Goal: Transaction & Acquisition: Purchase product/service

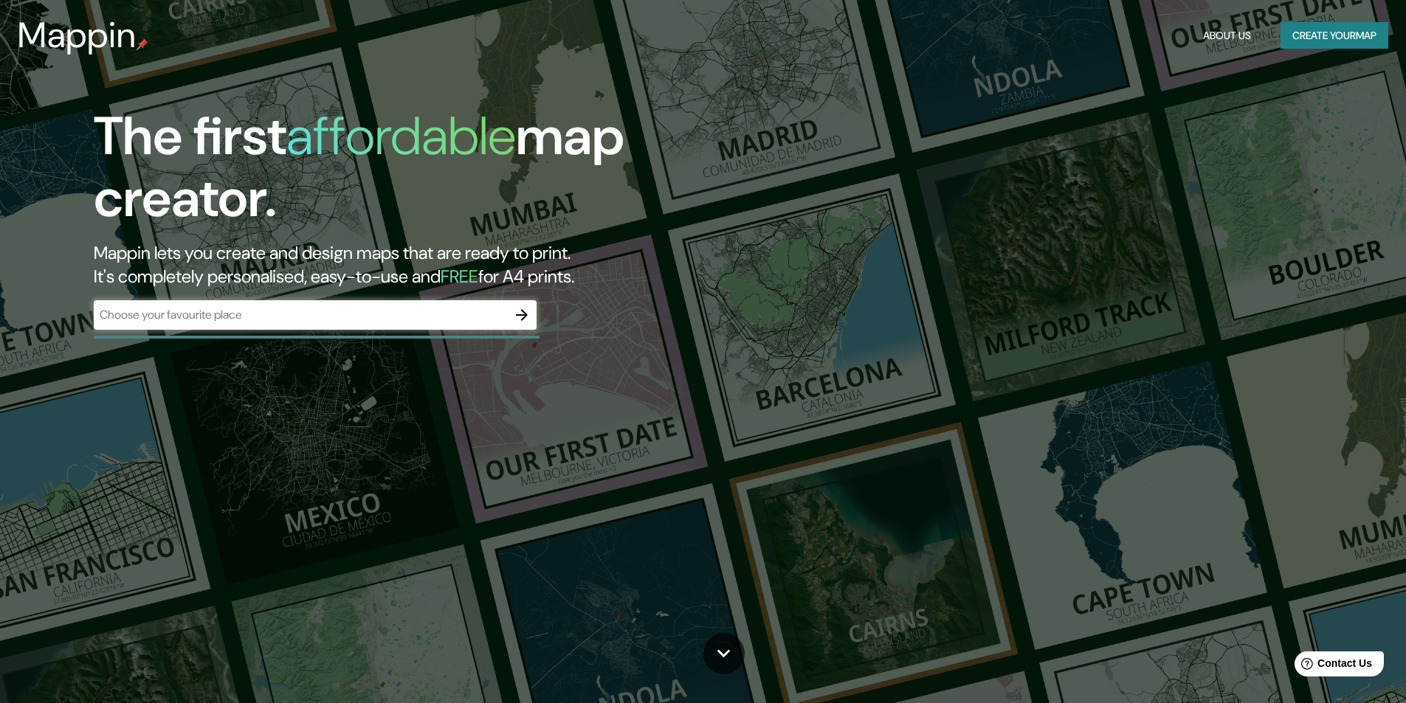
click at [1164, 134] on div "The first affordable map creator. Mappin lets you create and design maps that a…" at bounding box center [703, 351] width 1406 height 703
click at [525, 315] on icon "button" at bounding box center [522, 315] width 12 height 12
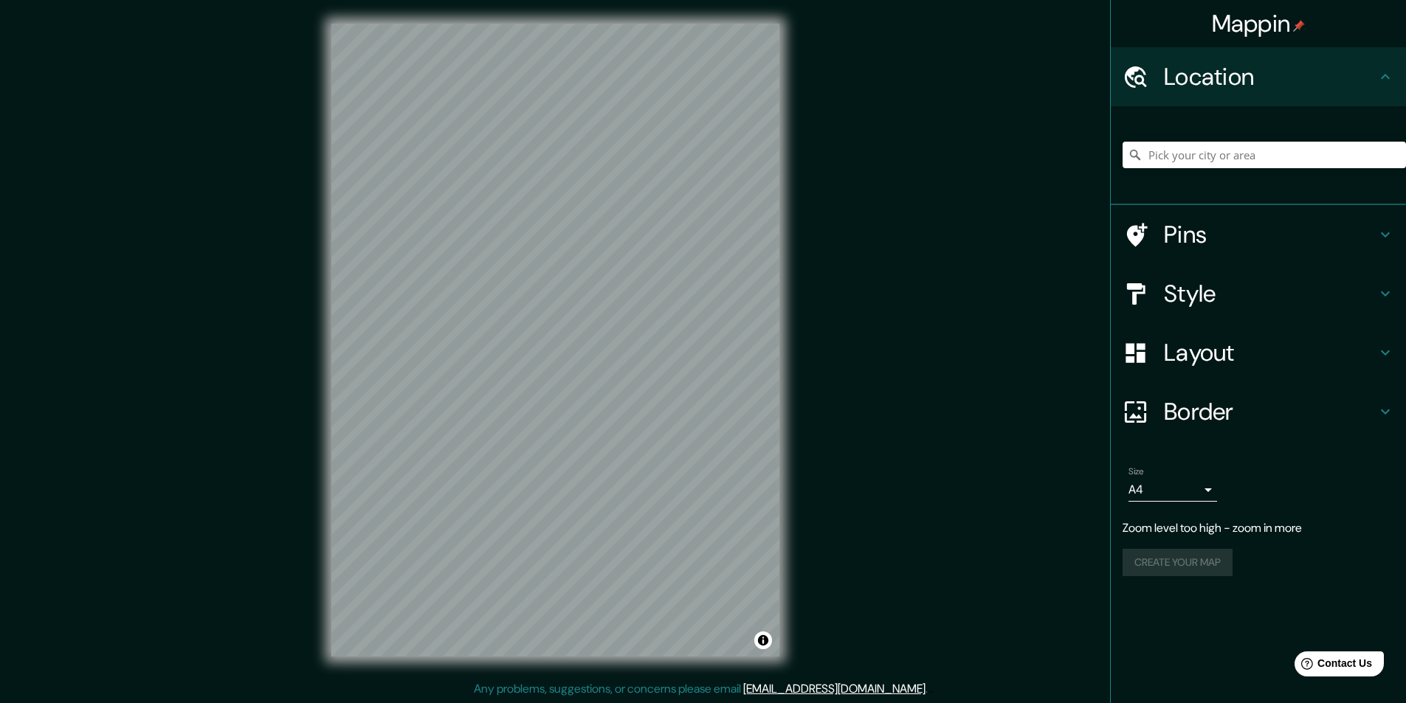
click at [1205, 487] on body "Mappin Location Pins Style Layout Border Choose a border. Hint : you can make l…" at bounding box center [703, 351] width 1406 height 703
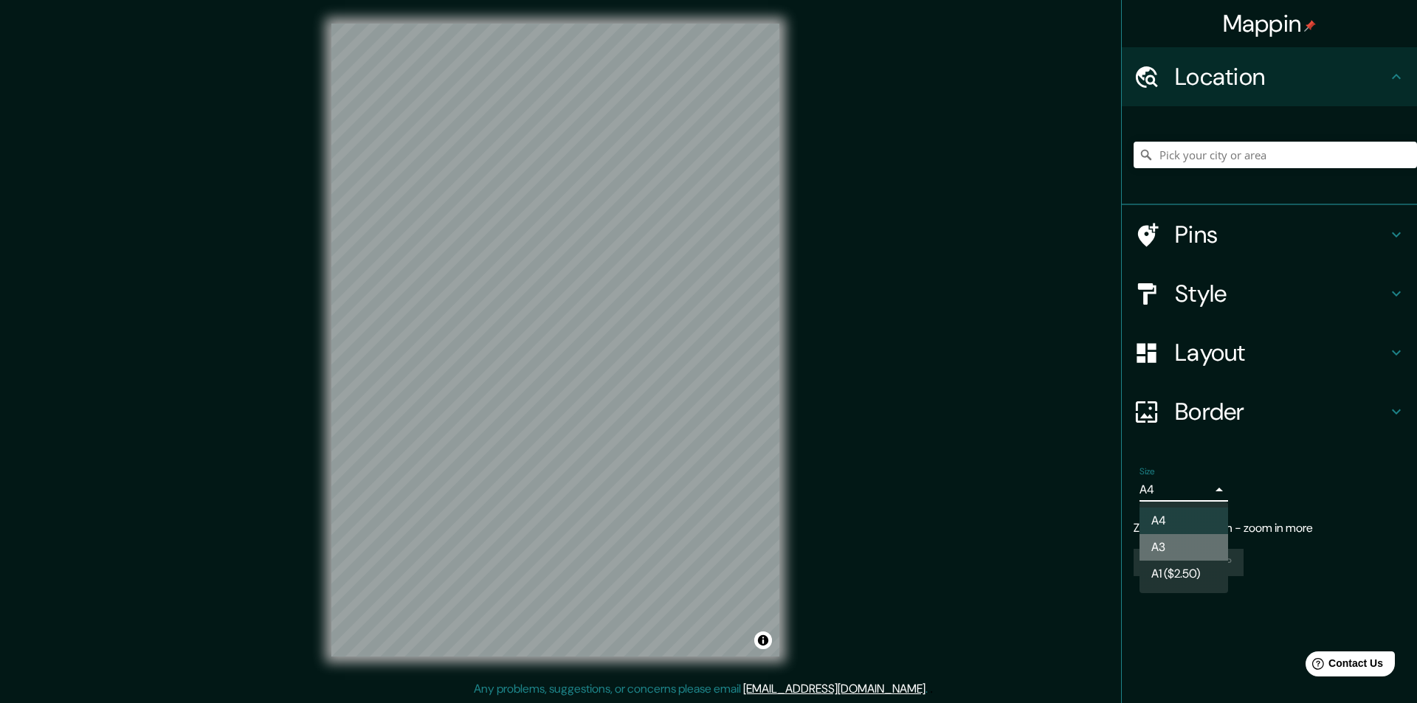
click at [1177, 543] on li "A3" at bounding box center [1184, 547] width 89 height 27
type input "a4"
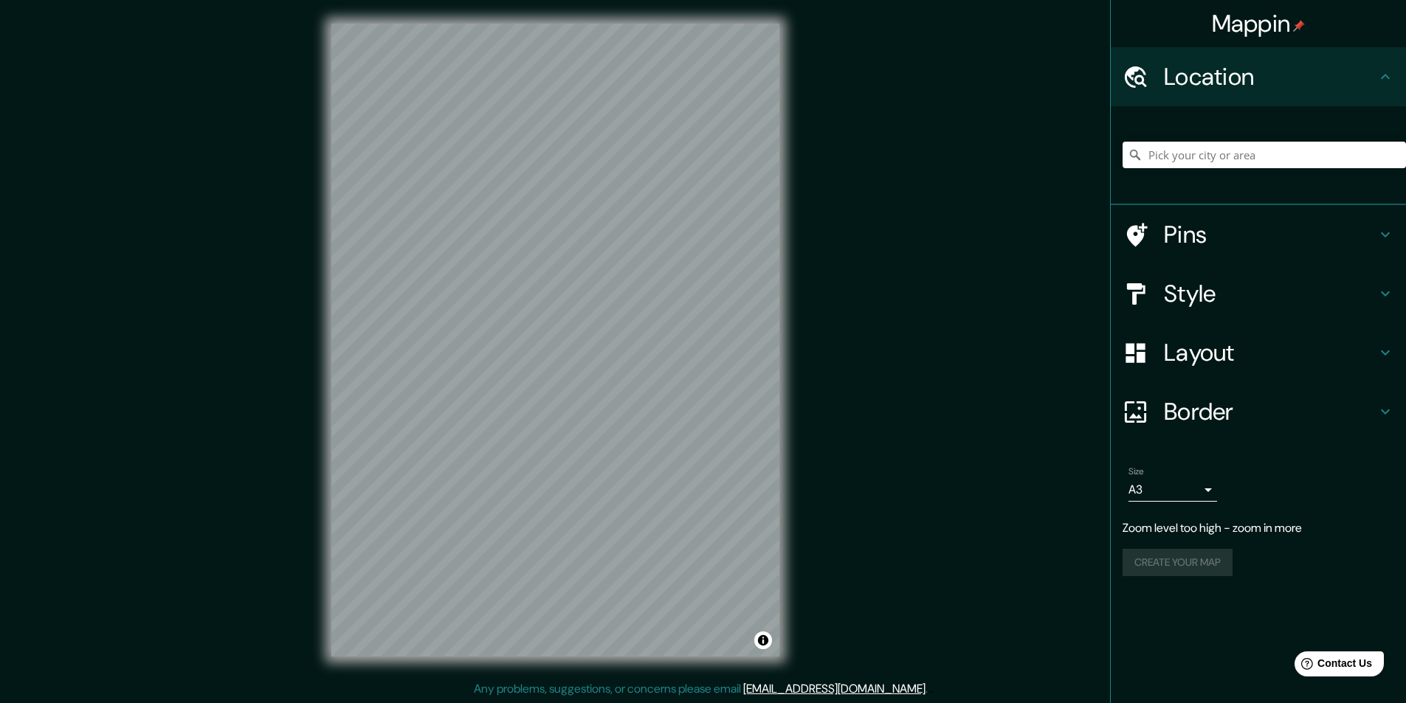
click at [981, 114] on div "Mappin Location Pins Style Layout Border Choose a border. Hint : you can make l…" at bounding box center [703, 352] width 1406 height 704
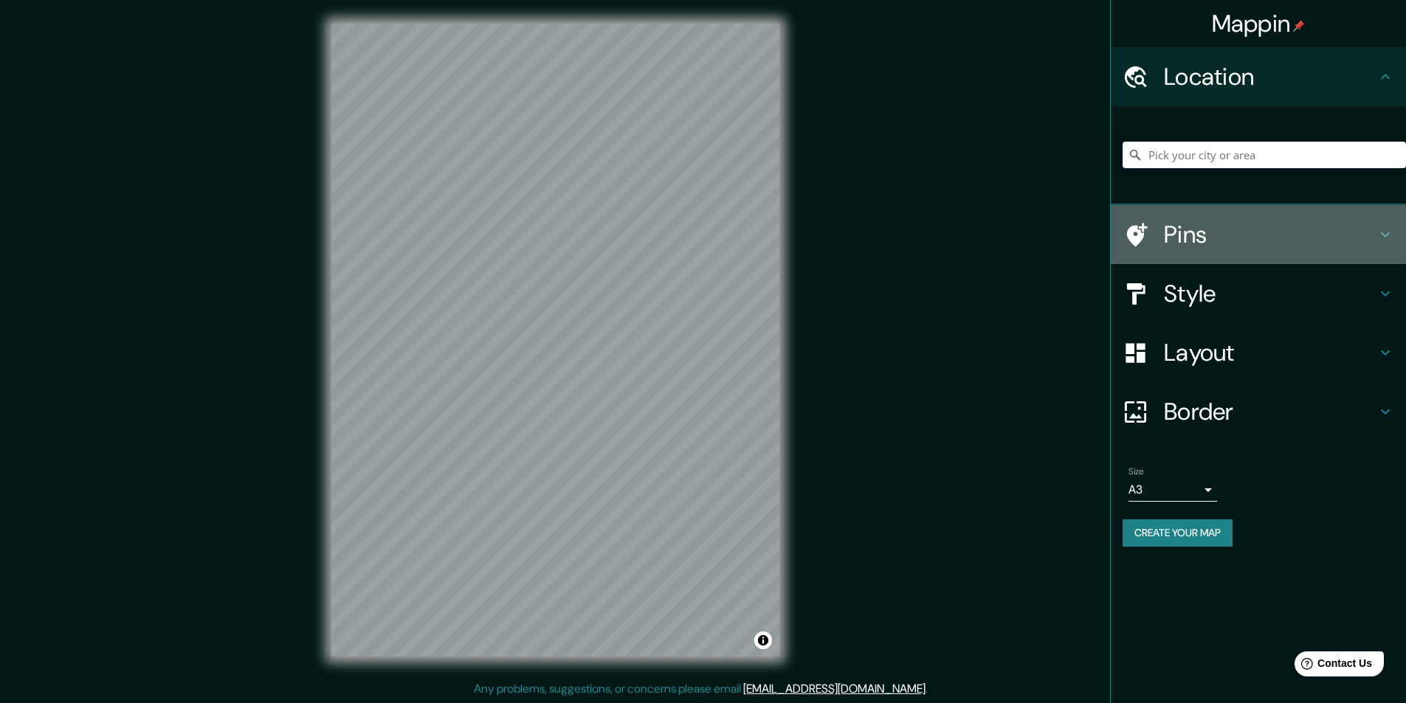
click at [1161, 232] on div at bounding box center [1143, 235] width 41 height 26
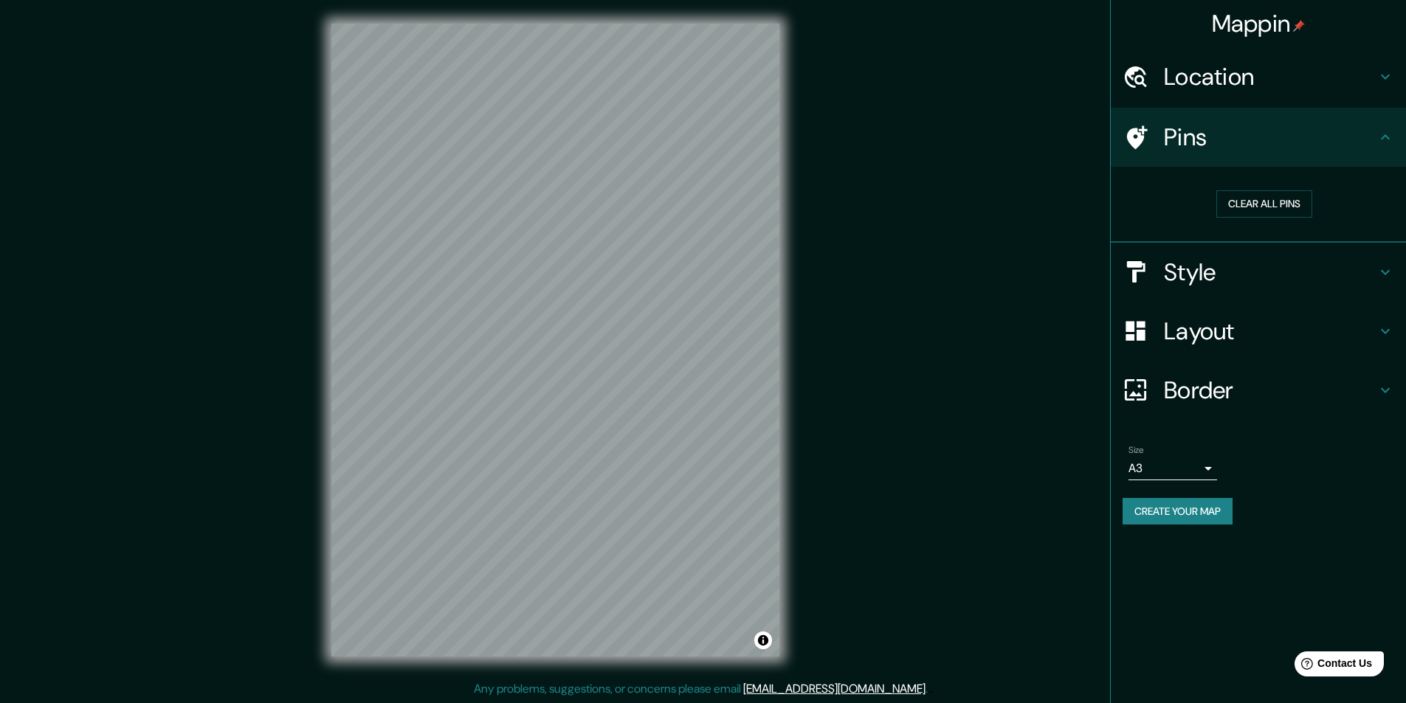
click at [1143, 140] on icon at bounding box center [1137, 137] width 21 height 24
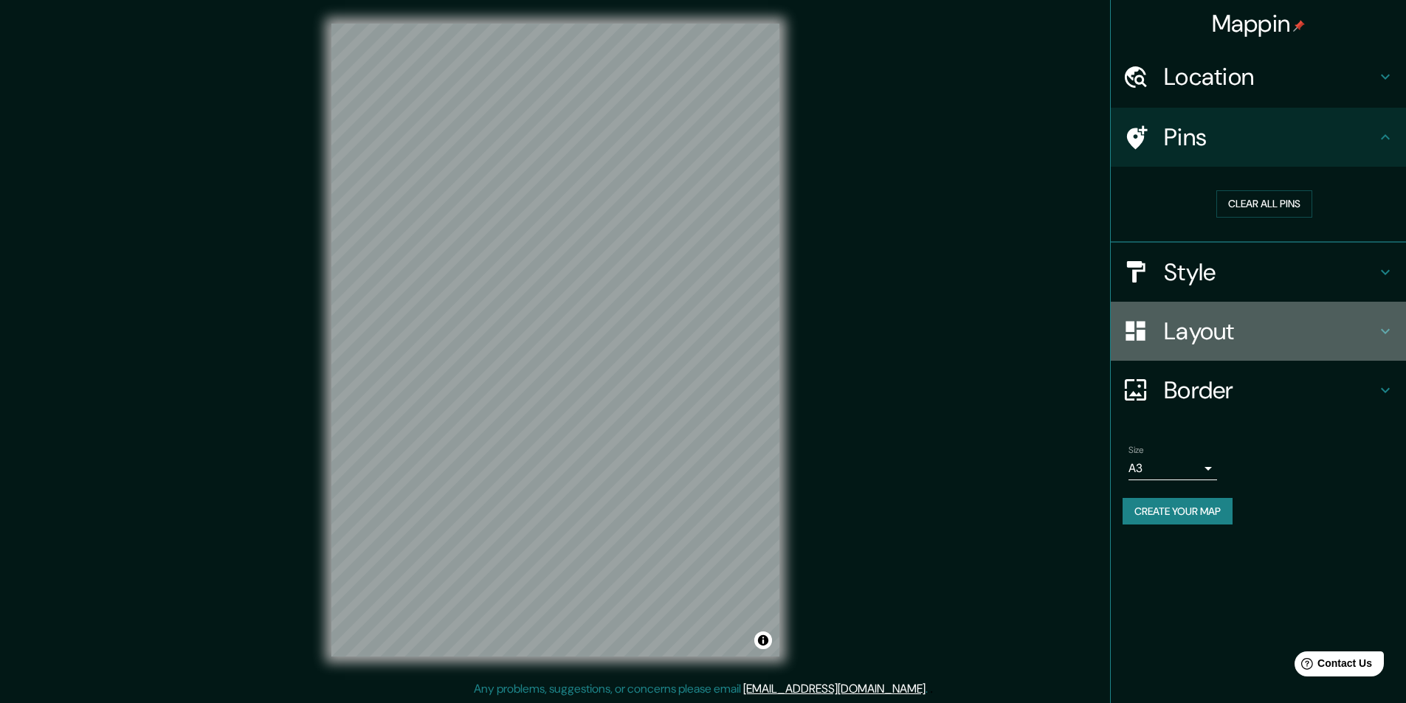
click at [1228, 331] on h4 "Layout" at bounding box center [1270, 332] width 213 height 30
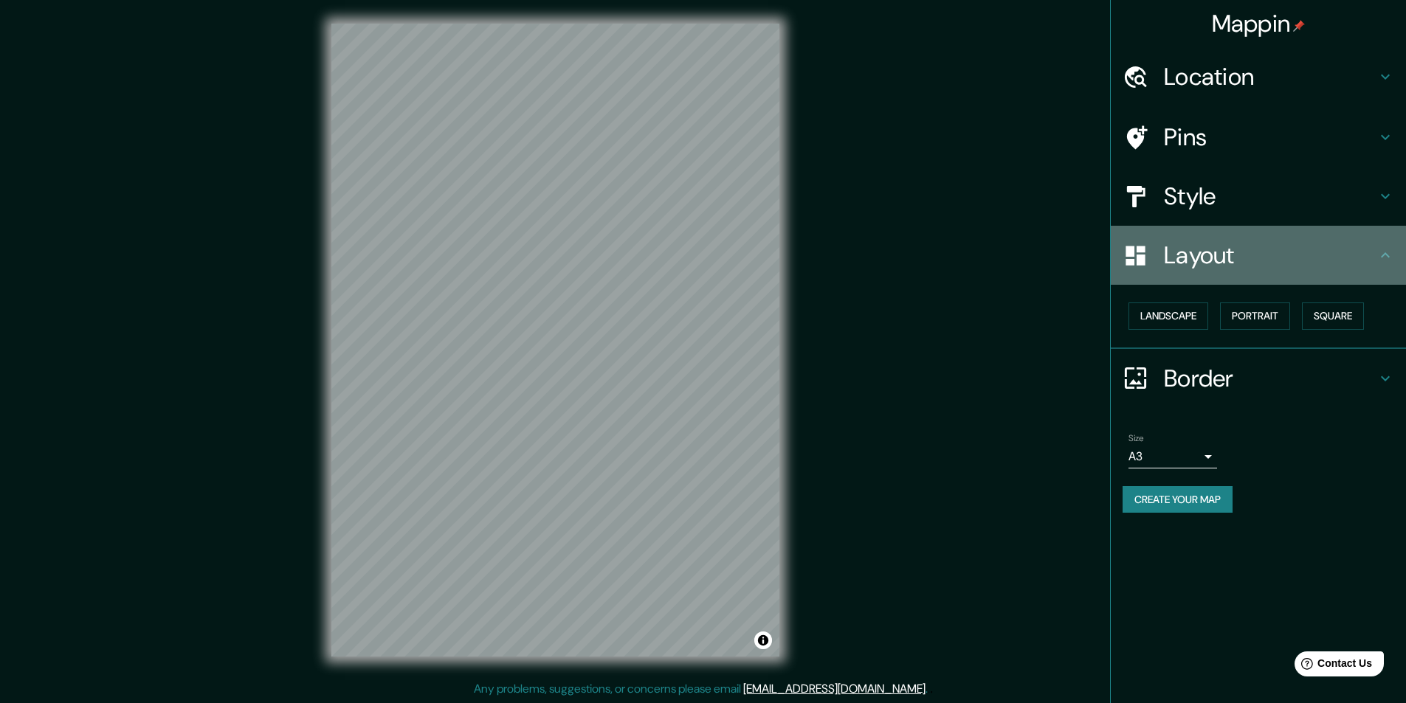
click at [1225, 263] on h4 "Layout" at bounding box center [1270, 256] width 213 height 30
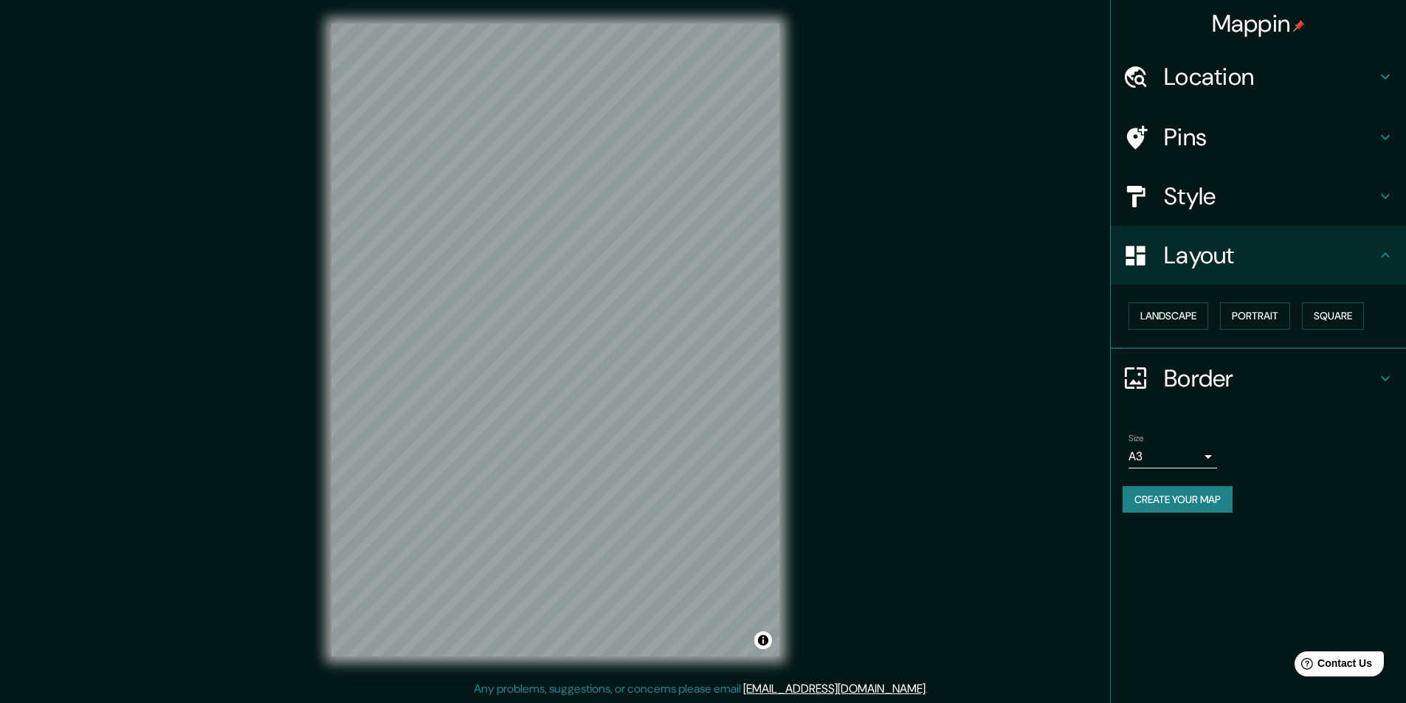
click at [1172, 374] on h4 "Border" at bounding box center [1270, 379] width 213 height 30
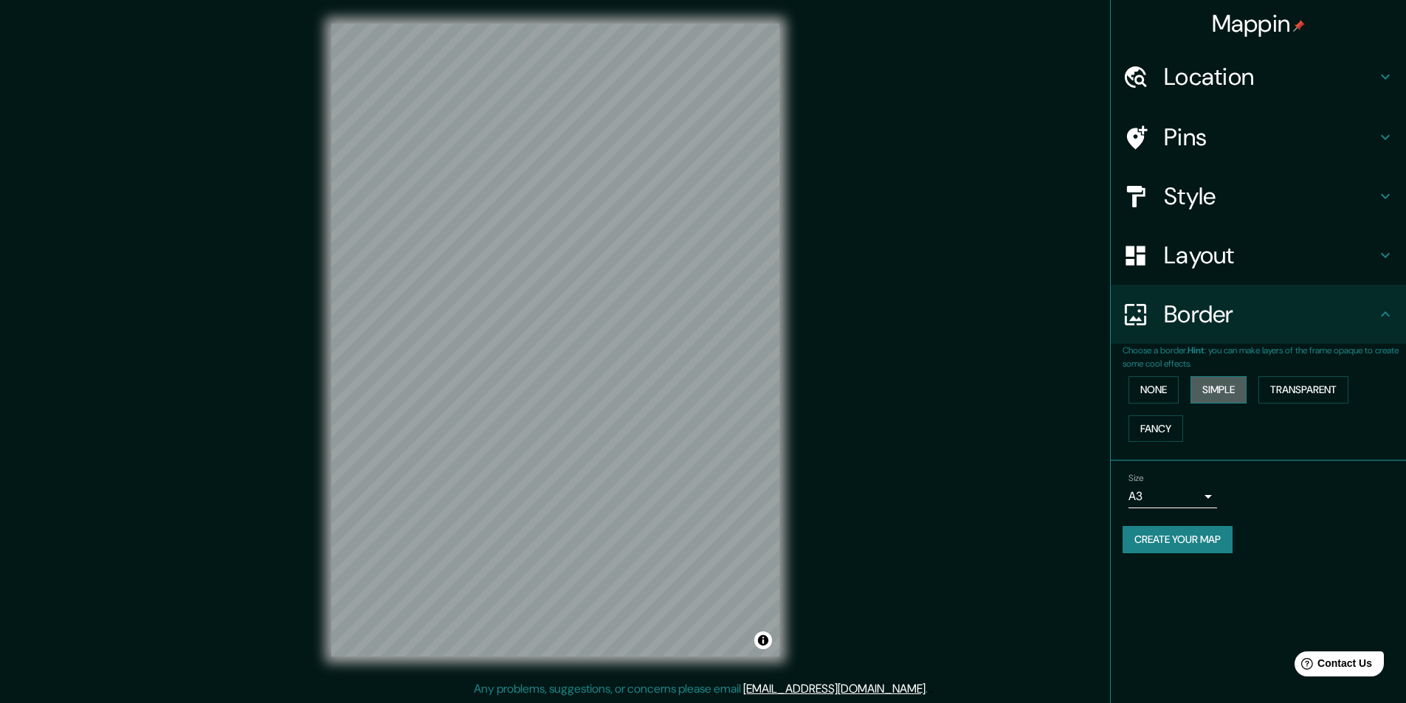
click at [1222, 394] on button "Simple" at bounding box center [1219, 389] width 56 height 27
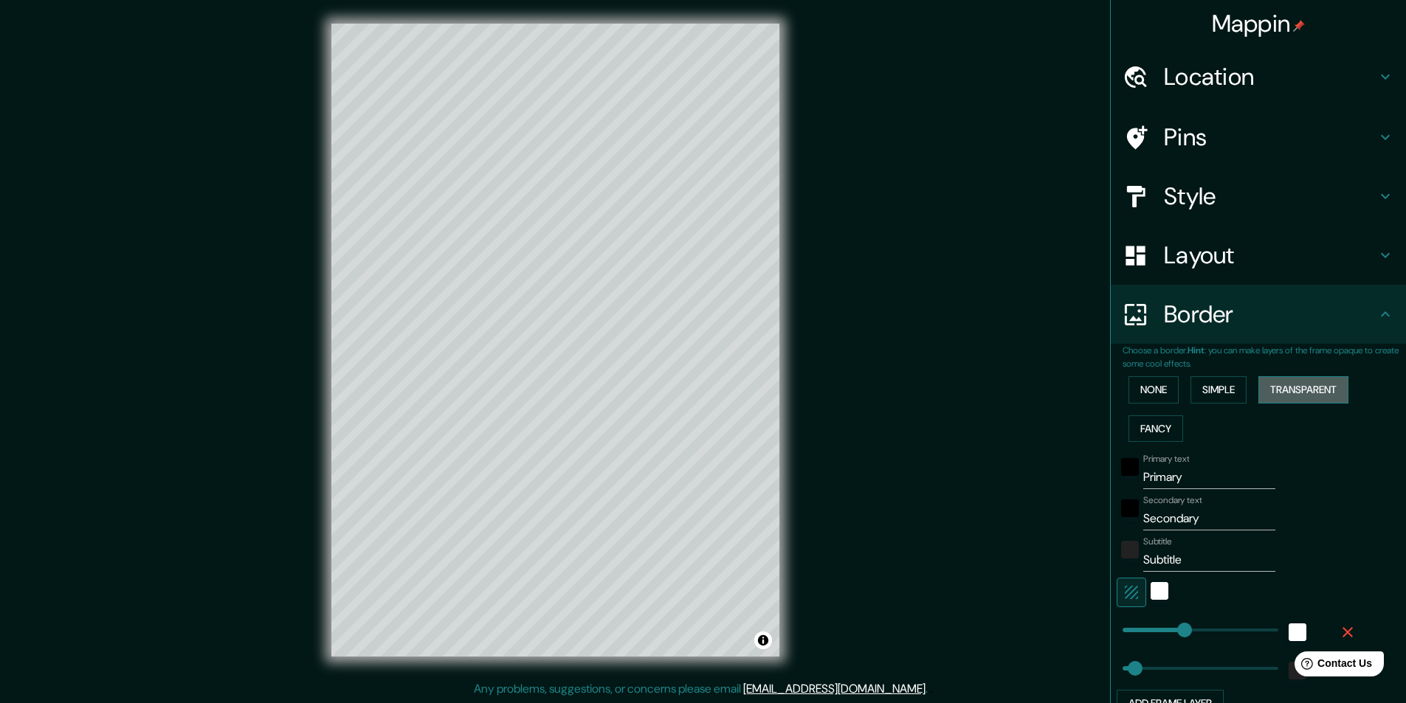
click at [1311, 394] on button "Transparent" at bounding box center [1304, 389] width 90 height 27
click at [1310, 394] on button "Transparent" at bounding box center [1304, 389] width 90 height 27
type input "291"
type input "49"
click at [1154, 424] on button "Fancy" at bounding box center [1156, 429] width 55 height 27
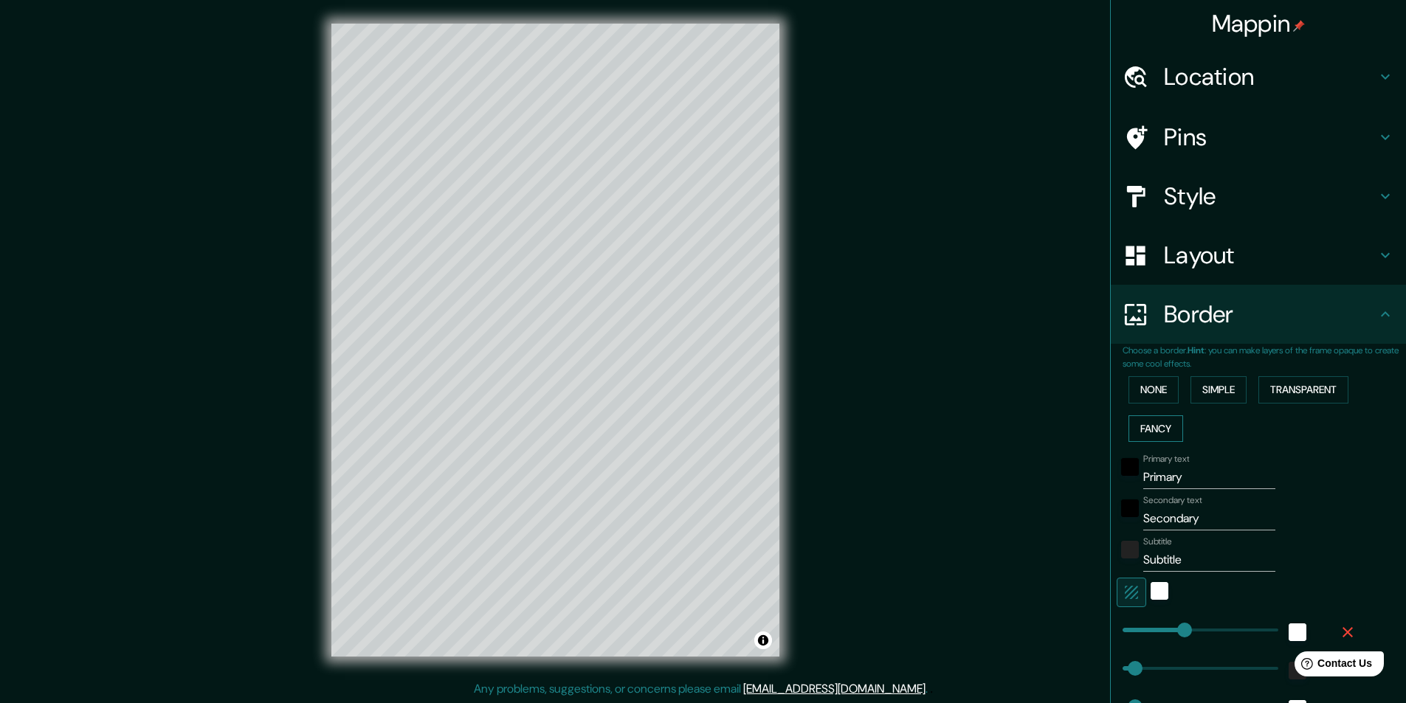
click at [1154, 424] on button "Fancy" at bounding box center [1156, 429] width 55 height 27
type input "243"
type input "49"
type input "24"
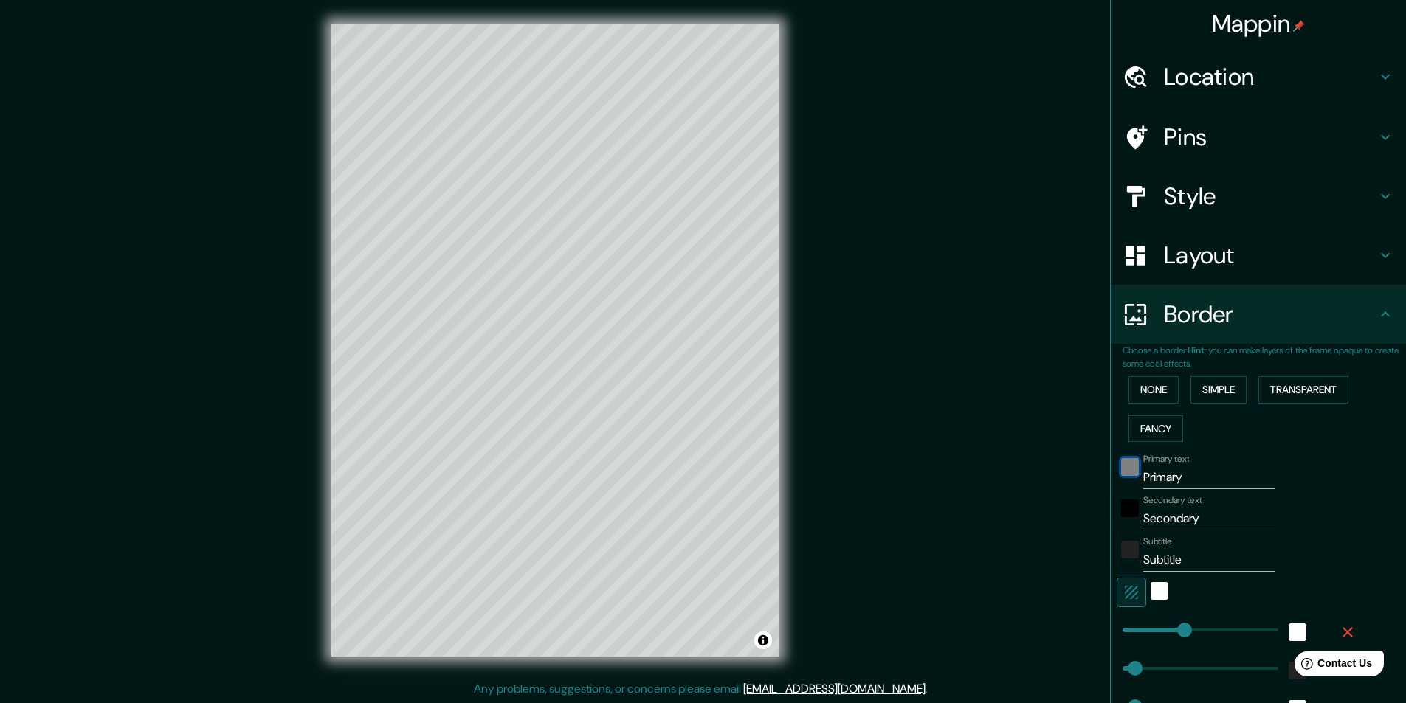
click at [1121, 469] on div "black" at bounding box center [1130, 467] width 18 height 18
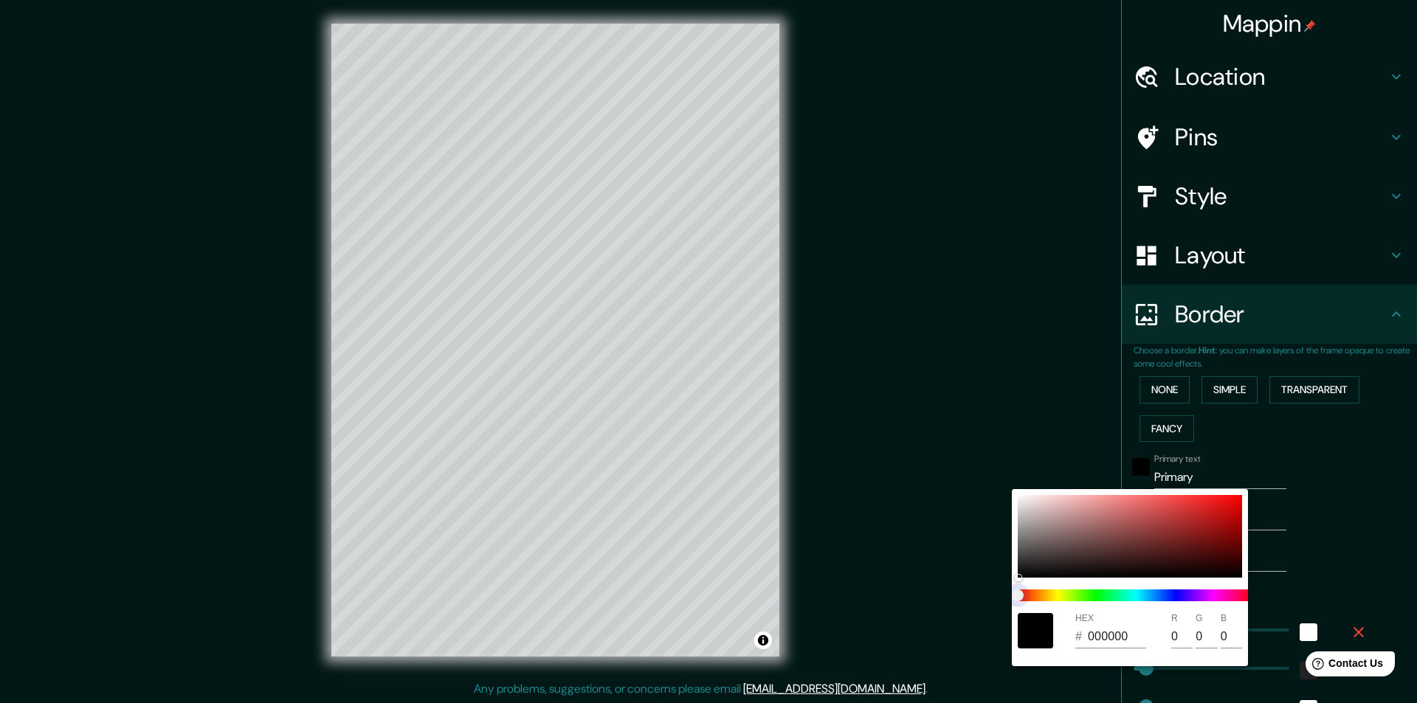
type input "243"
type input "49"
type input "24"
drag, startPoint x: 1026, startPoint y: 596, endPoint x: 1103, endPoint y: 600, distance: 76.9
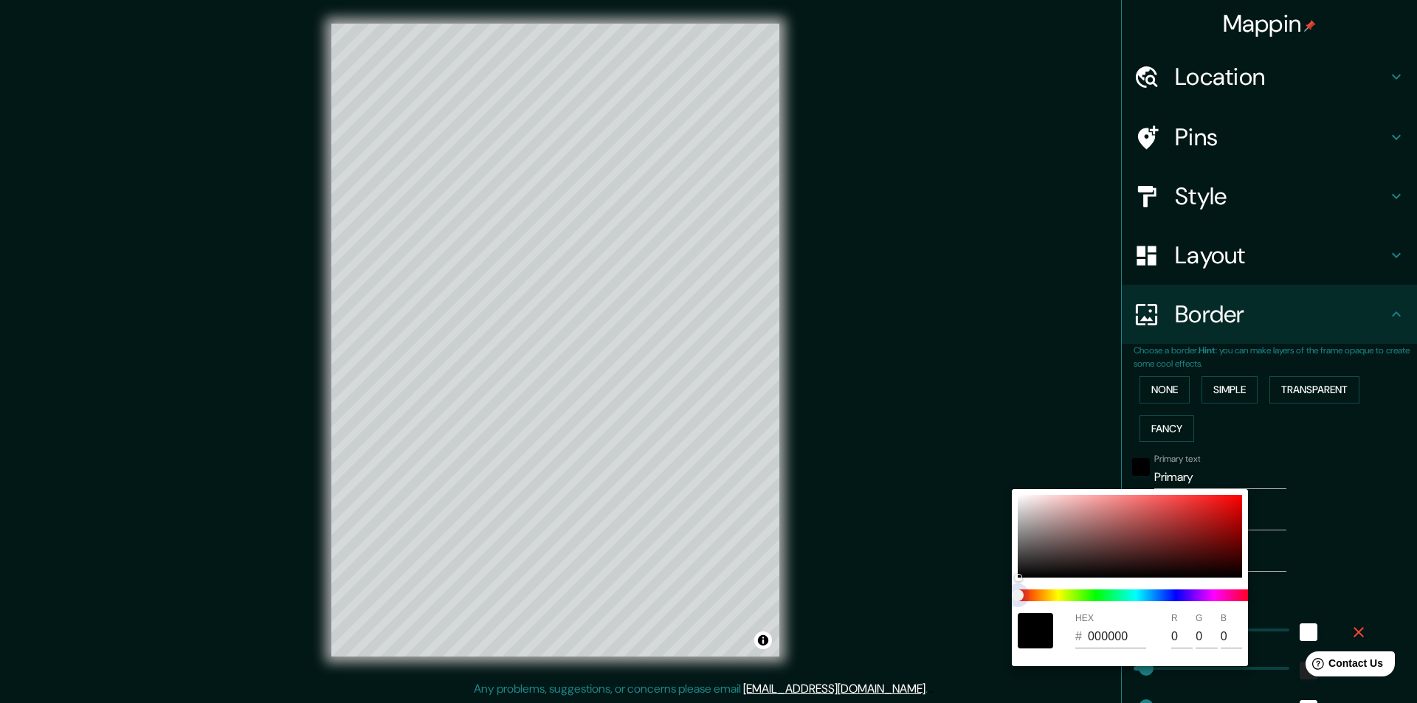
click at [1103, 600] on span at bounding box center [1136, 596] width 236 height 12
type input "243"
type input "49"
type input "24"
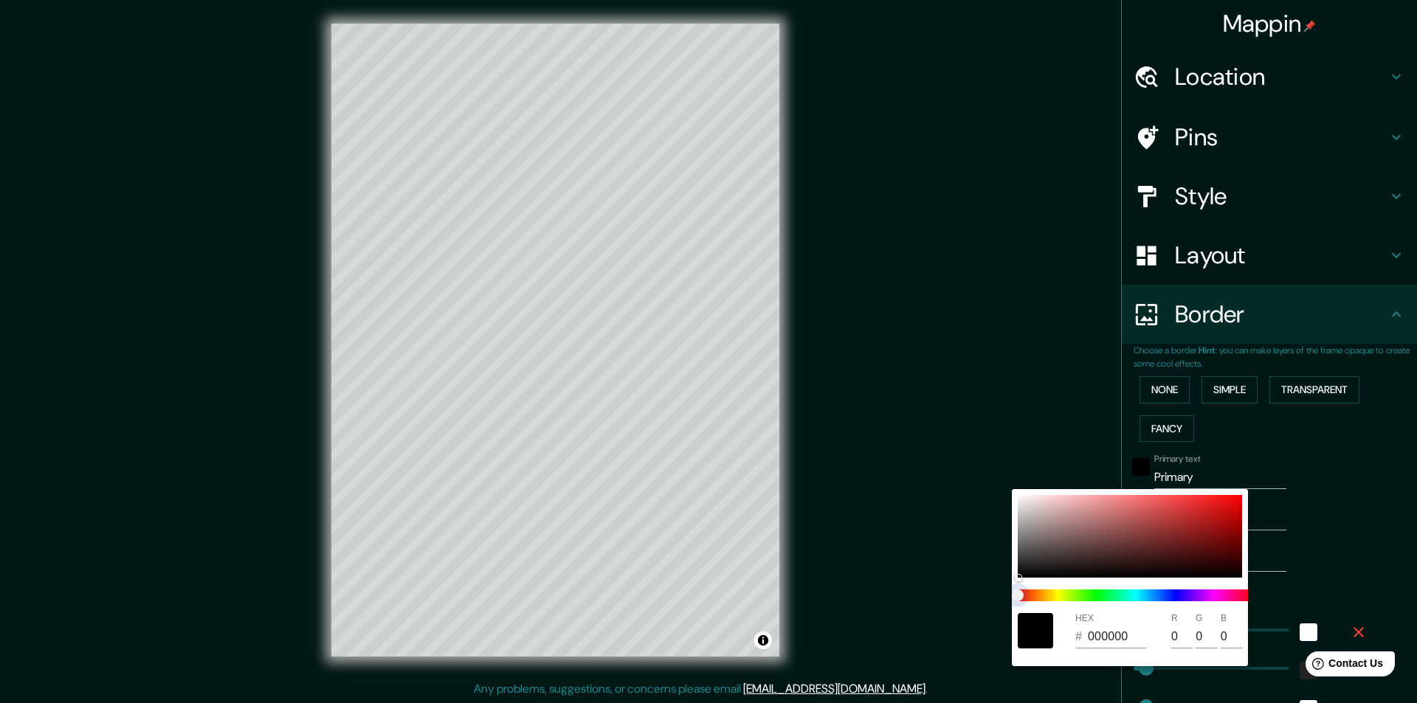
click at [1103, 600] on span at bounding box center [1136, 596] width 236 height 12
click at [1103, 592] on span at bounding box center [1136, 596] width 236 height 12
type input "243"
type input "49"
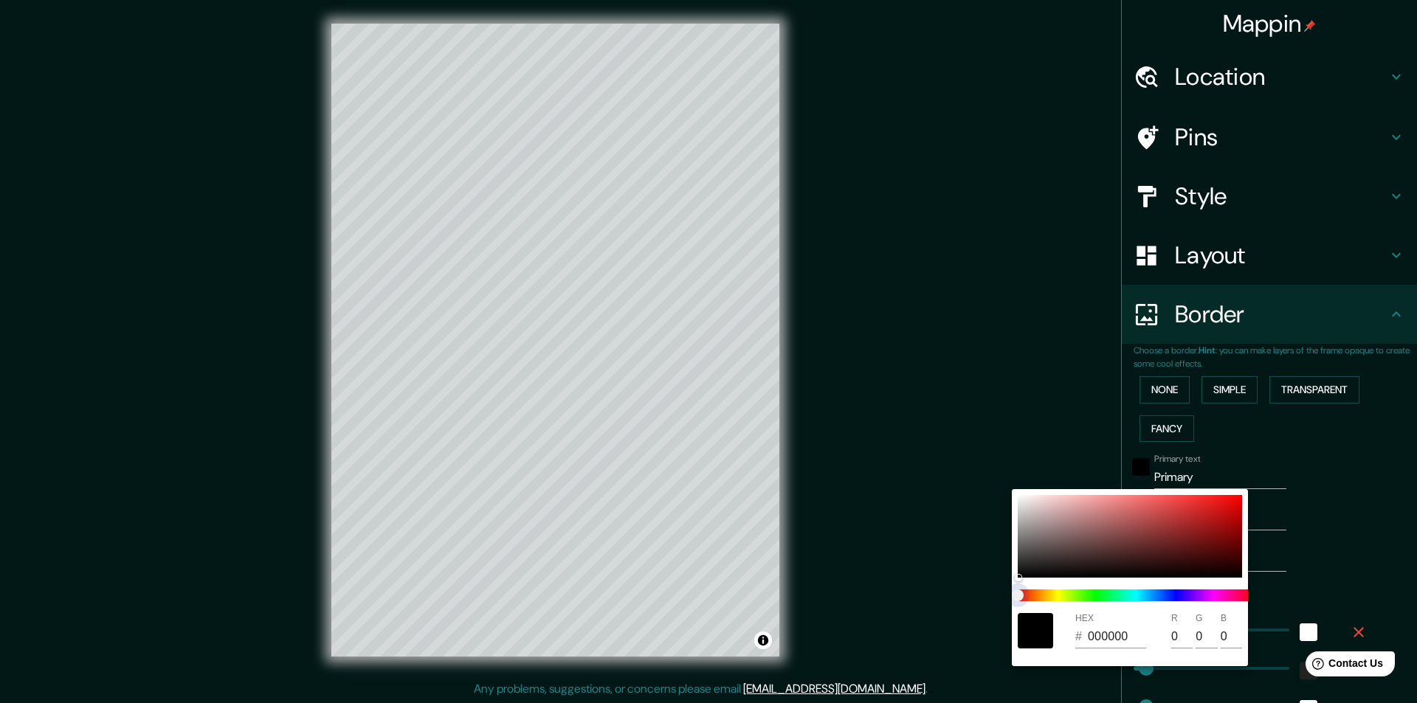
type input "24"
type input "243"
type input "49"
type input "24"
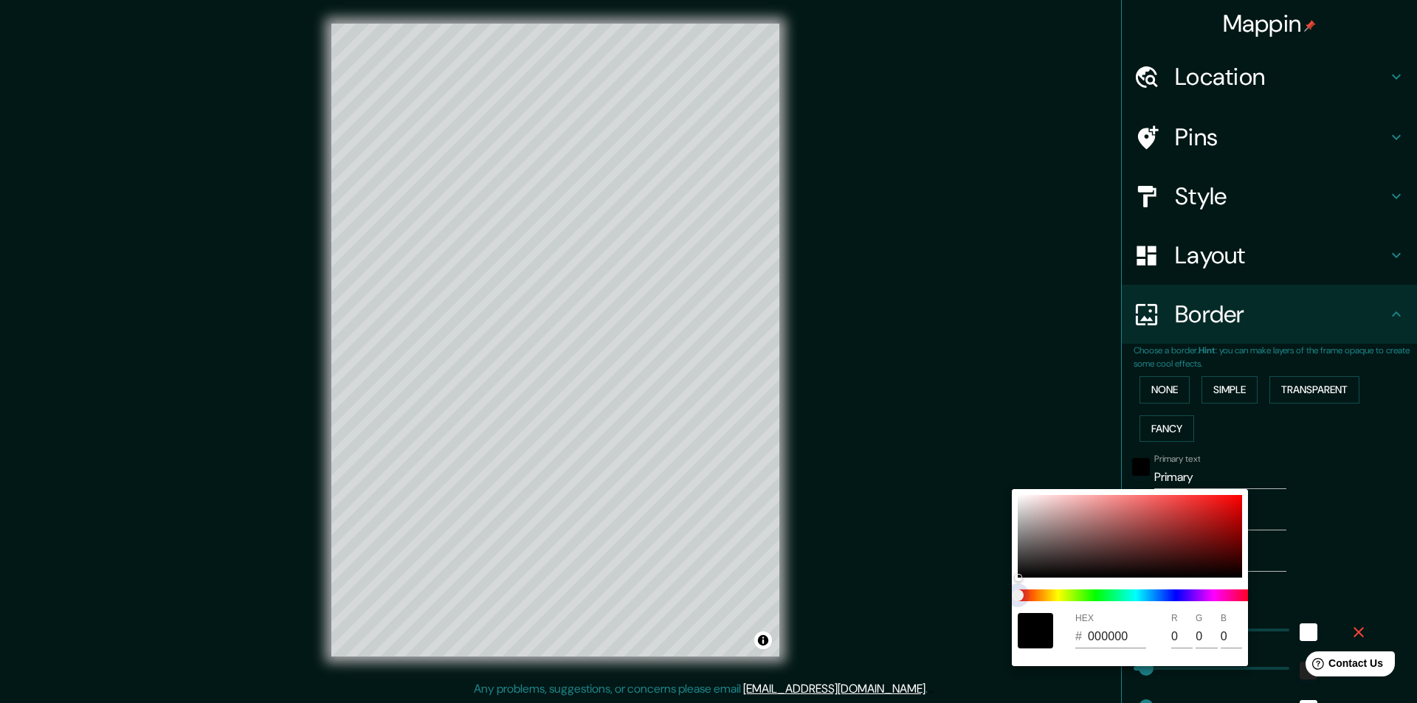
type input "243"
type input "49"
type input "24"
drag, startPoint x: 1024, startPoint y: 597, endPoint x: 1063, endPoint y: 591, distance: 39.7
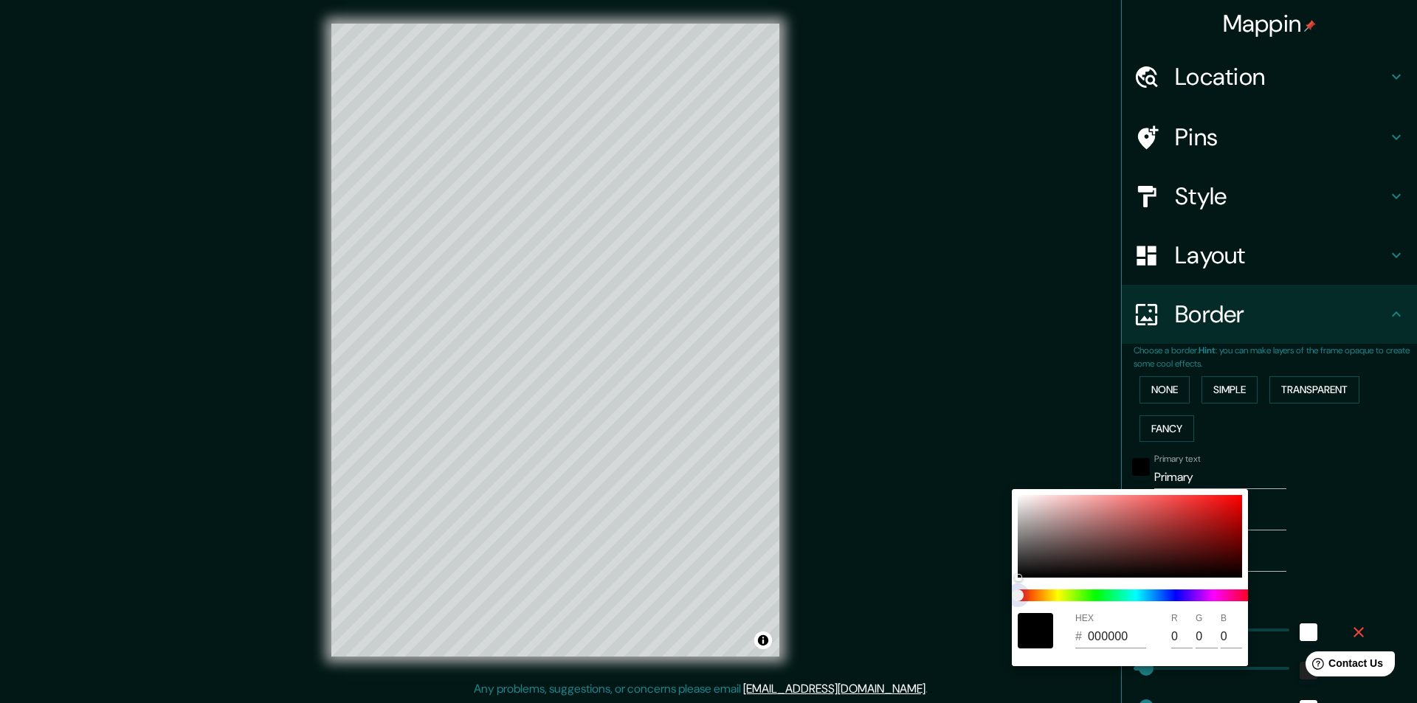
click at [1063, 591] on span at bounding box center [1136, 596] width 236 height 12
click at [1039, 622] on div at bounding box center [1035, 630] width 35 height 35
click at [1108, 596] on span at bounding box center [1136, 596] width 236 height 12
type input "243"
type input "49"
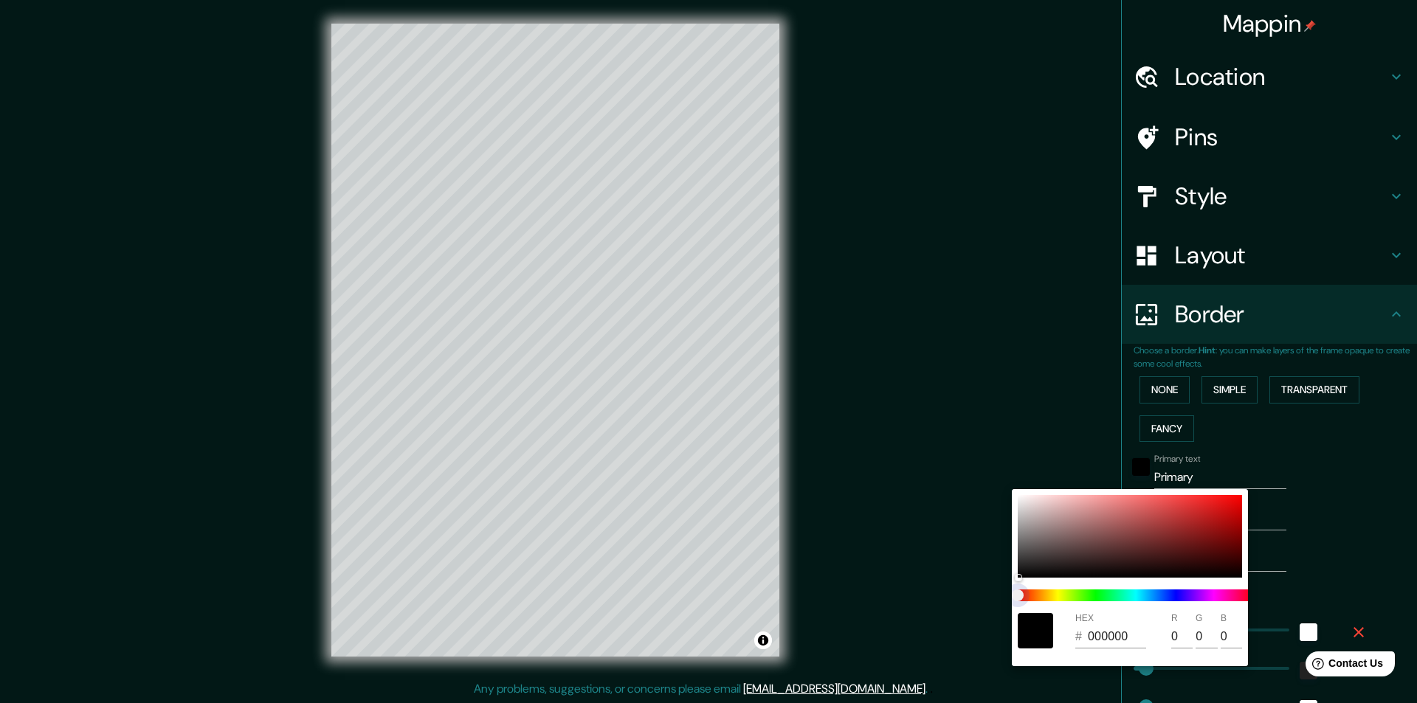
type input "49"
type input "24"
click at [1406, 492] on div at bounding box center [708, 351] width 1417 height 703
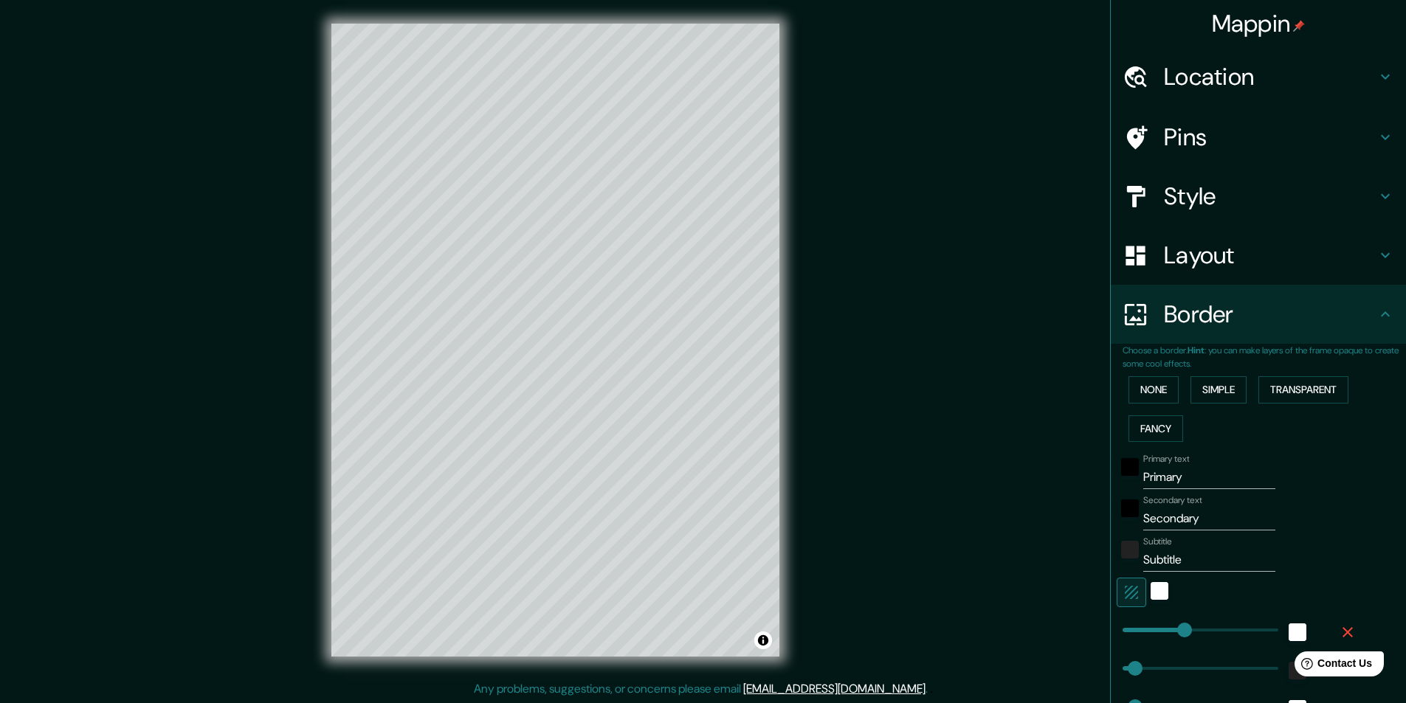
click at [1258, 83] on h4 "Location" at bounding box center [1270, 77] width 213 height 30
type input "243"
type input "49"
type input "24"
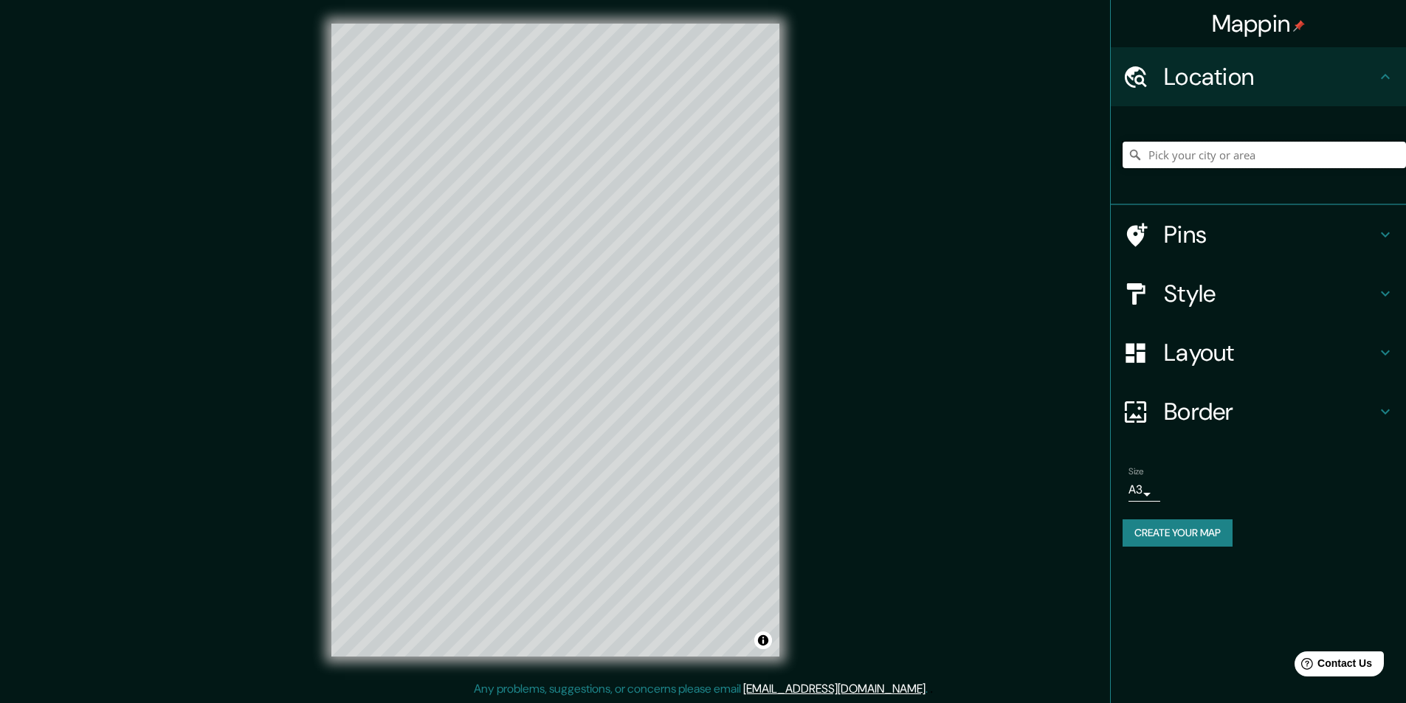
click at [1188, 155] on input "Pick your city or area" at bounding box center [1264, 155] width 283 height 27
click at [1214, 154] on input "Pick your city or area" at bounding box center [1264, 155] width 283 height 27
click at [1132, 154] on icon at bounding box center [1135, 155] width 15 height 15
click at [1155, 155] on input "Pick your city or area" at bounding box center [1264, 155] width 283 height 27
click at [1244, 148] on input "Pick your city or area" at bounding box center [1264, 155] width 283 height 27
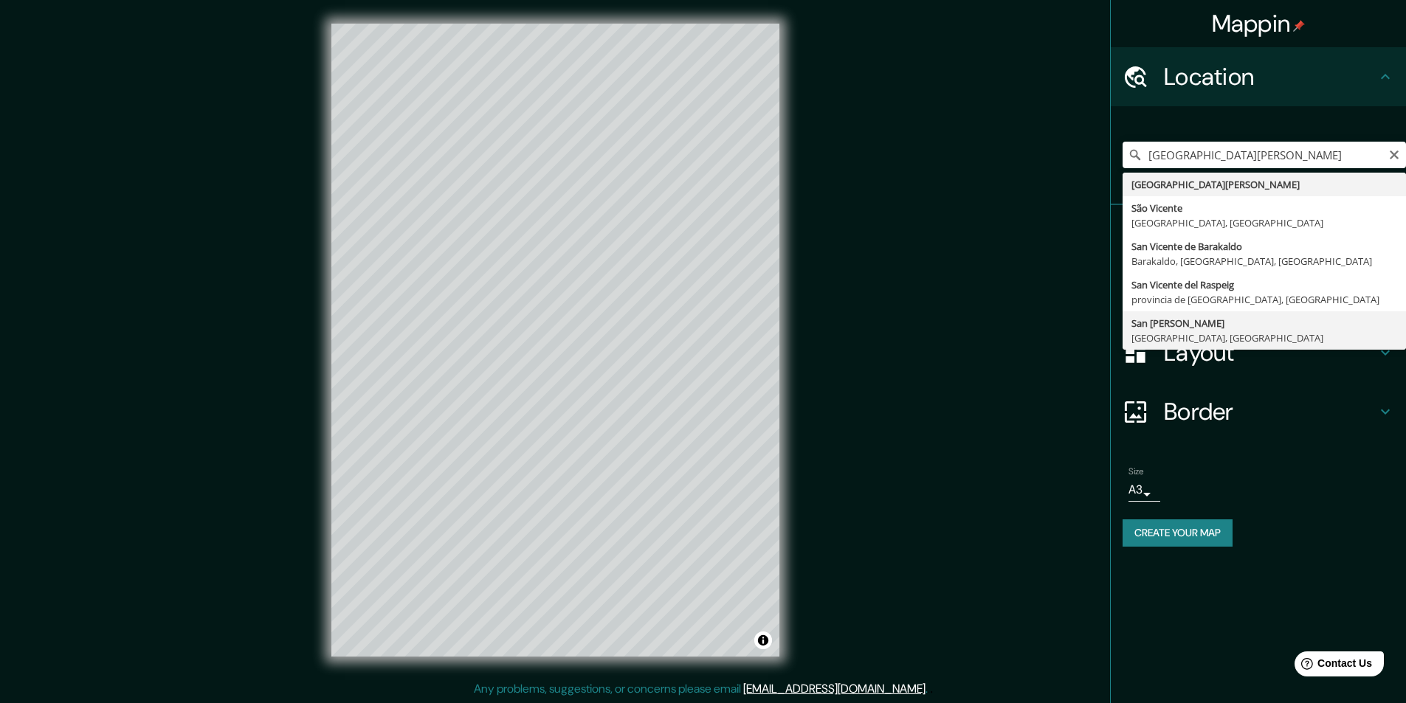
type input "[GEOGRAPHIC_DATA][PERSON_NAME], [GEOGRAPHIC_DATA], [GEOGRAPHIC_DATA]"
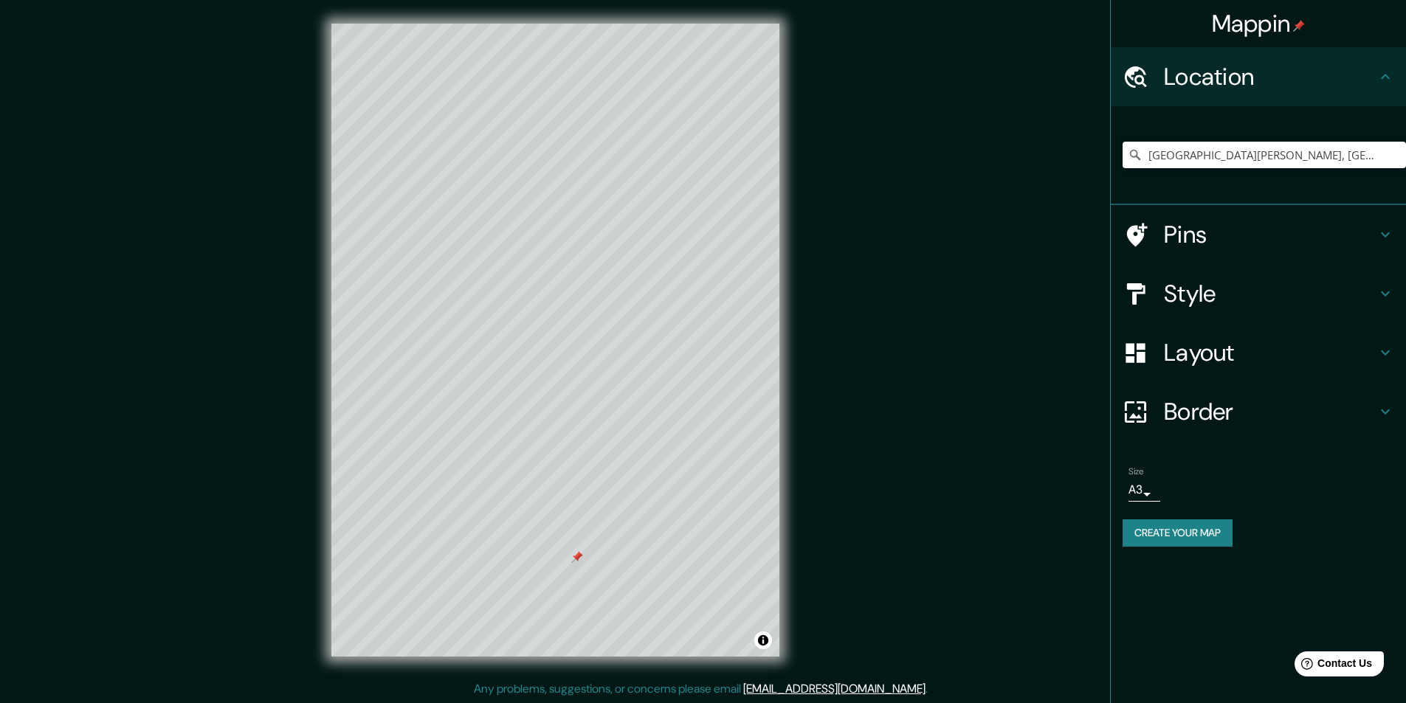
click at [1232, 284] on h4 "Style" at bounding box center [1270, 294] width 213 height 30
type input "243"
type input "49"
type input "24"
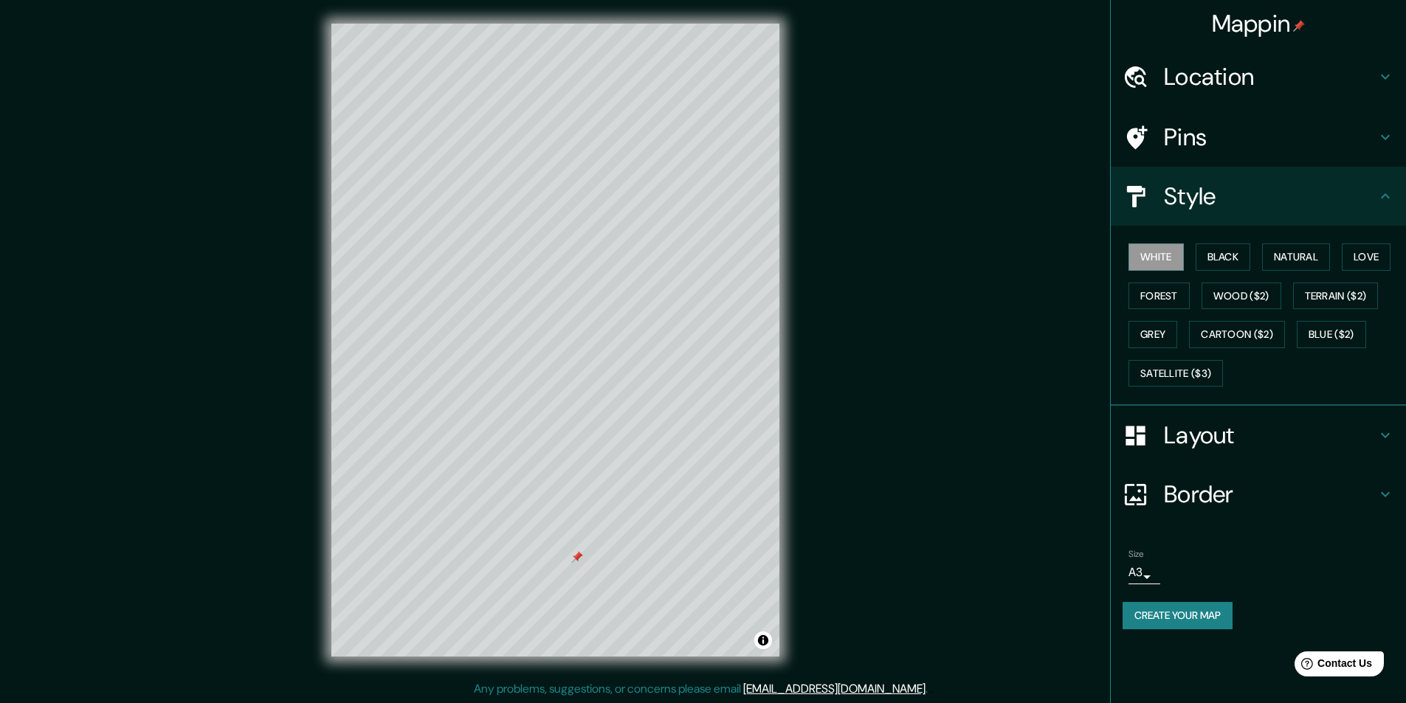
click at [1233, 195] on h4 "Style" at bounding box center [1270, 197] width 213 height 30
click at [1264, 431] on h4 "Layout" at bounding box center [1270, 436] width 213 height 30
type input "243"
type input "49"
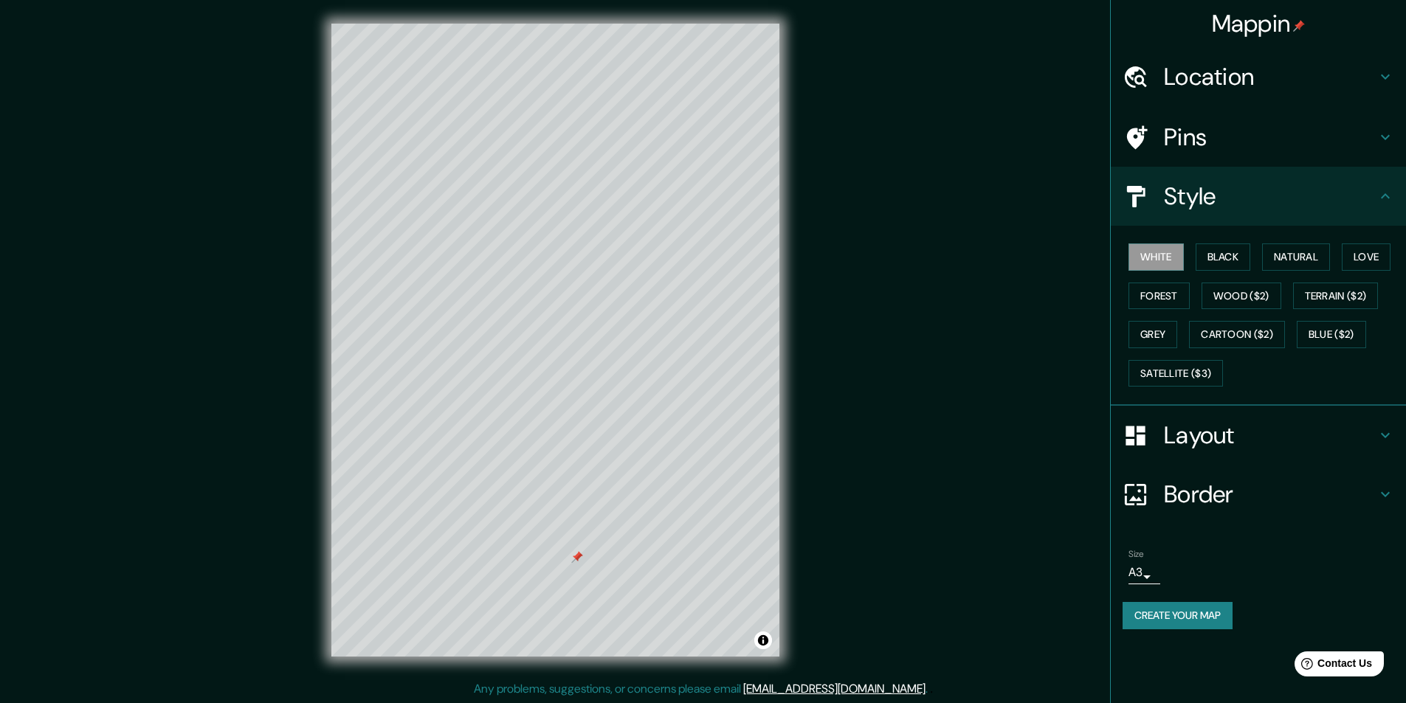
type input "24"
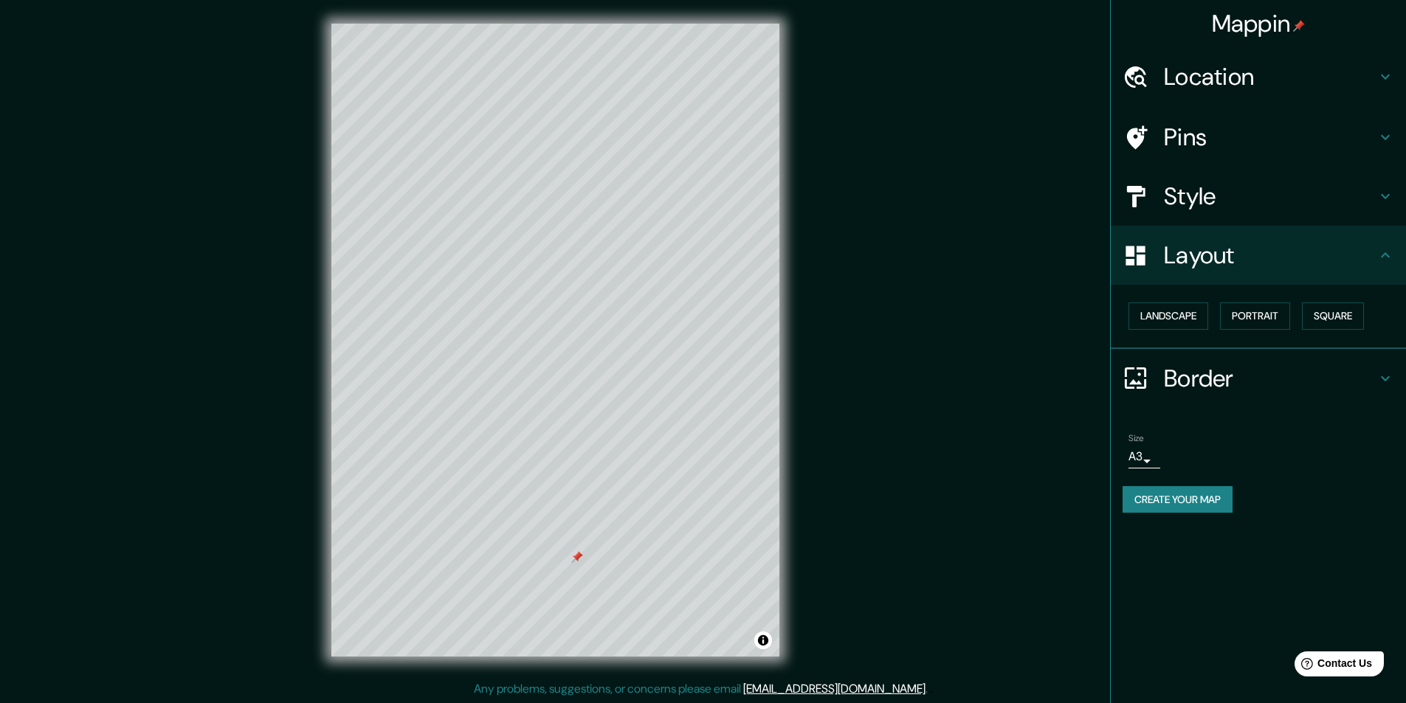
click at [1248, 376] on h4 "Border" at bounding box center [1270, 379] width 213 height 30
type input "243"
type input "49"
type input "24"
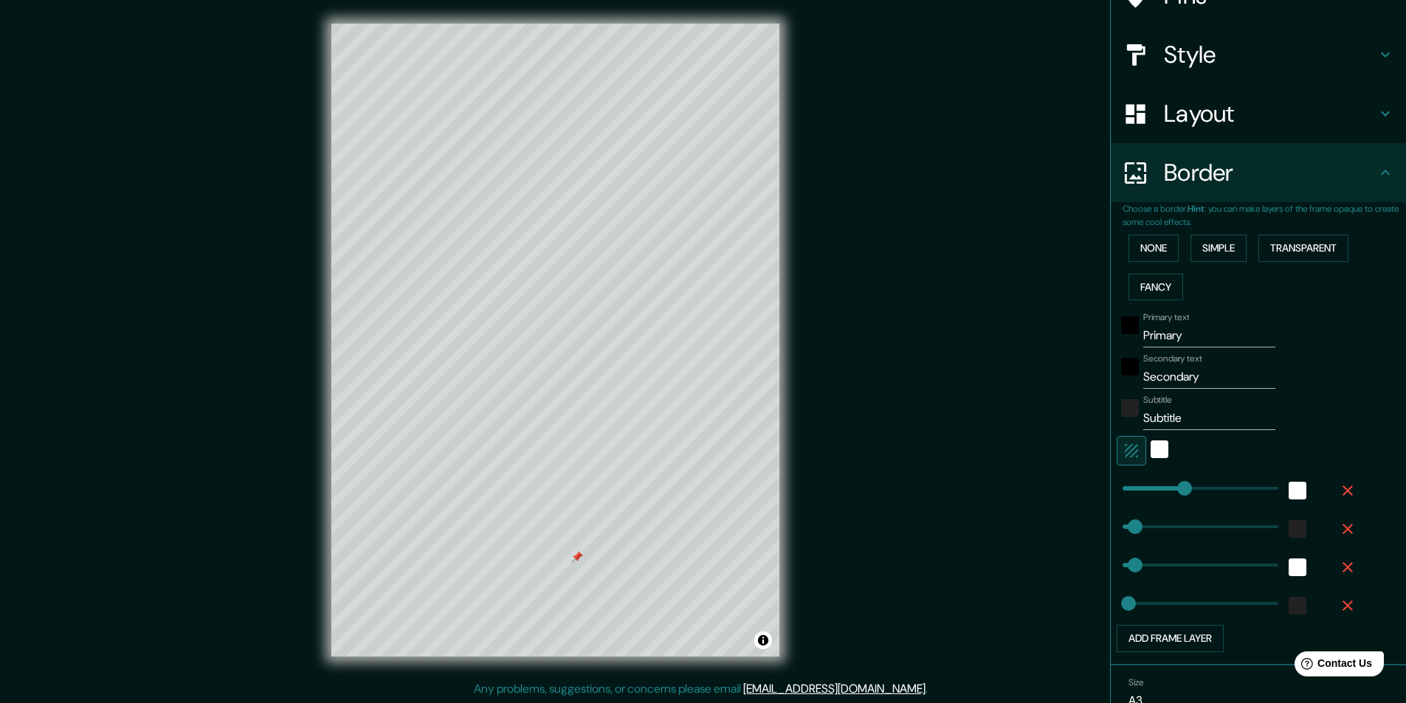
scroll to position [148, 0]
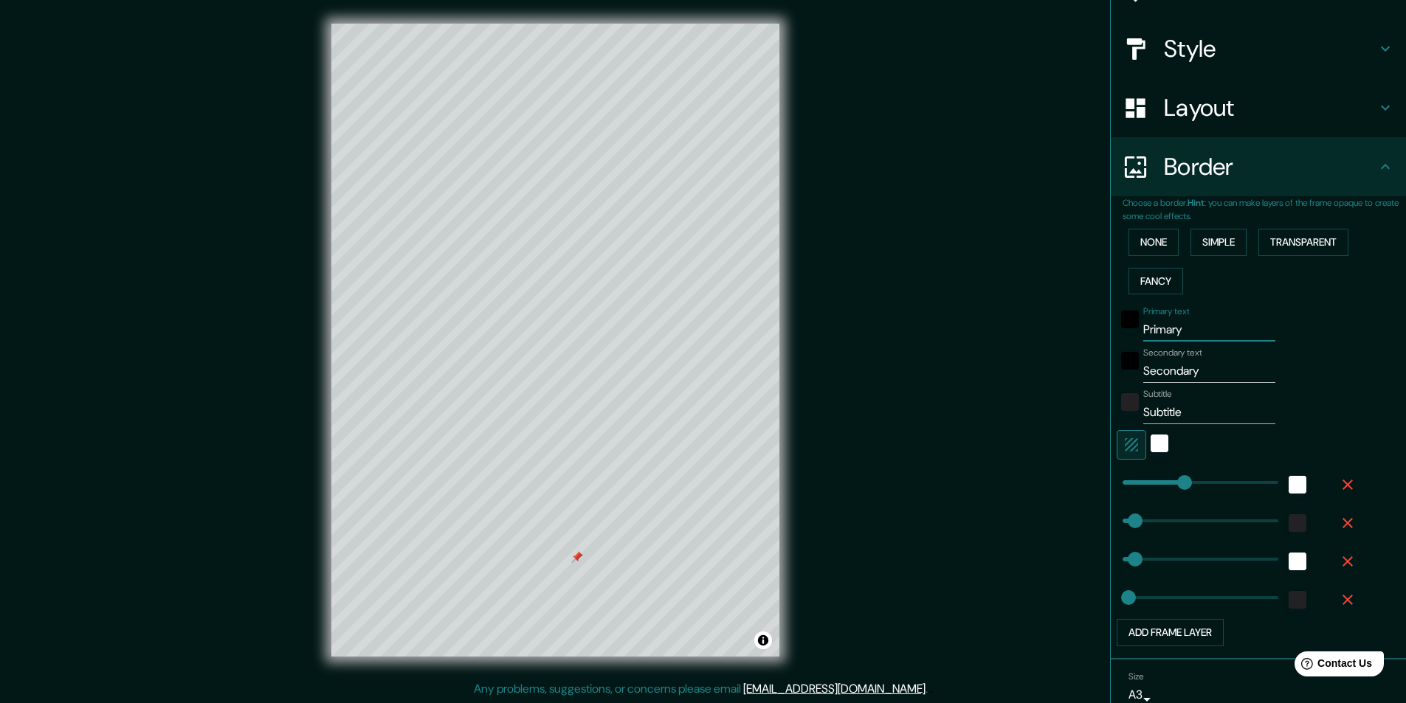
drag, startPoint x: 1190, startPoint y: 332, endPoint x: 1068, endPoint y: 300, distance: 125.9
click at [1068, 300] on div "Mappin Location [GEOGRAPHIC_DATA][PERSON_NAME], [GEOGRAPHIC_DATA], [GEOGRAPHIC_…" at bounding box center [703, 352] width 1406 height 704
type input "S"
type input "243"
type input "49"
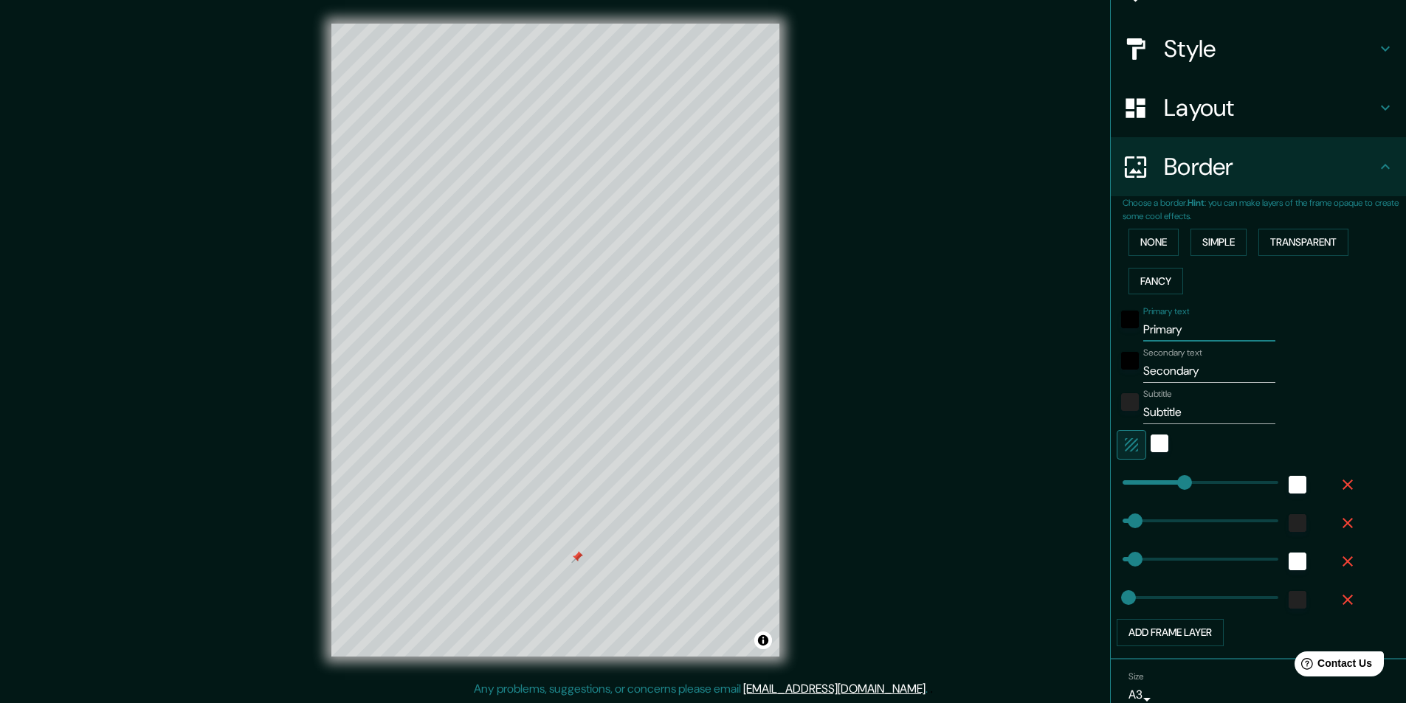
type input "49"
type input "24"
type input "Sa"
type input "243"
type input "49"
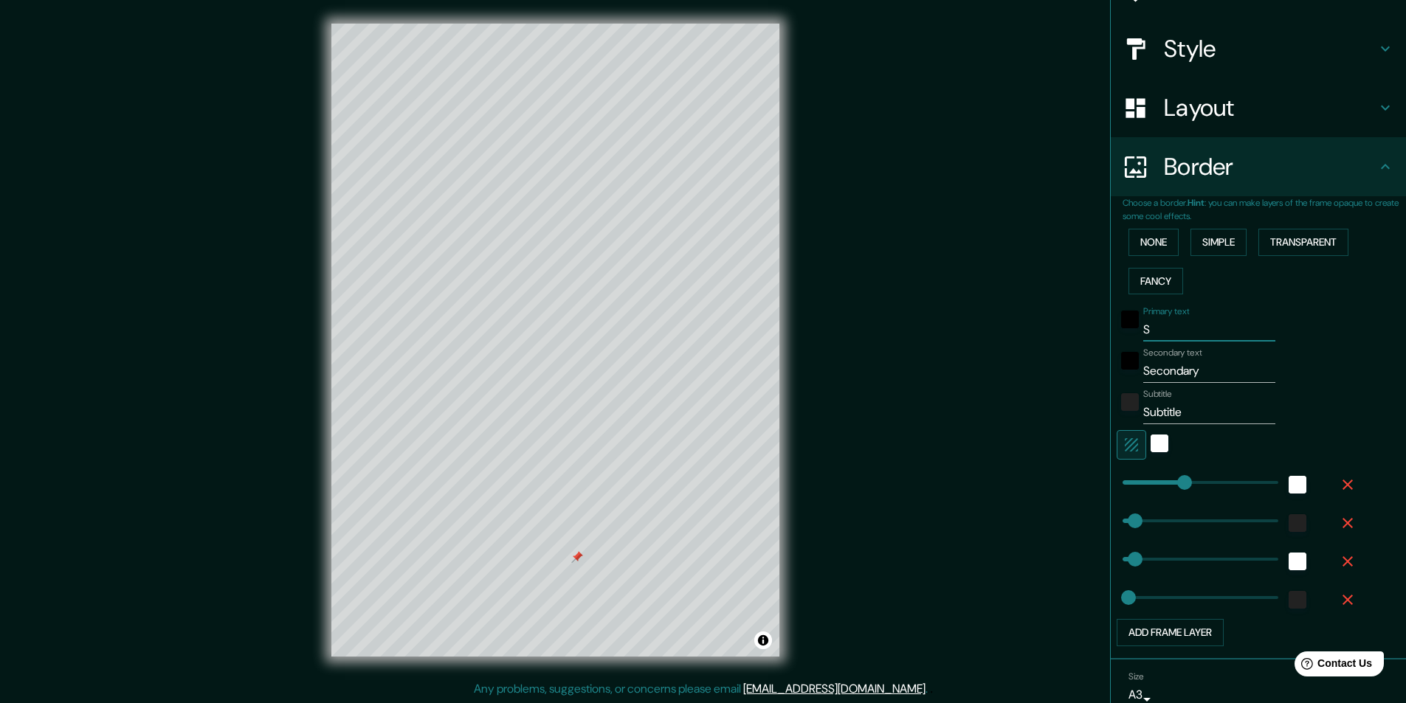
type input "49"
type input "24"
type input "San"
type input "243"
type input "49"
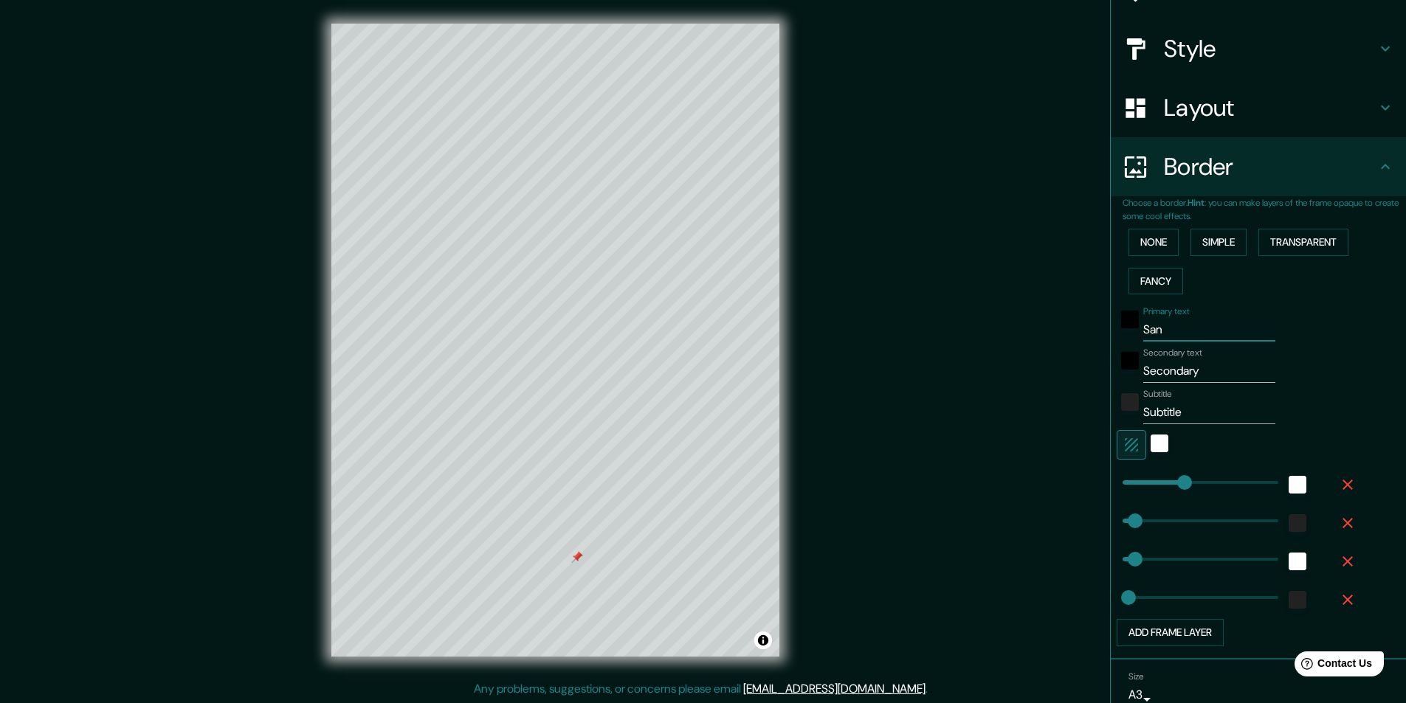
type input "49"
type input "24"
type input "San"
type input "243"
type input "49"
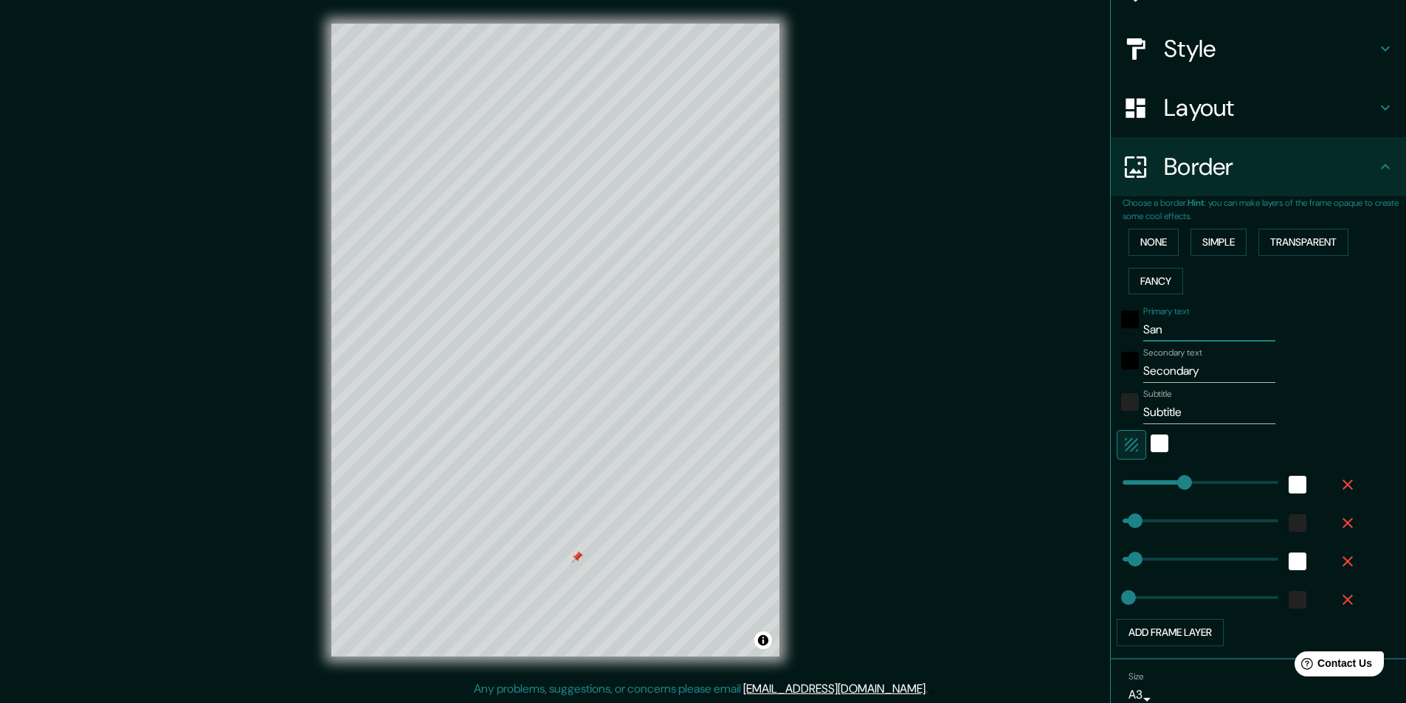
type input "49"
type input "24"
type input "San v"
type input "243"
type input "49"
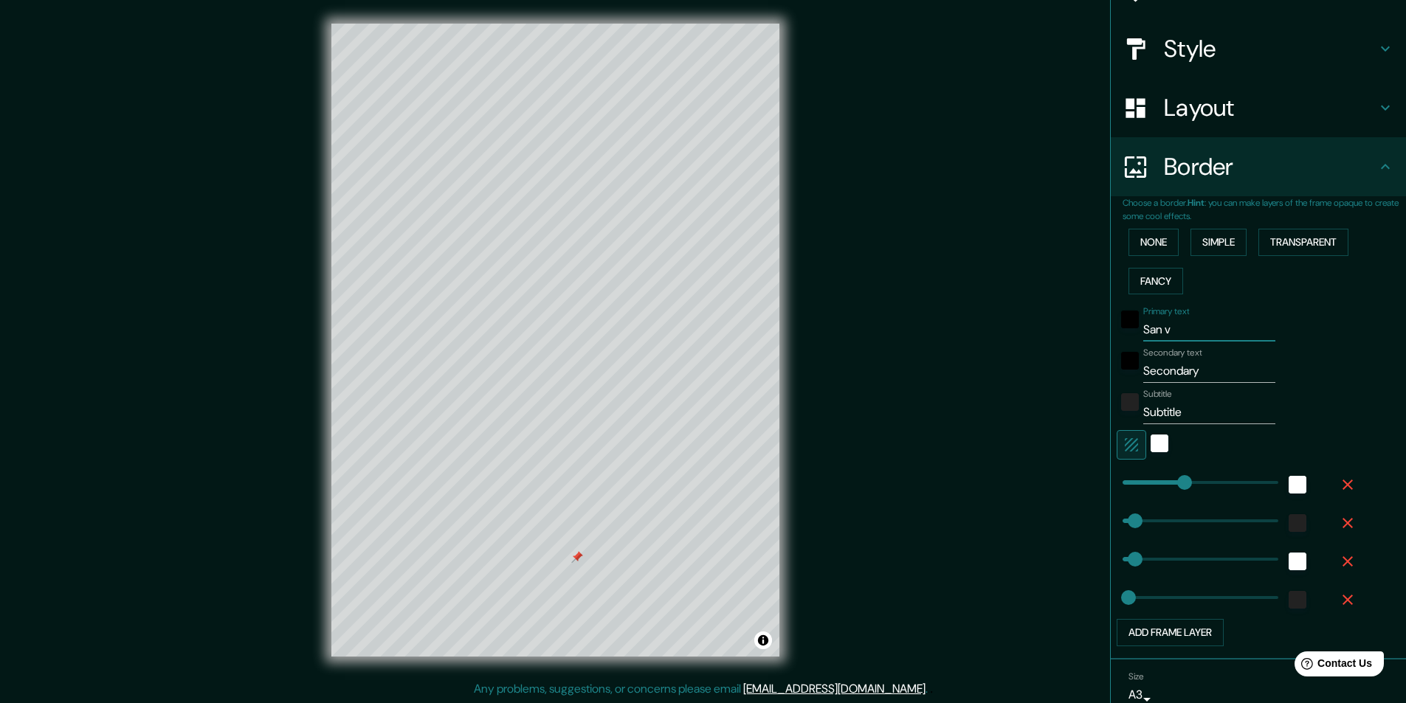
type input "49"
type input "24"
type input "San vi"
type input "243"
type input "49"
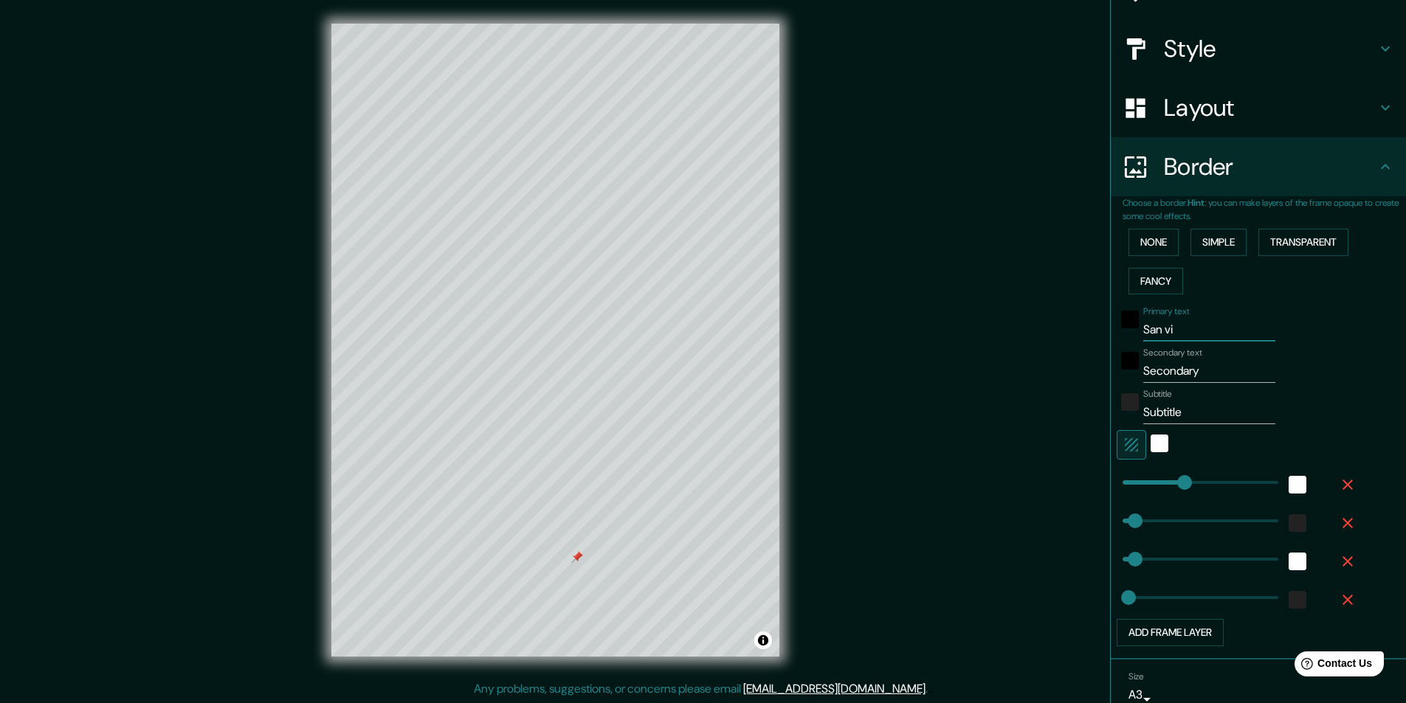
type input "49"
type input "24"
type input "San vice"
type input "243"
type input "49"
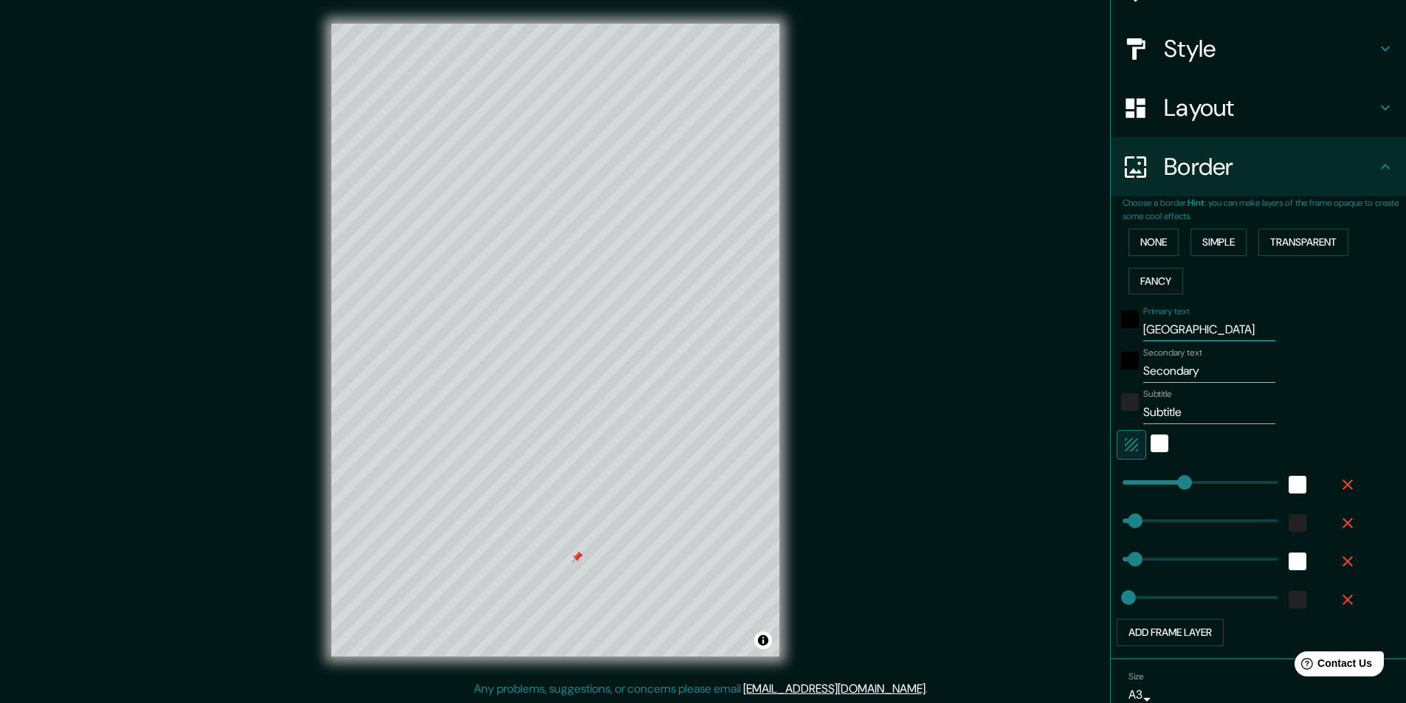
type input "49"
type input "24"
type input "San vicen"
type input "243"
type input "49"
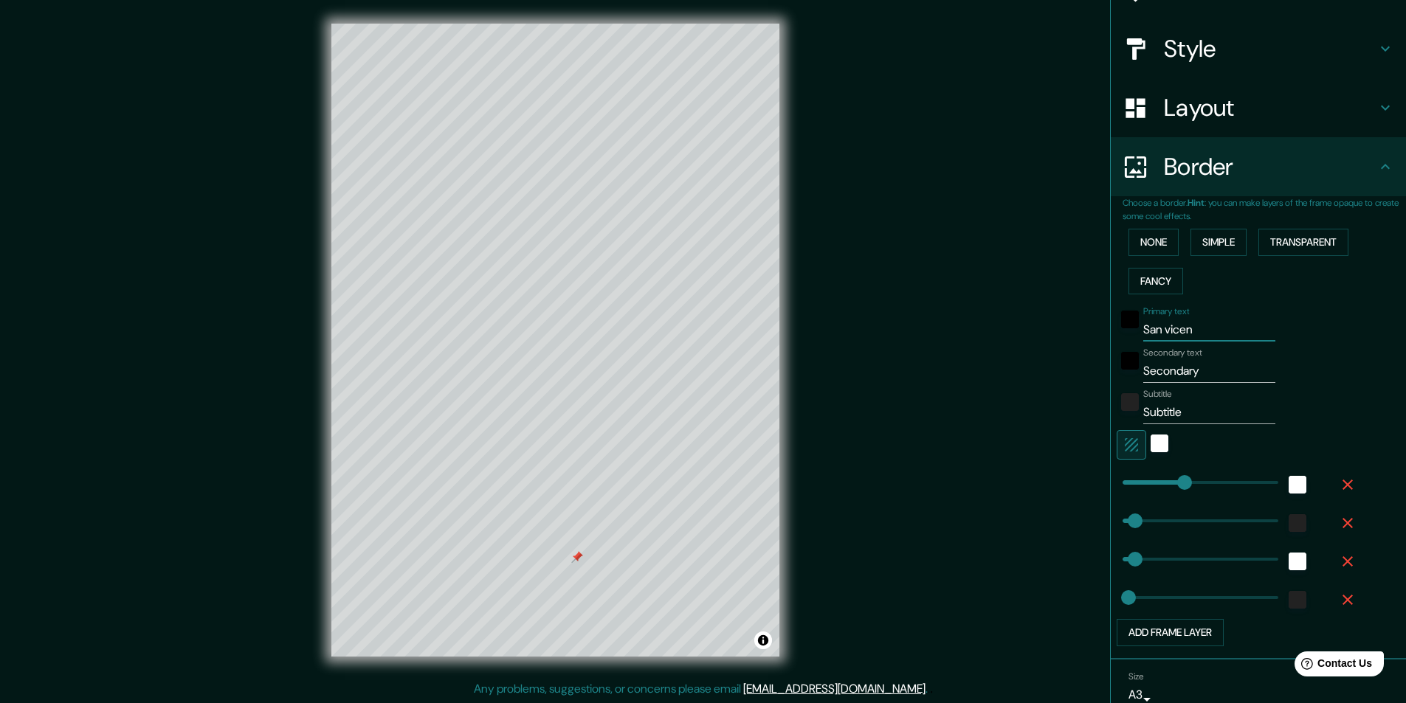
type input "49"
type input "24"
type input "[GEOGRAPHIC_DATA][PERSON_NAME]"
type input "243"
type input "49"
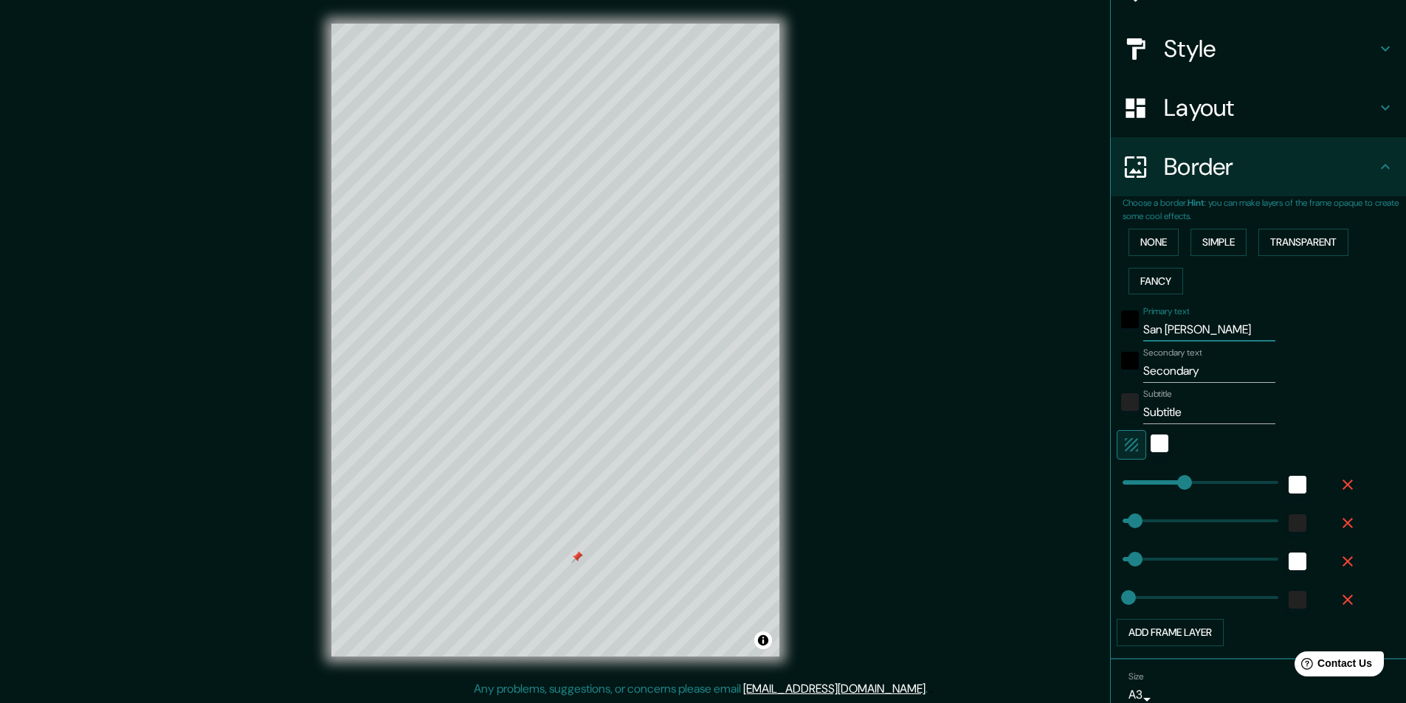
type input "49"
type input "24"
type input "[GEOGRAPHIC_DATA][PERSON_NAME]"
click at [1166, 373] on input "Secondary" at bounding box center [1209, 371] width 132 height 24
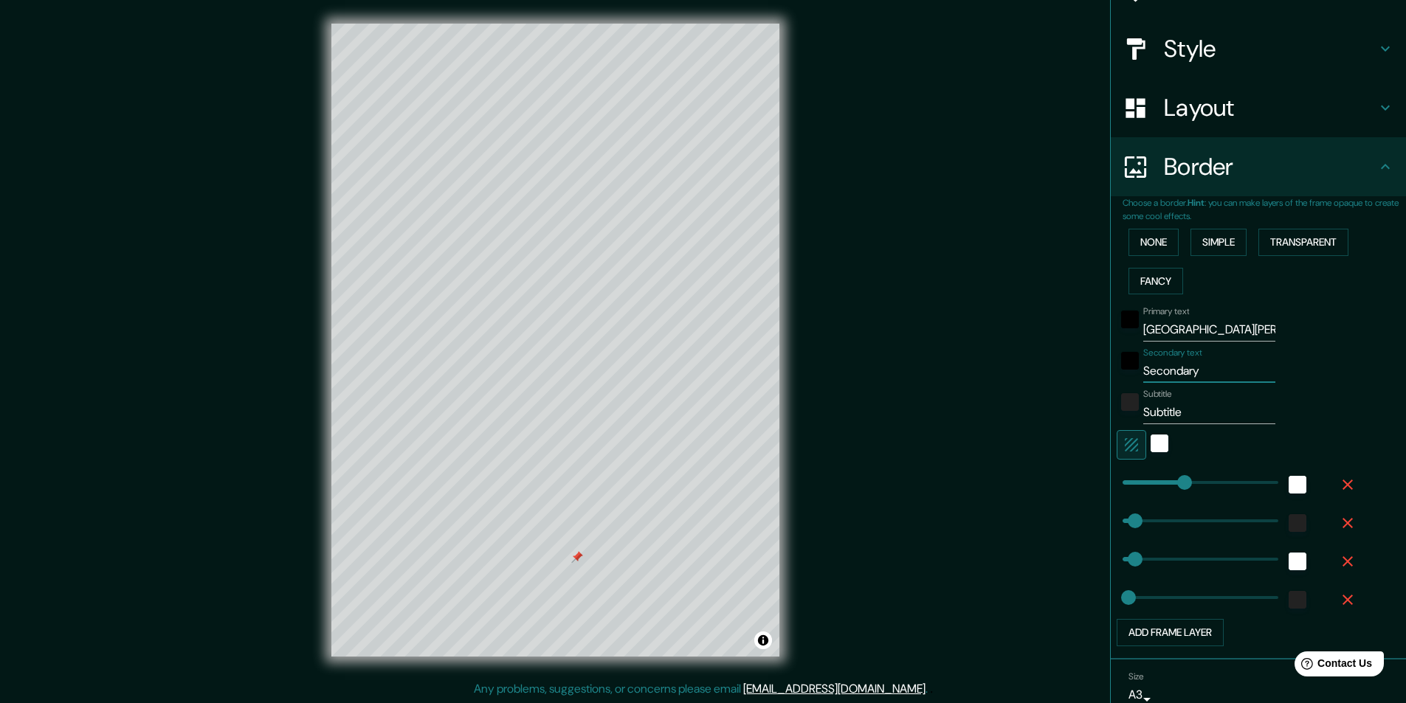
click at [1166, 373] on input "Secondary" at bounding box center [1209, 371] width 132 height 24
type input "e"
type input "243"
type input "49"
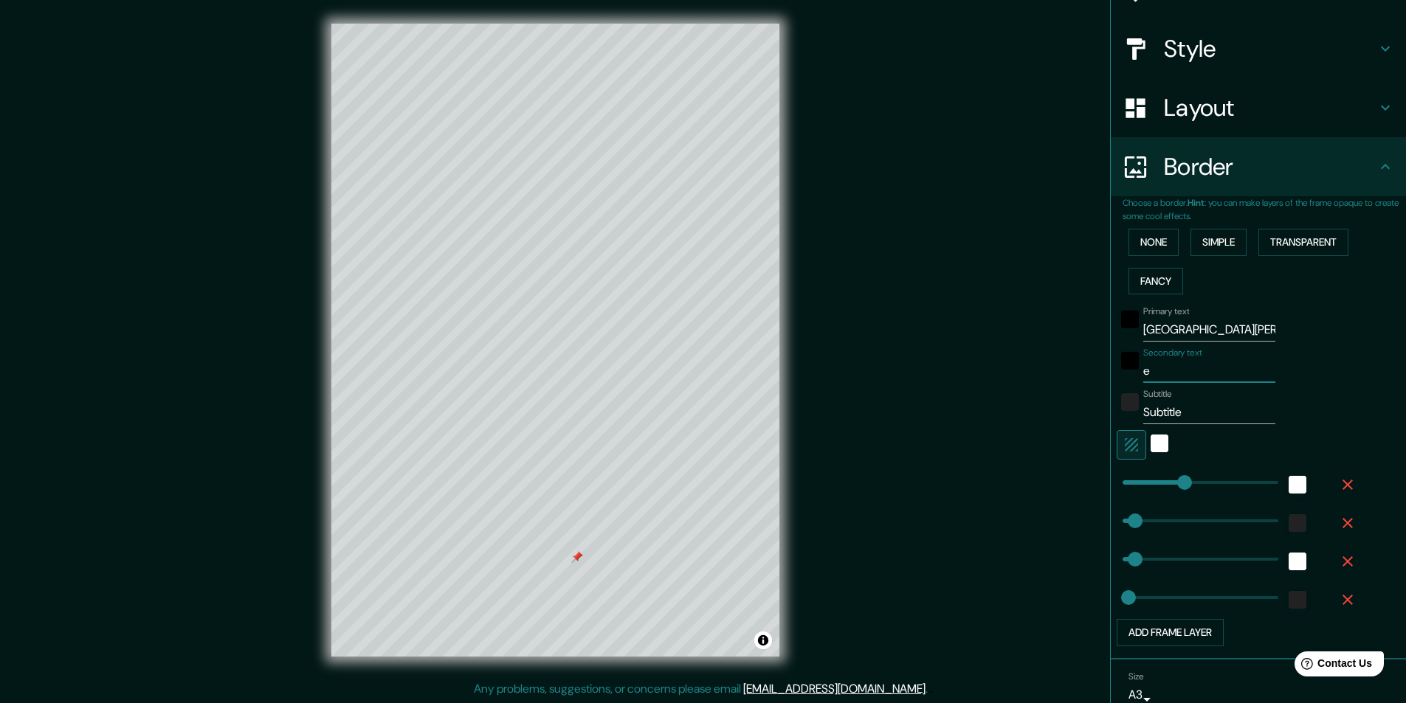
type input "24"
type input "el"
type input "243"
type input "49"
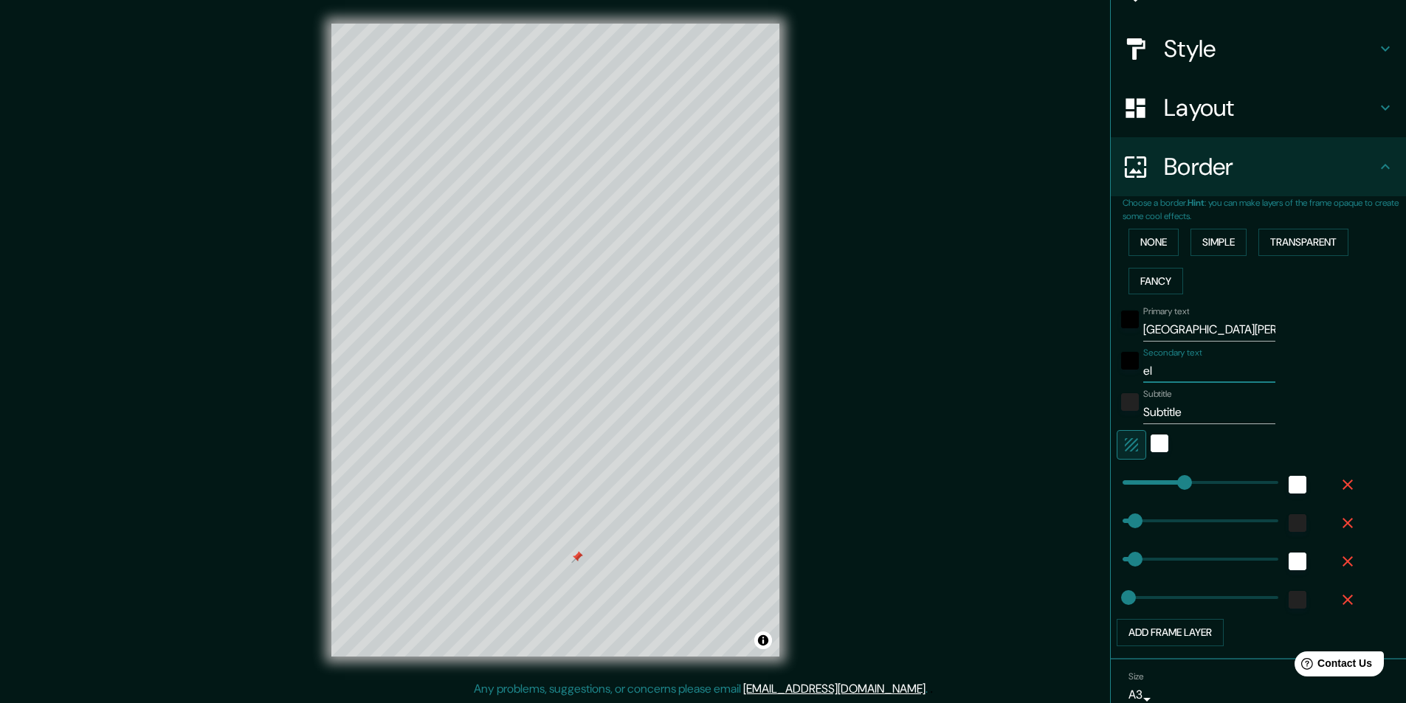
type input "24"
type input "elm"
type input "243"
type input "49"
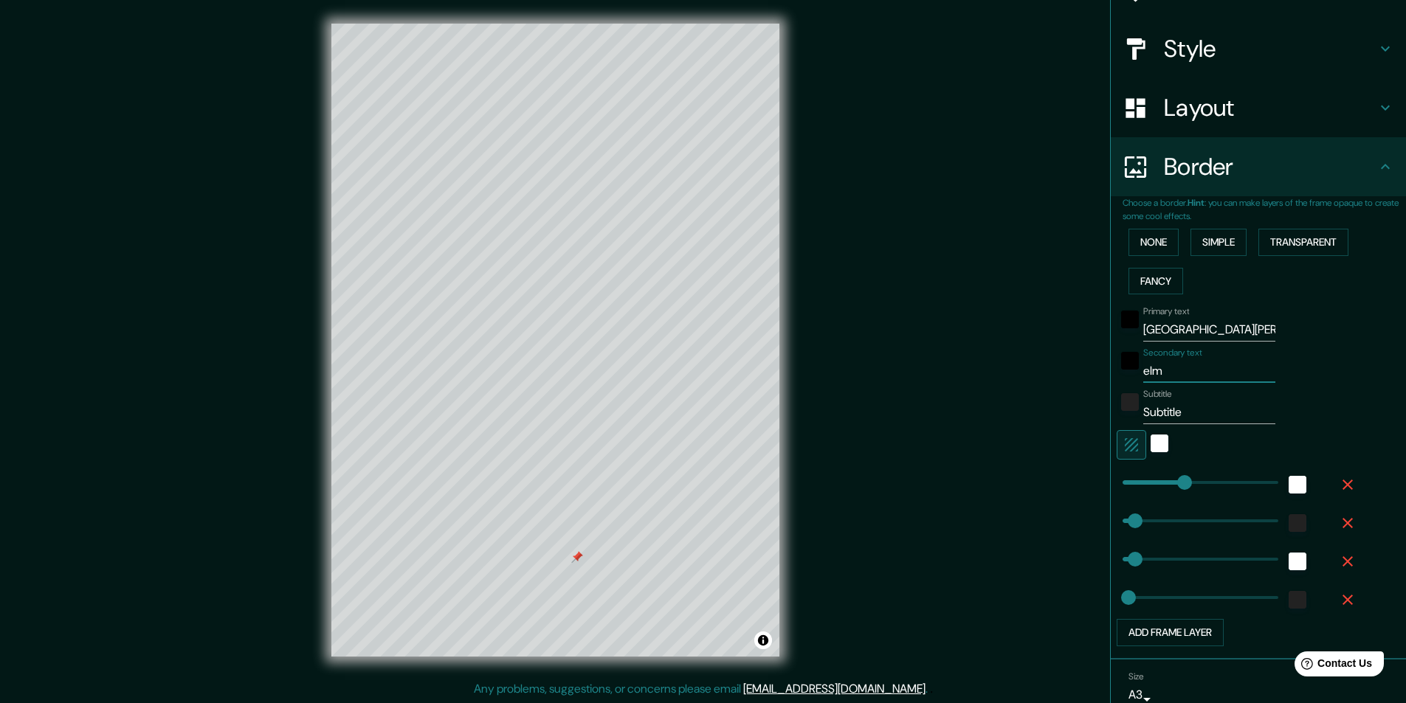
type input "24"
type input "el"
type input "243"
type input "49"
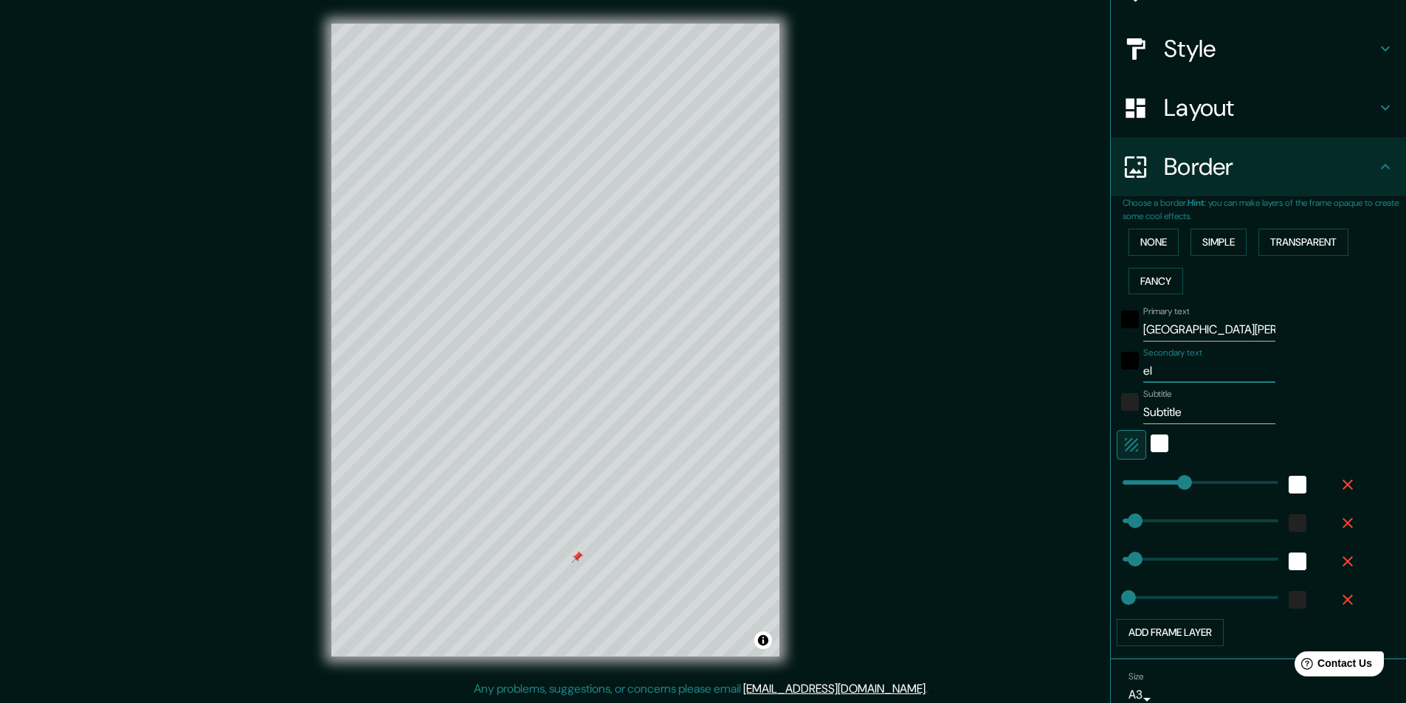
type input "24"
type input "el"
type input "243"
type input "49"
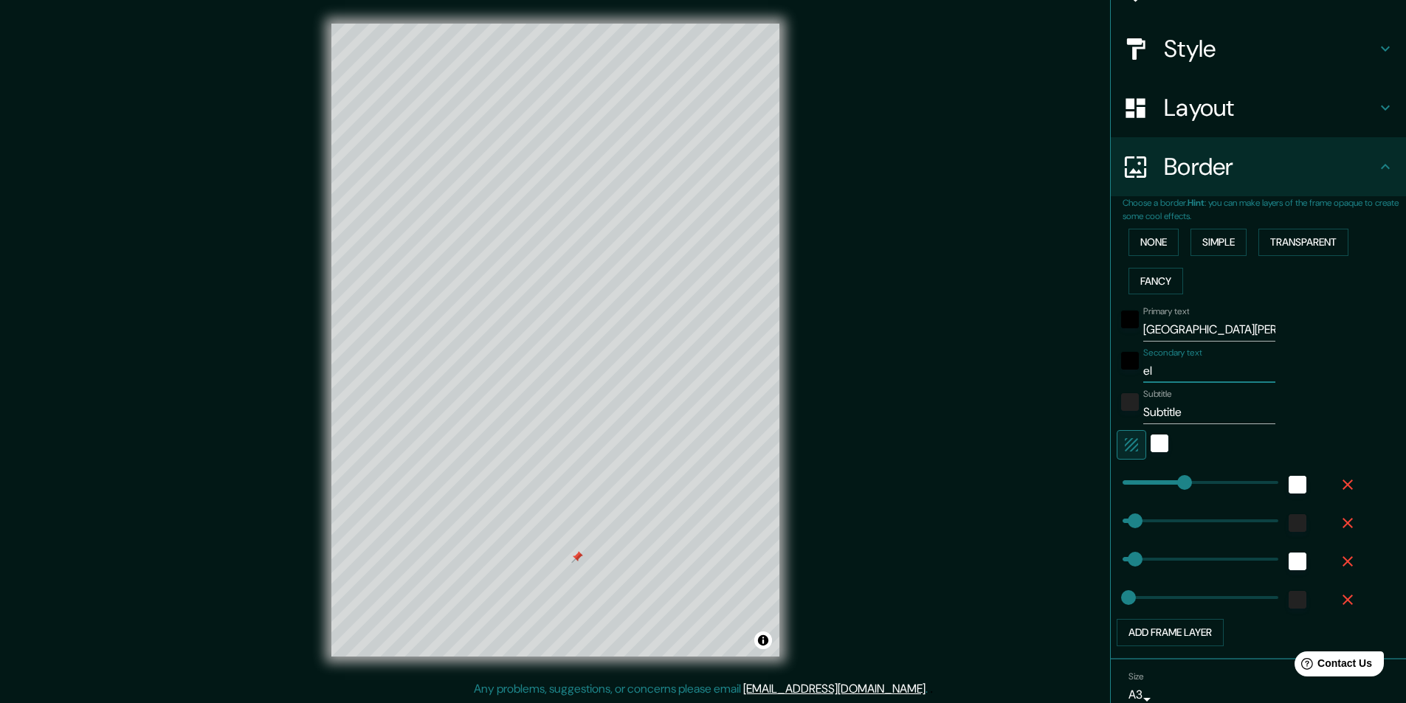
type input "24"
type input "el a"
type input "243"
type input "49"
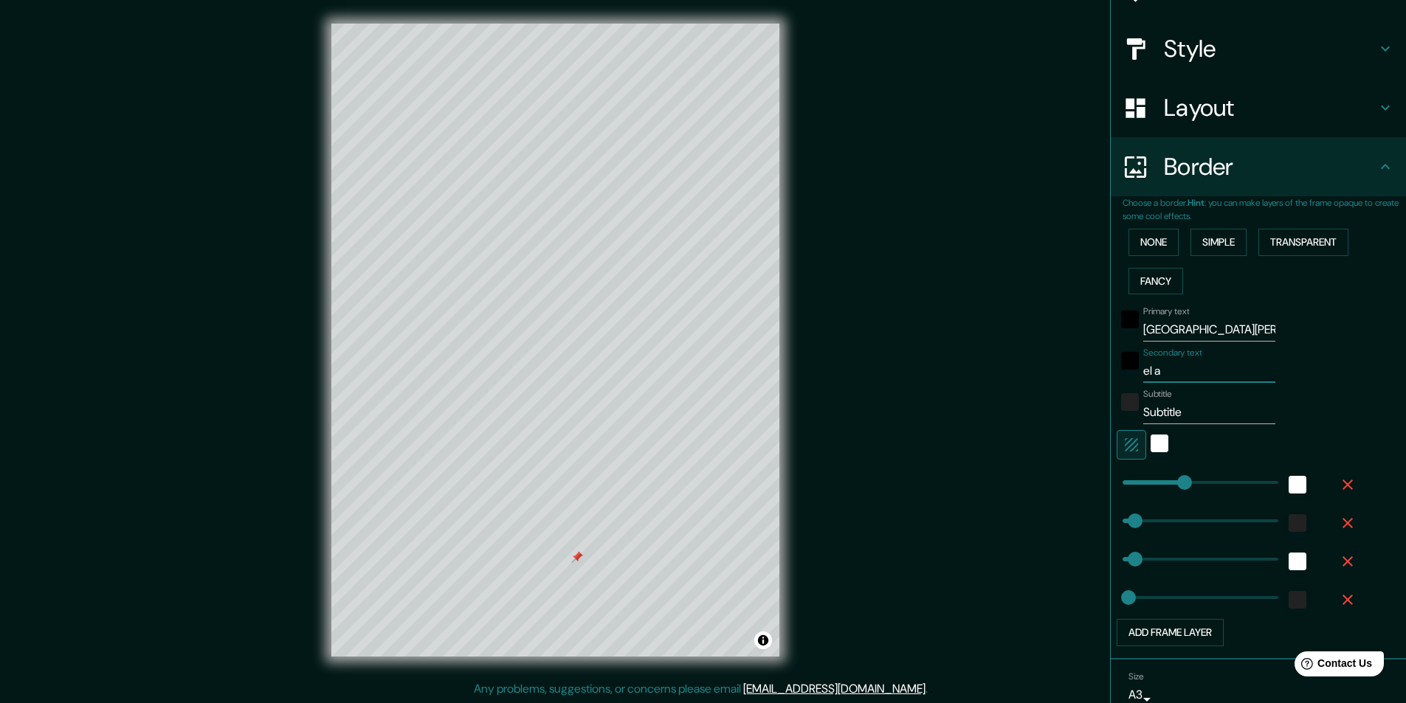
type input "24"
type input "el ag"
type input "243"
type input "49"
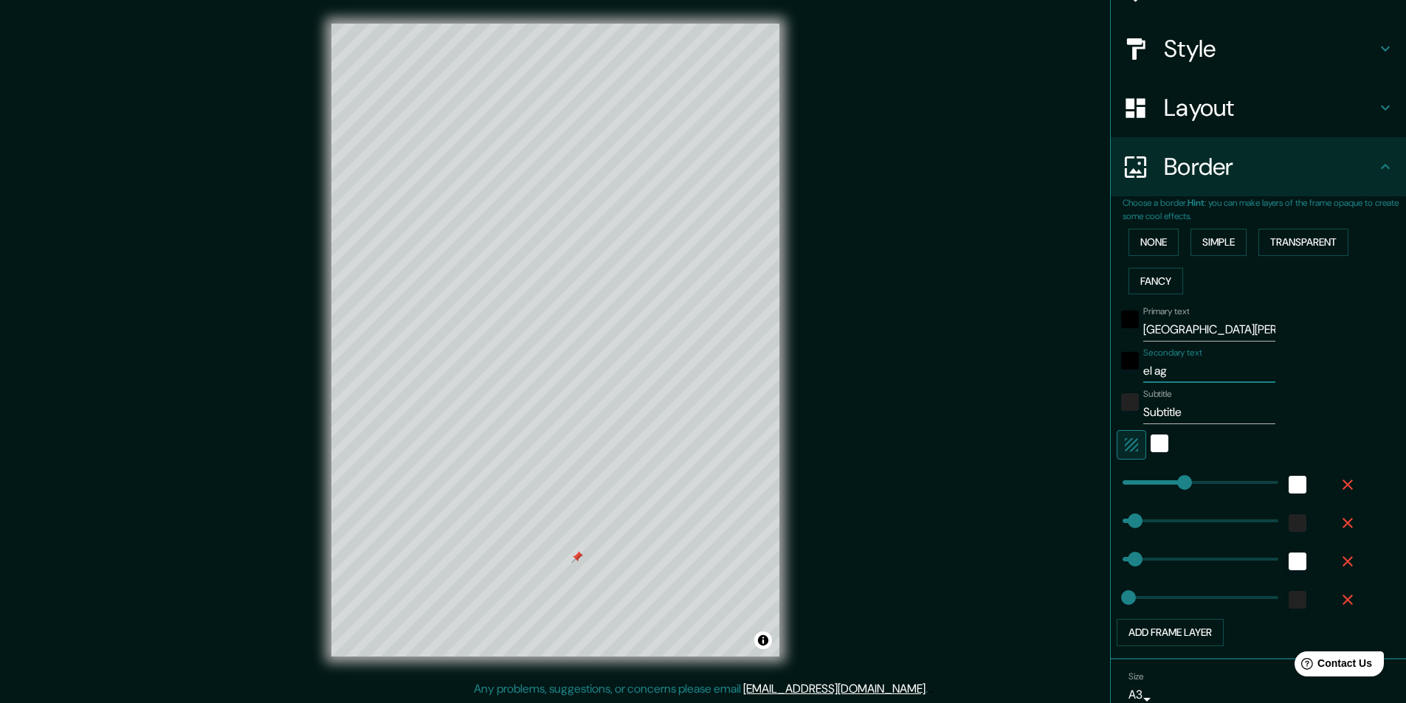
type input "24"
type input "el agua"
type input "243"
type input "49"
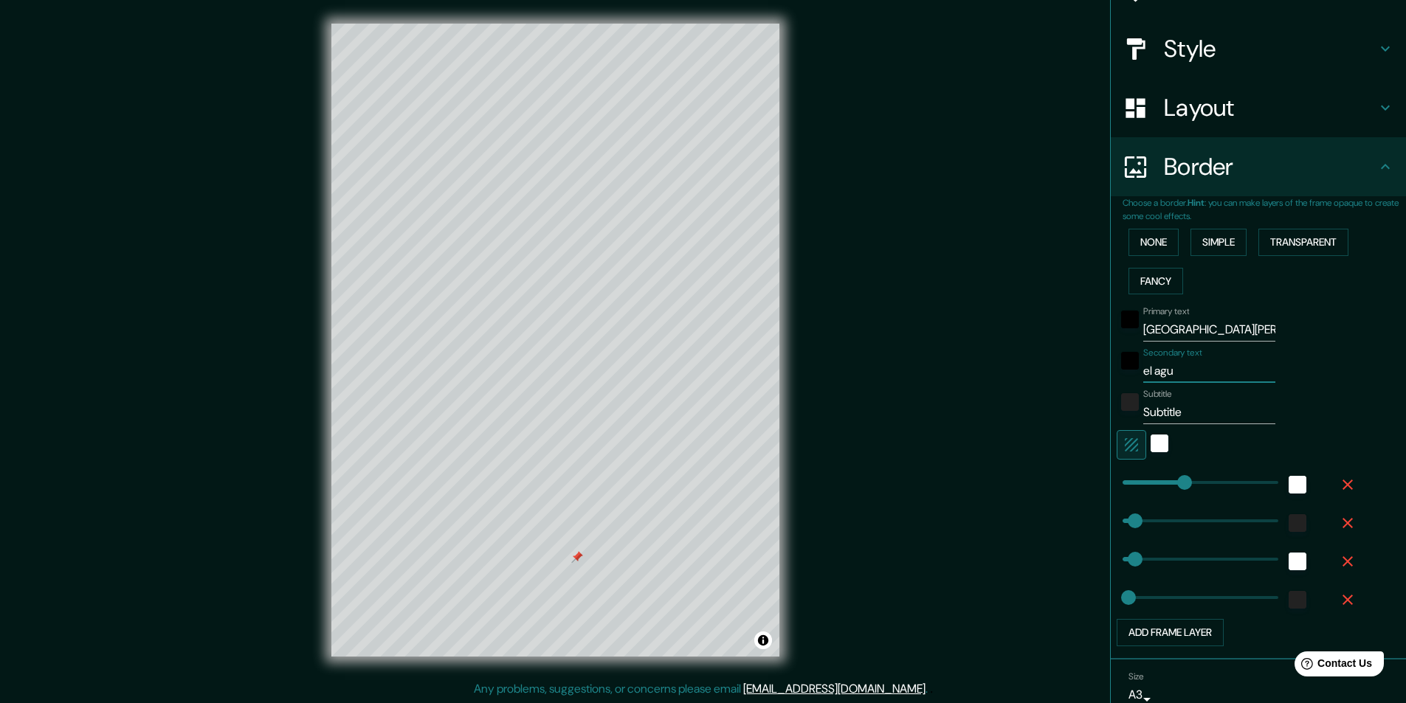
type input "24"
type input "el agua"
type input "243"
type input "49"
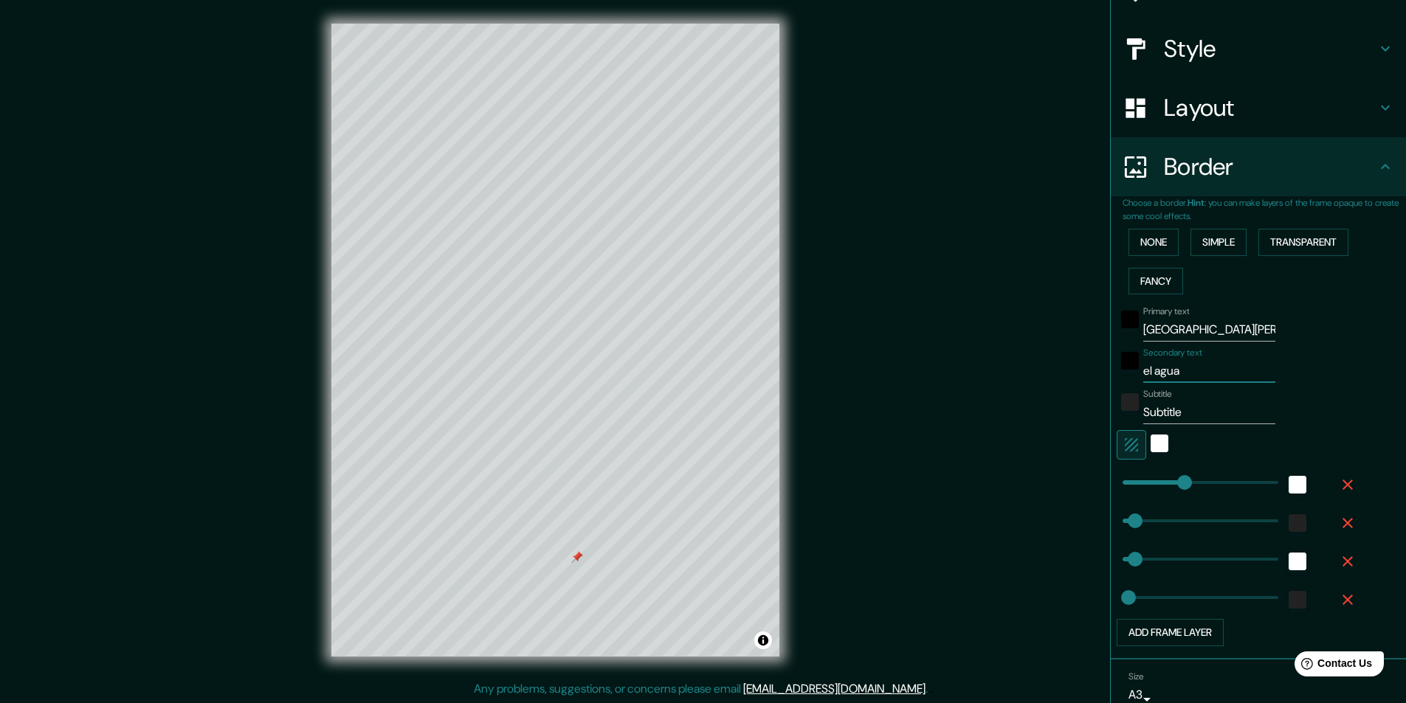
type input "24"
type input "el agua q"
type input "243"
type input "49"
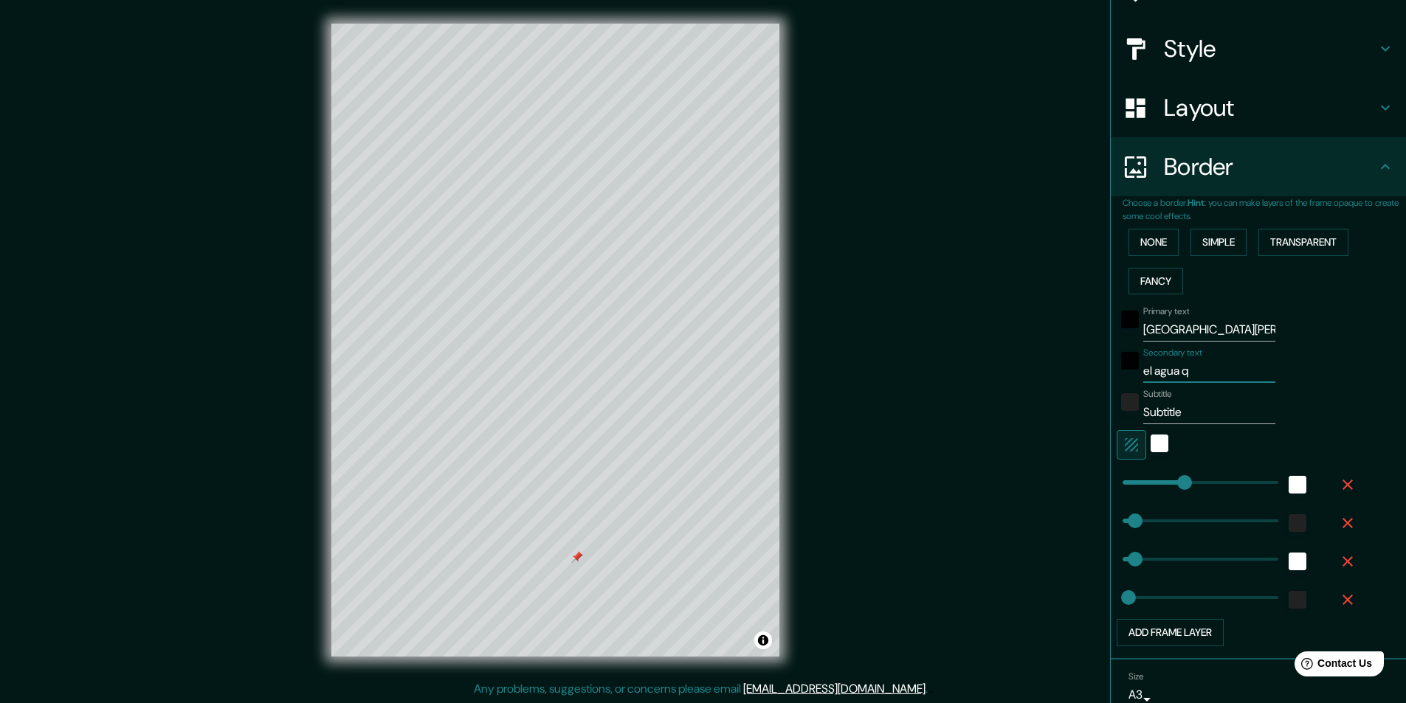
type input "24"
type input "el agua que"
type input "243"
type input "49"
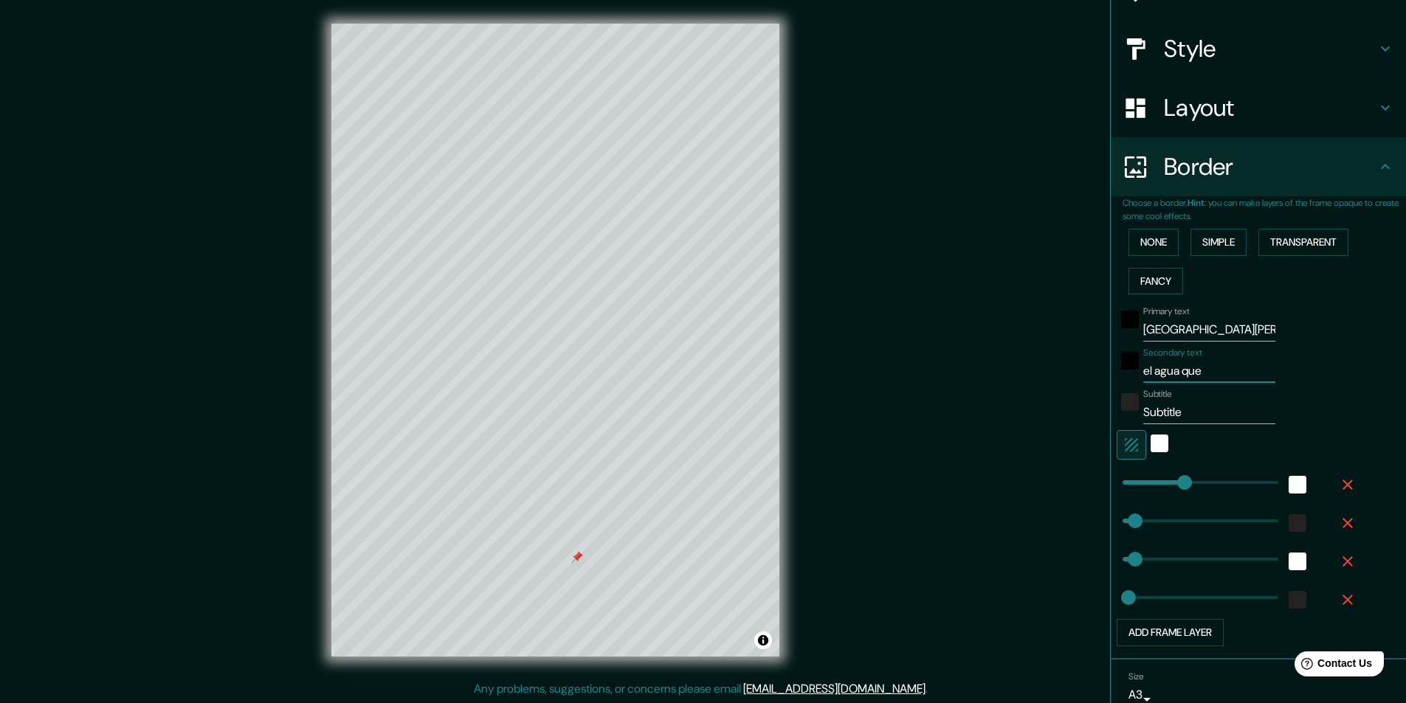
type input "24"
type input "el agua que n"
type input "243"
type input "49"
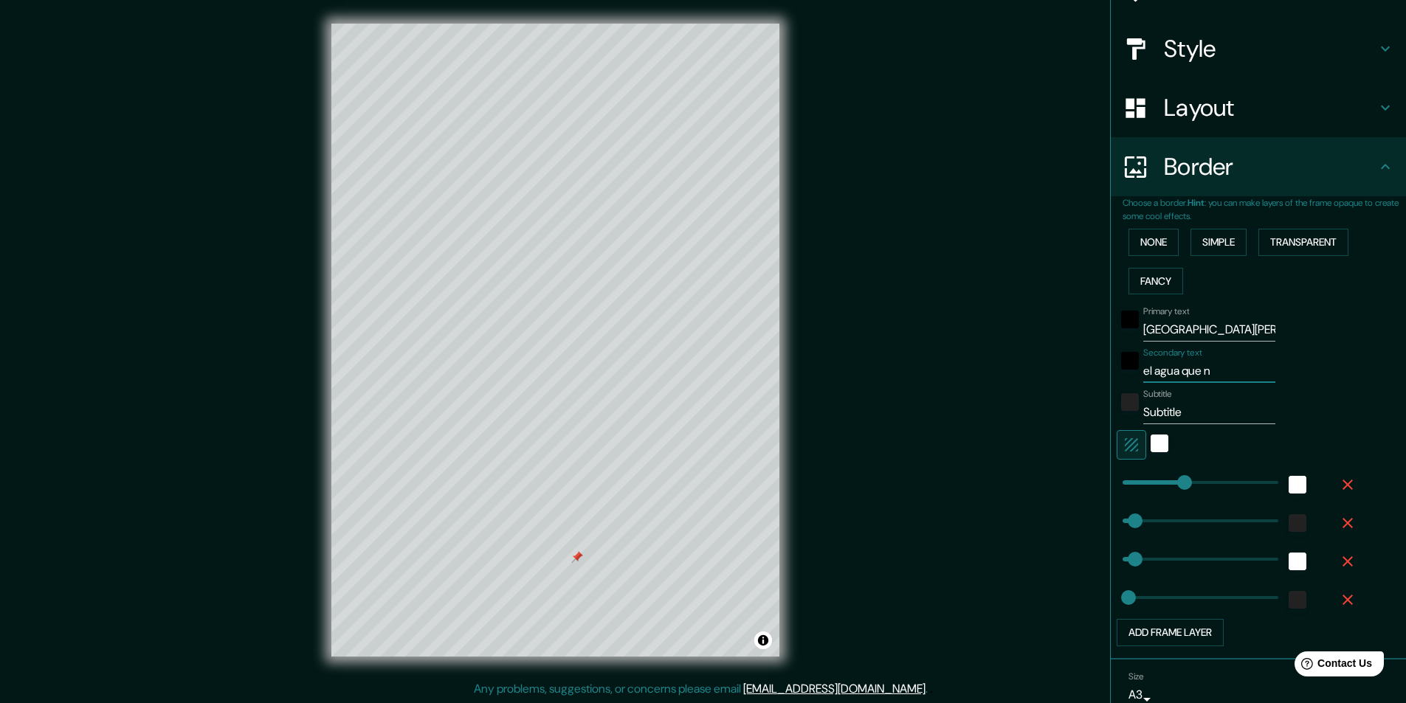
type input "24"
type input "el agua que no"
type input "243"
type input "49"
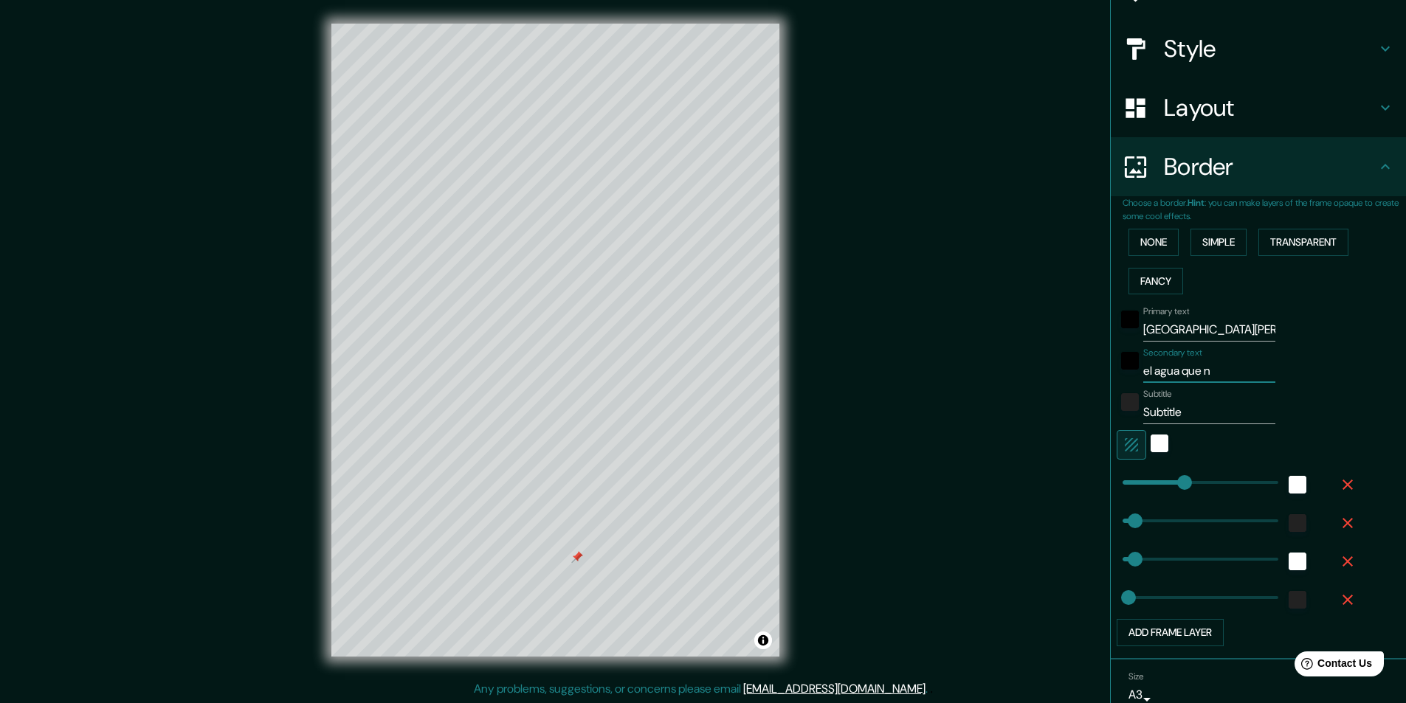
type input "24"
type input "el agua que nos"
type input "243"
type input "49"
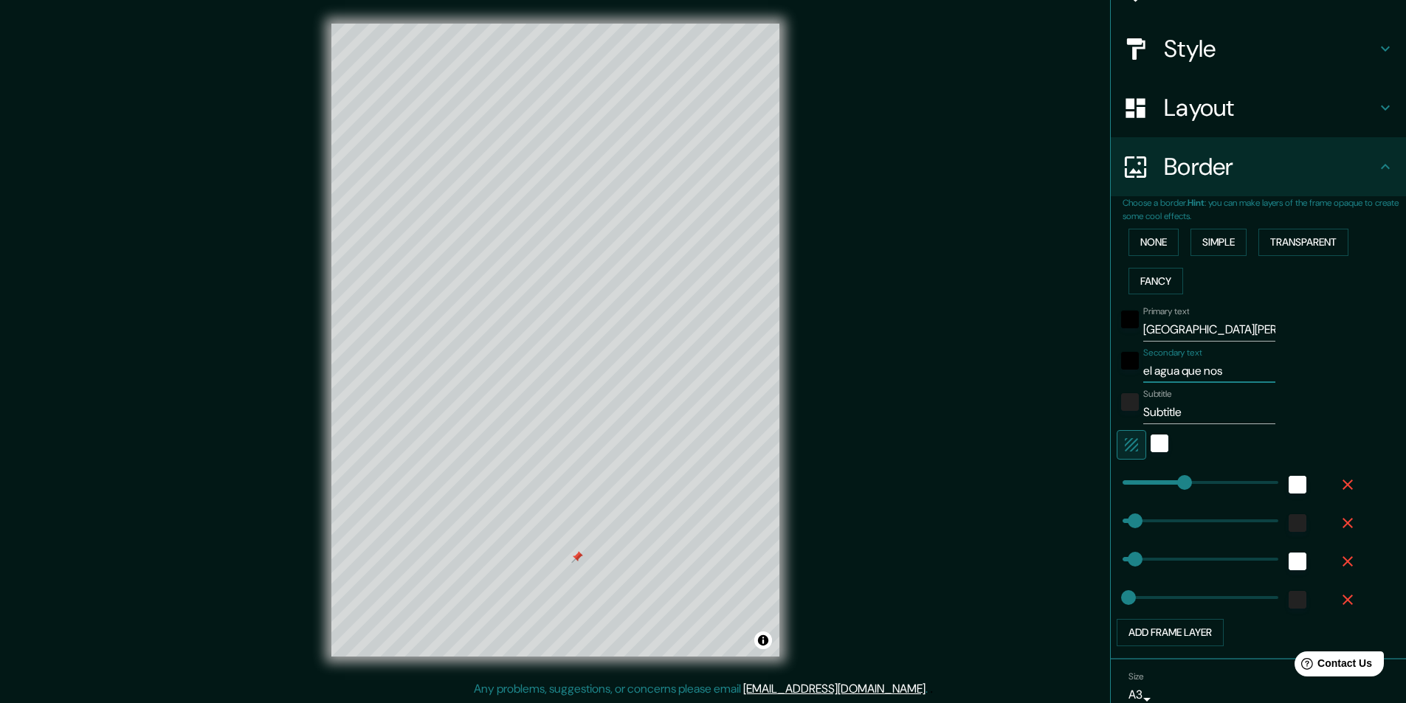
type input "24"
type input "el agua que nos te"
type input "243"
type input "49"
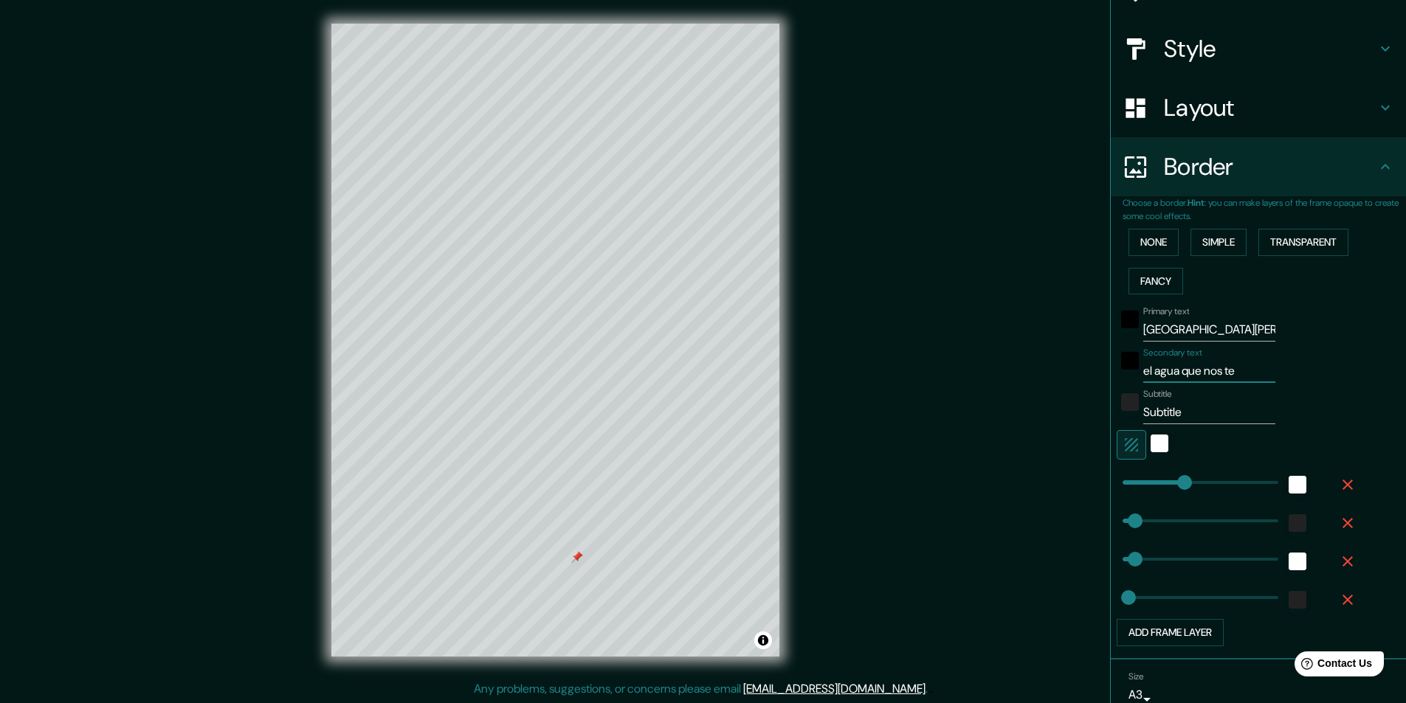
type input "24"
type input "el agua que nos teje"
type input "243"
type input "49"
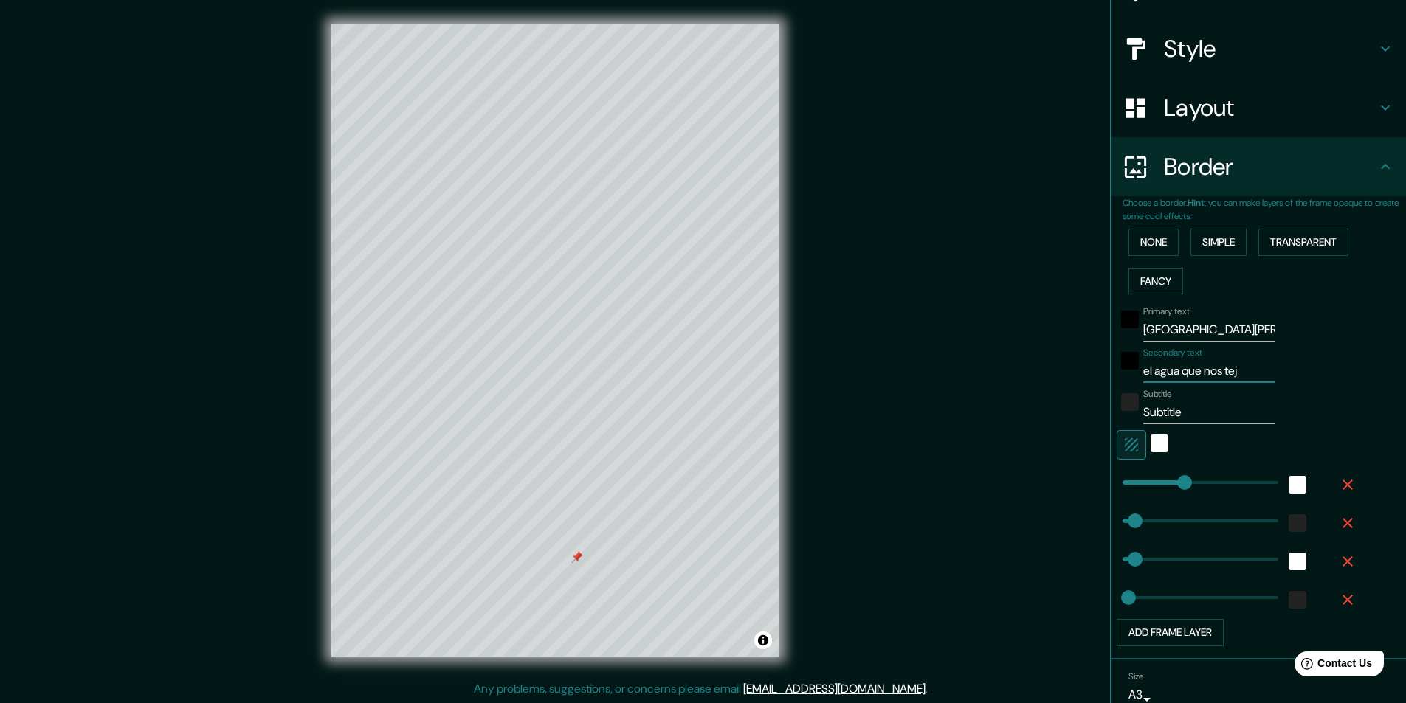
type input "24"
type input "el agua que nos teje"
click at [873, 534] on div "Mappin Location [GEOGRAPHIC_DATA][PERSON_NAME], [GEOGRAPHIC_DATA], [GEOGRAPHIC_…" at bounding box center [703, 352] width 1406 height 704
drag, startPoint x: 1185, startPoint y: 416, endPoint x: 1055, endPoint y: 396, distance: 131.3
click at [1055, 396] on div "Mappin Location [GEOGRAPHIC_DATA][PERSON_NAME], [GEOGRAPHIC_DATA], [GEOGRAPHIC_…" at bounding box center [703, 352] width 1406 height 704
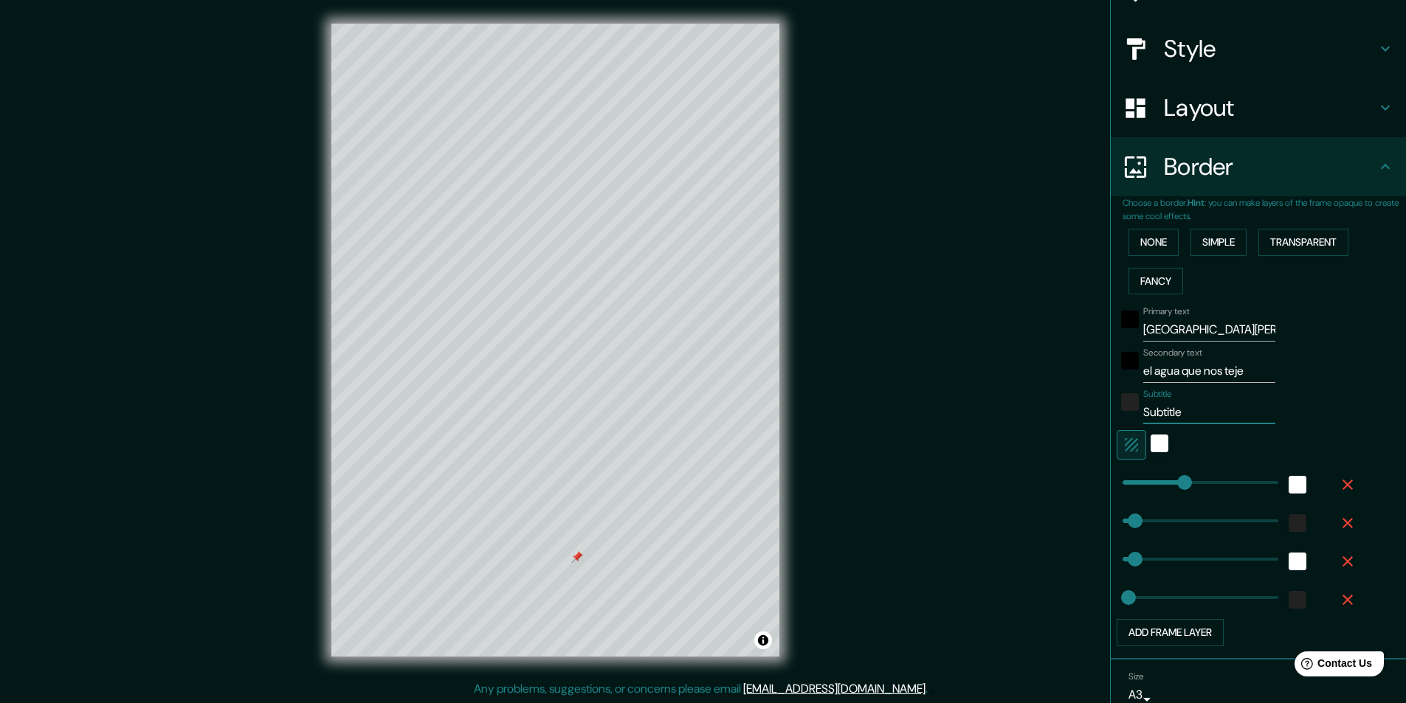
type input "h"
type input "243"
type input "49"
type input "24"
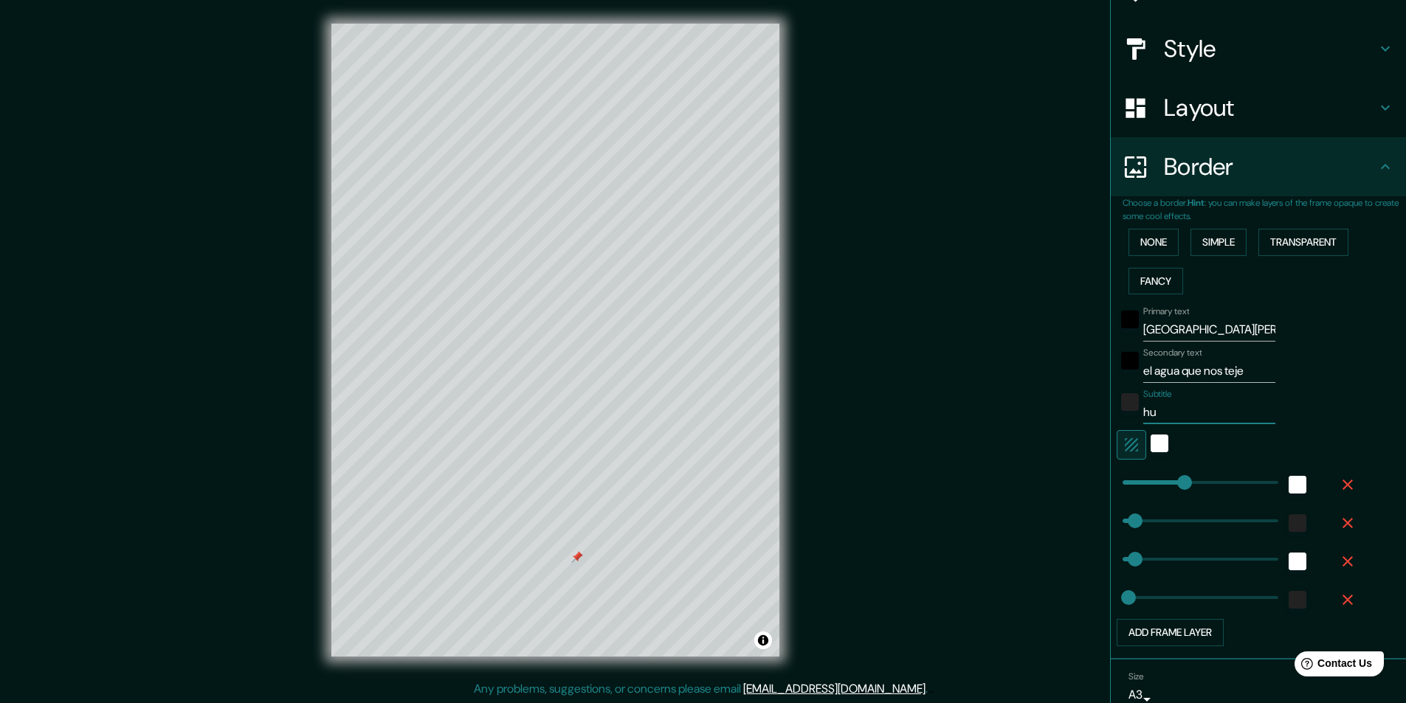
type input "hue"
type input "243"
type input "49"
type input "24"
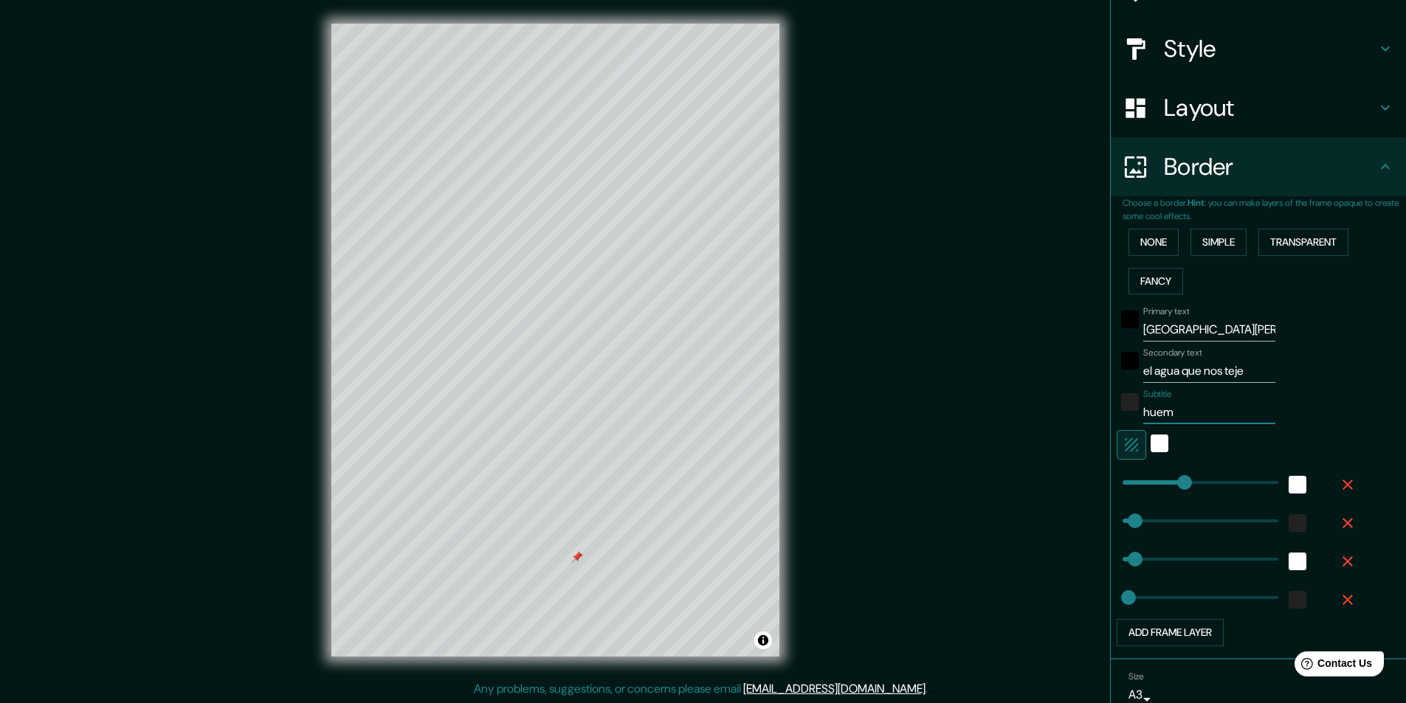
type input "hueme"
type input "243"
type input "49"
type input "24"
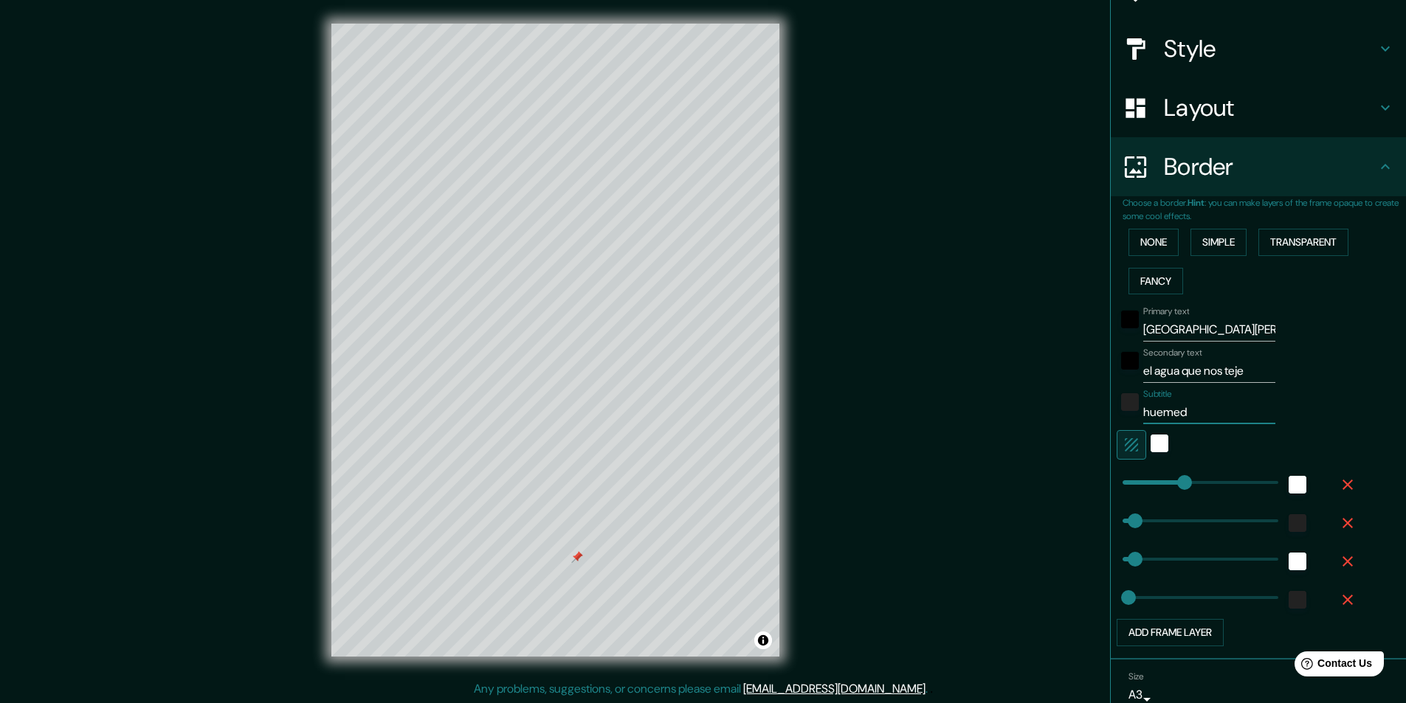
type input "huemeda"
type input "243"
type input "49"
type input "24"
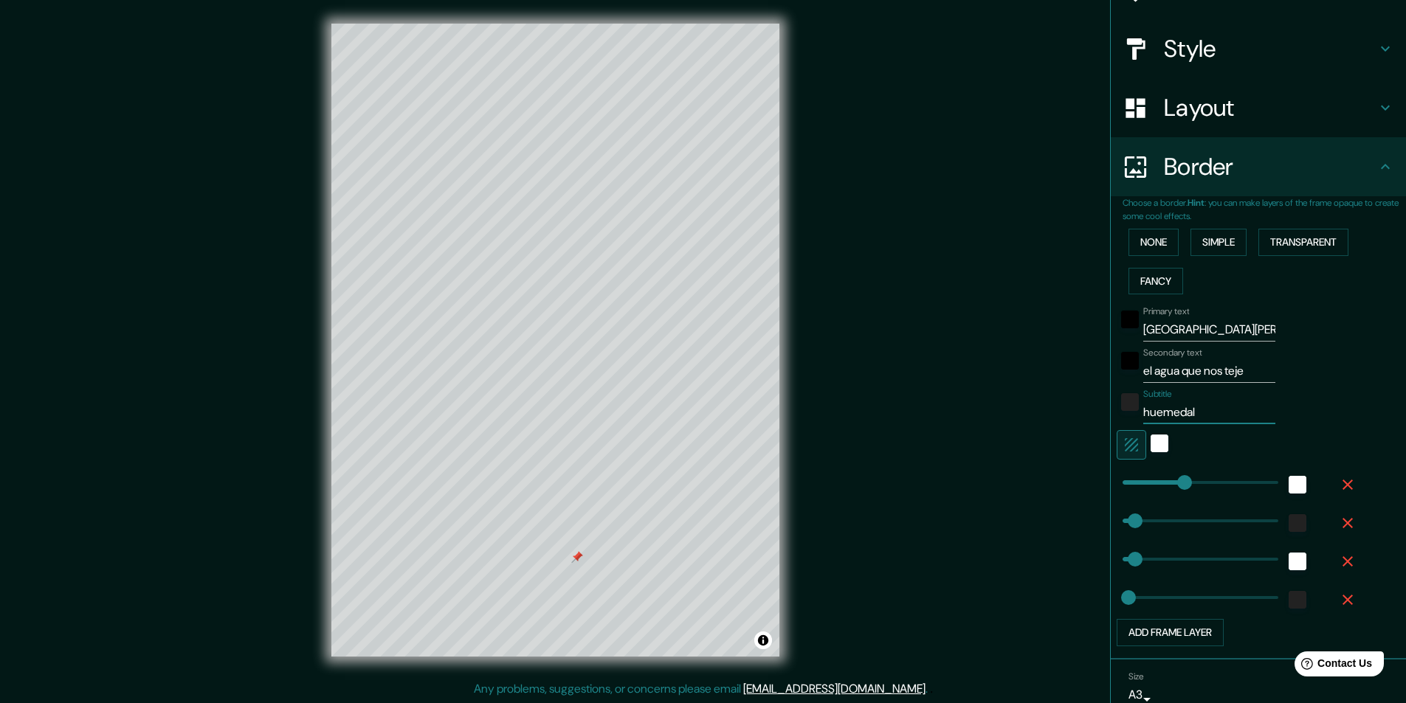
type input "huemedale"
type input "243"
type input "49"
type input "24"
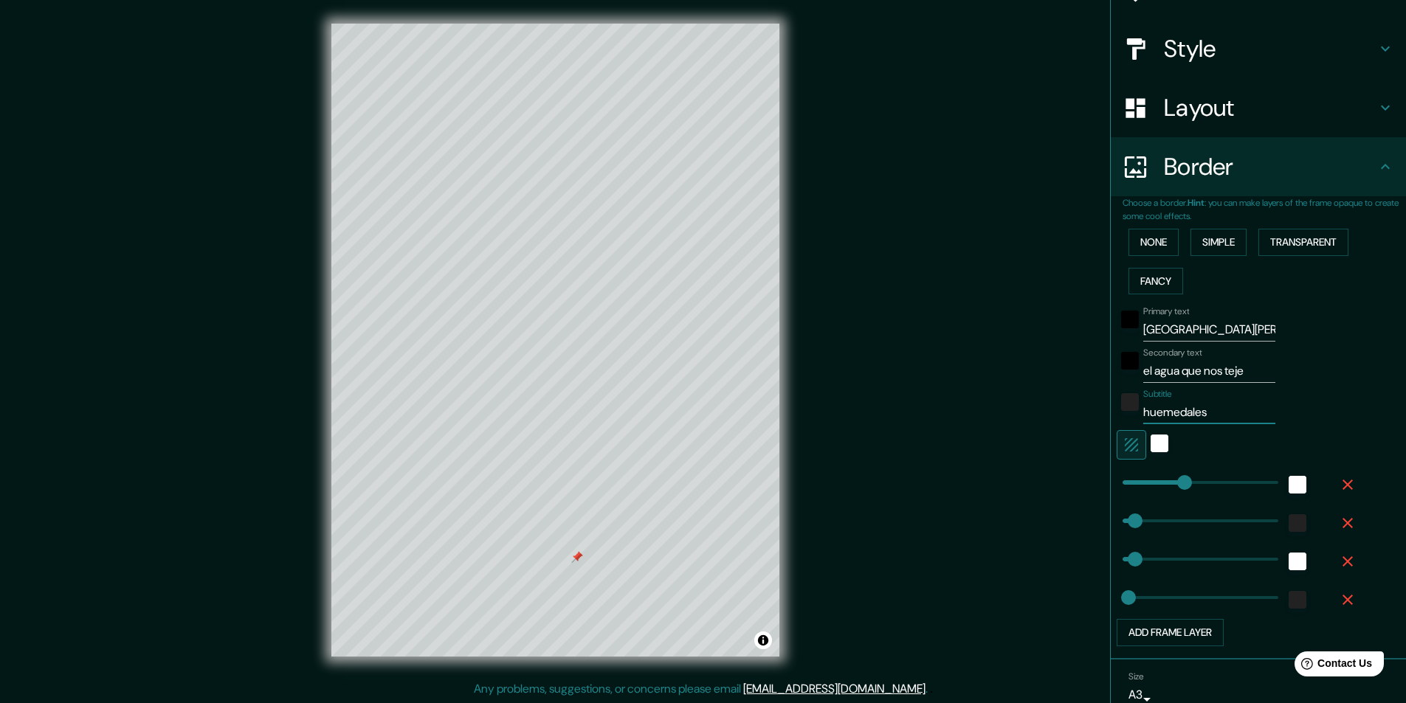
click at [1010, 540] on div "Mappin Location [GEOGRAPHIC_DATA][PERSON_NAME], [GEOGRAPHIC_DATA], [GEOGRAPHIC_…" at bounding box center [703, 352] width 1406 height 704
click at [1227, 238] on button "Simple" at bounding box center [1219, 242] width 56 height 27
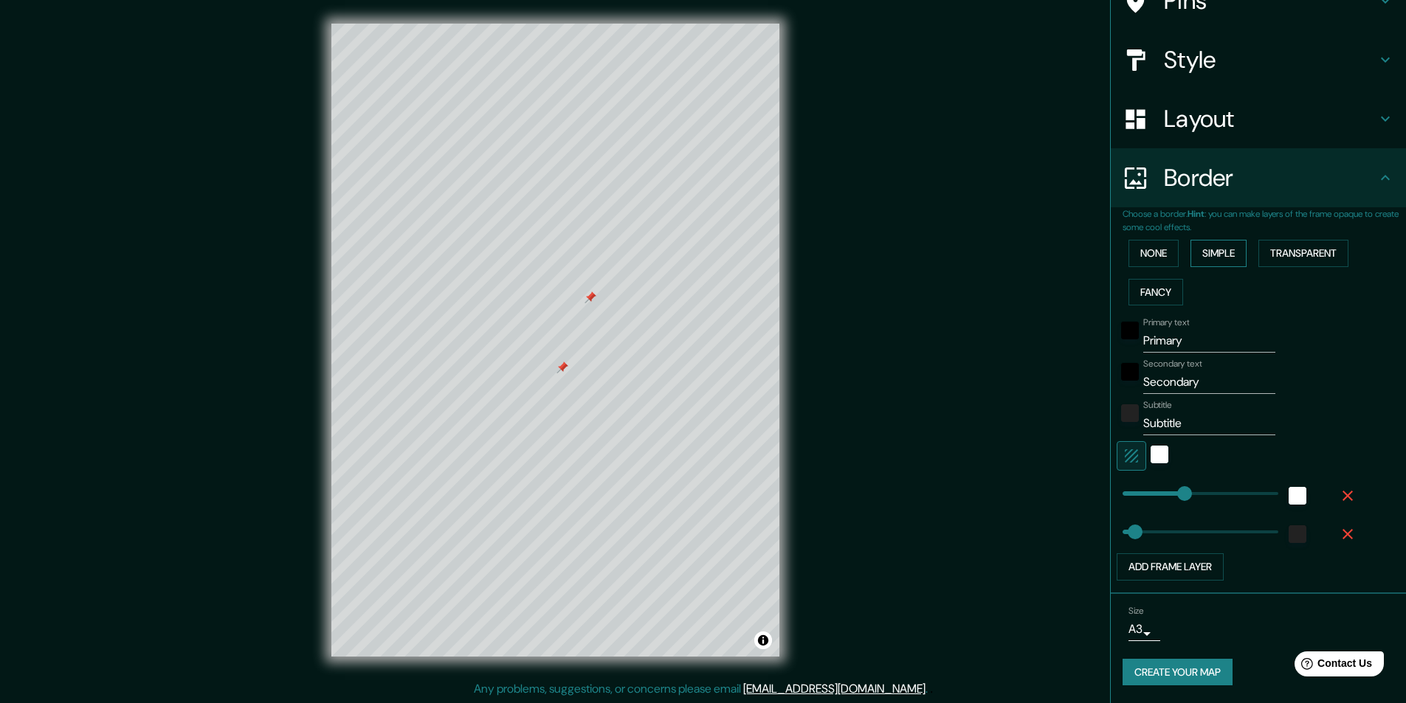
scroll to position [137, 0]
click at [1227, 238] on div "None Simple Transparent Fancy" at bounding box center [1264, 273] width 283 height 78
click at [1217, 259] on button "Simple" at bounding box center [1219, 253] width 56 height 27
click at [1148, 246] on button "None" at bounding box center [1154, 253] width 50 height 27
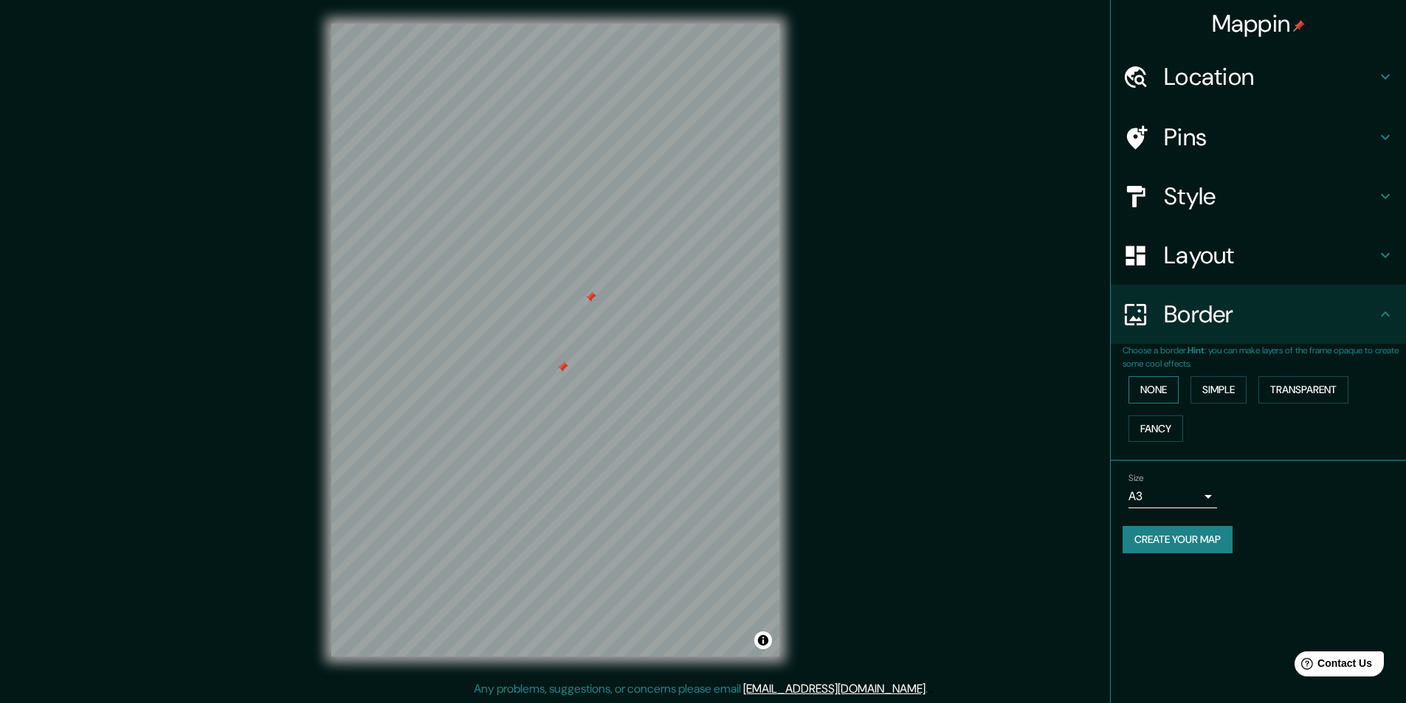
scroll to position [0, 0]
drag, startPoint x: 602, startPoint y: 323, endPoint x: 574, endPoint y: 309, distance: 30.7
click at [574, 307] on div at bounding box center [579, 304] width 12 height 12
click at [1176, 144] on h4 "Pins" at bounding box center [1270, 138] width 213 height 30
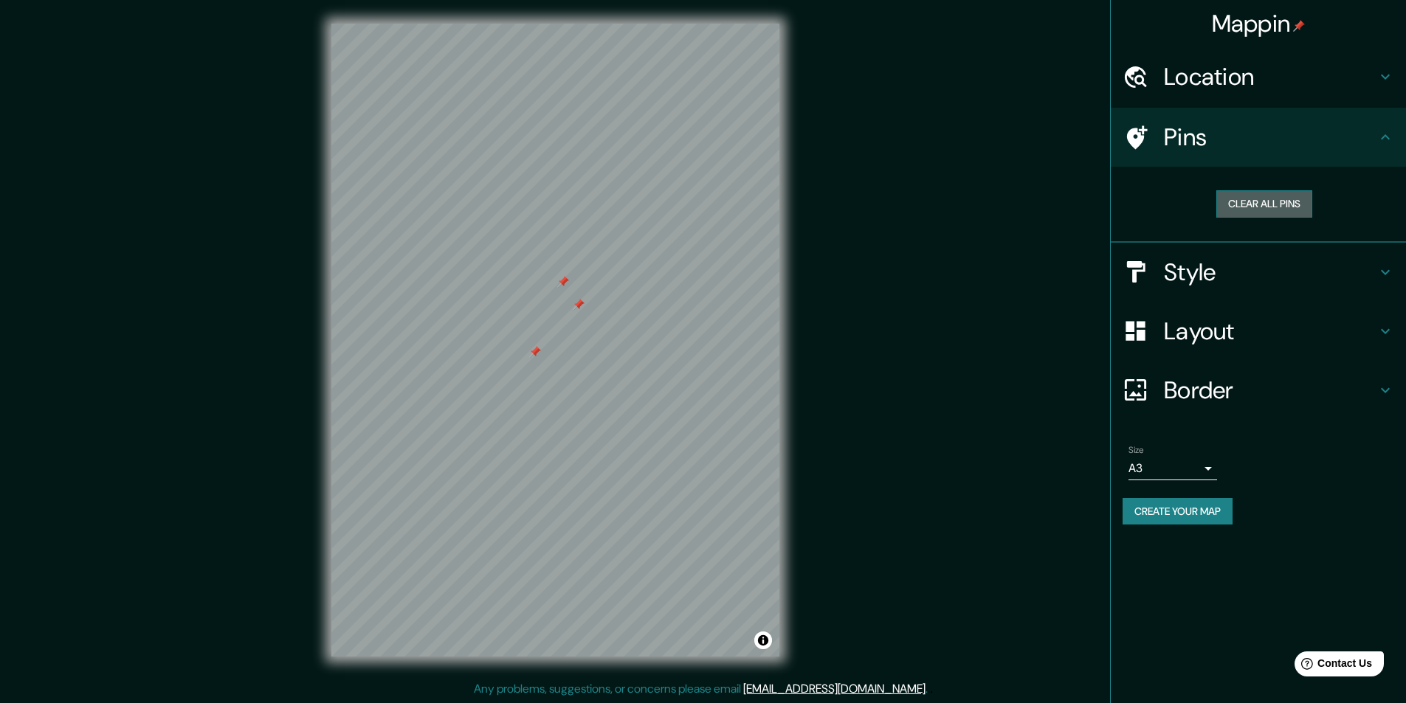
click at [1269, 202] on button "Clear all pins" at bounding box center [1265, 203] width 96 height 27
click at [1310, 268] on h4 "Style" at bounding box center [1270, 273] width 213 height 30
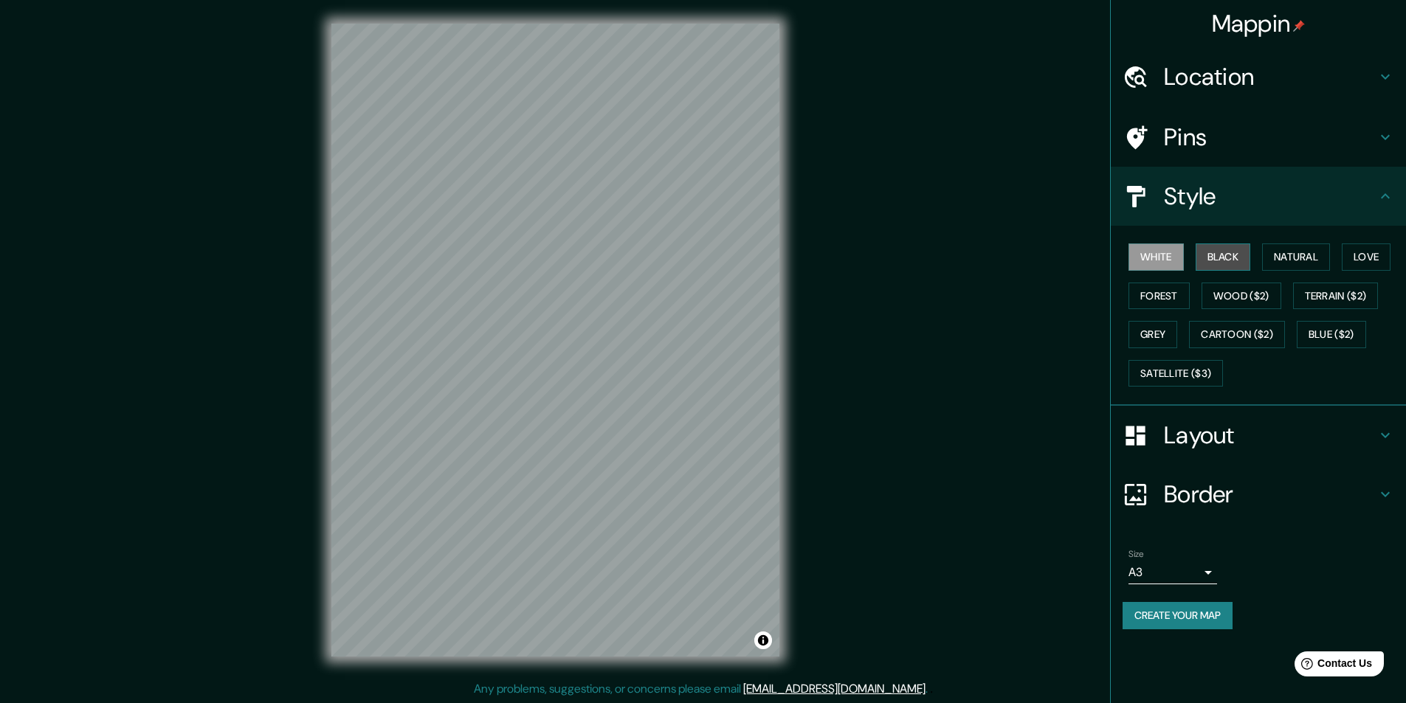
click at [1230, 261] on button "Black" at bounding box center [1223, 257] width 55 height 27
click at [1295, 247] on button "Natural" at bounding box center [1296, 257] width 68 height 27
click at [1141, 262] on button "White" at bounding box center [1156, 257] width 55 height 27
click at [1163, 299] on button "Forest" at bounding box center [1159, 296] width 61 height 27
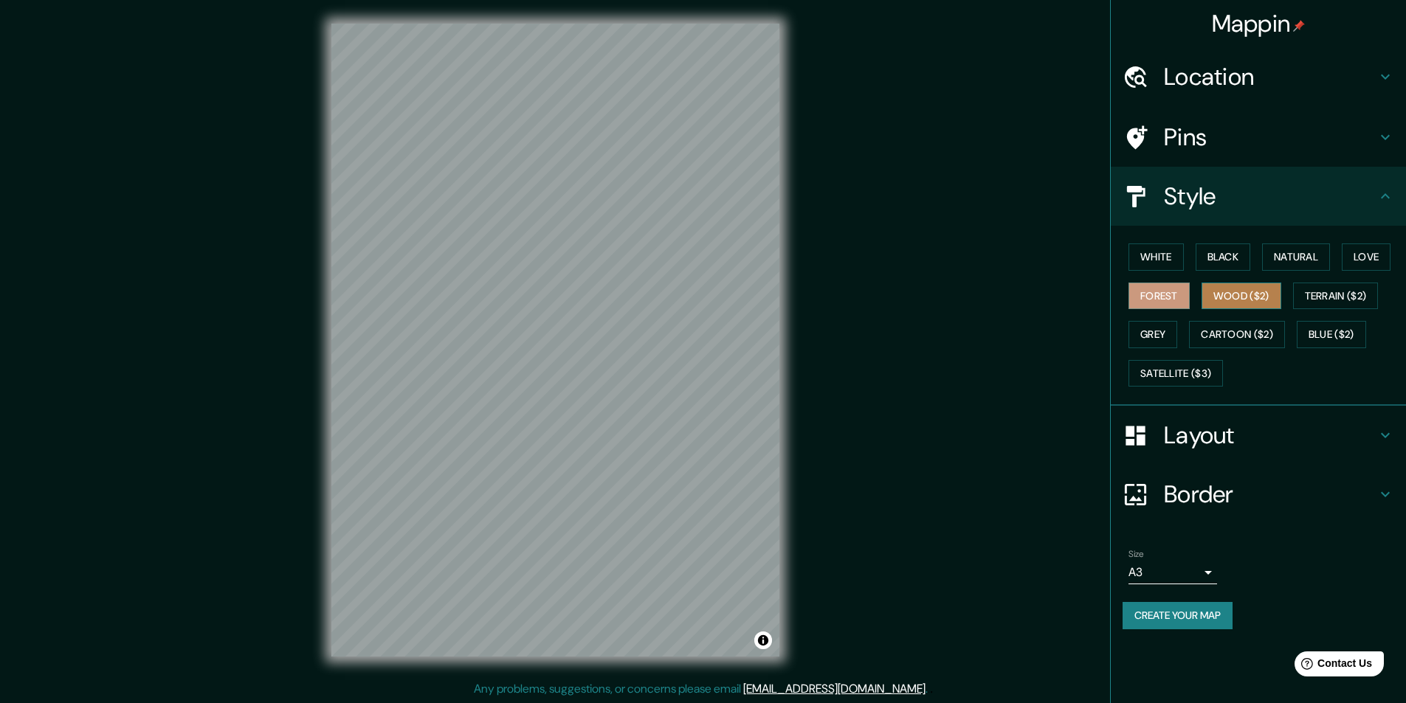
click at [1245, 297] on button "Wood ($2)" at bounding box center [1242, 296] width 80 height 27
click at [1332, 294] on button "Terrain ($2)" at bounding box center [1336, 296] width 86 height 27
click at [1163, 327] on button "Grey" at bounding box center [1153, 334] width 49 height 27
click at [1250, 330] on button "Cartoon ($2)" at bounding box center [1237, 334] width 96 height 27
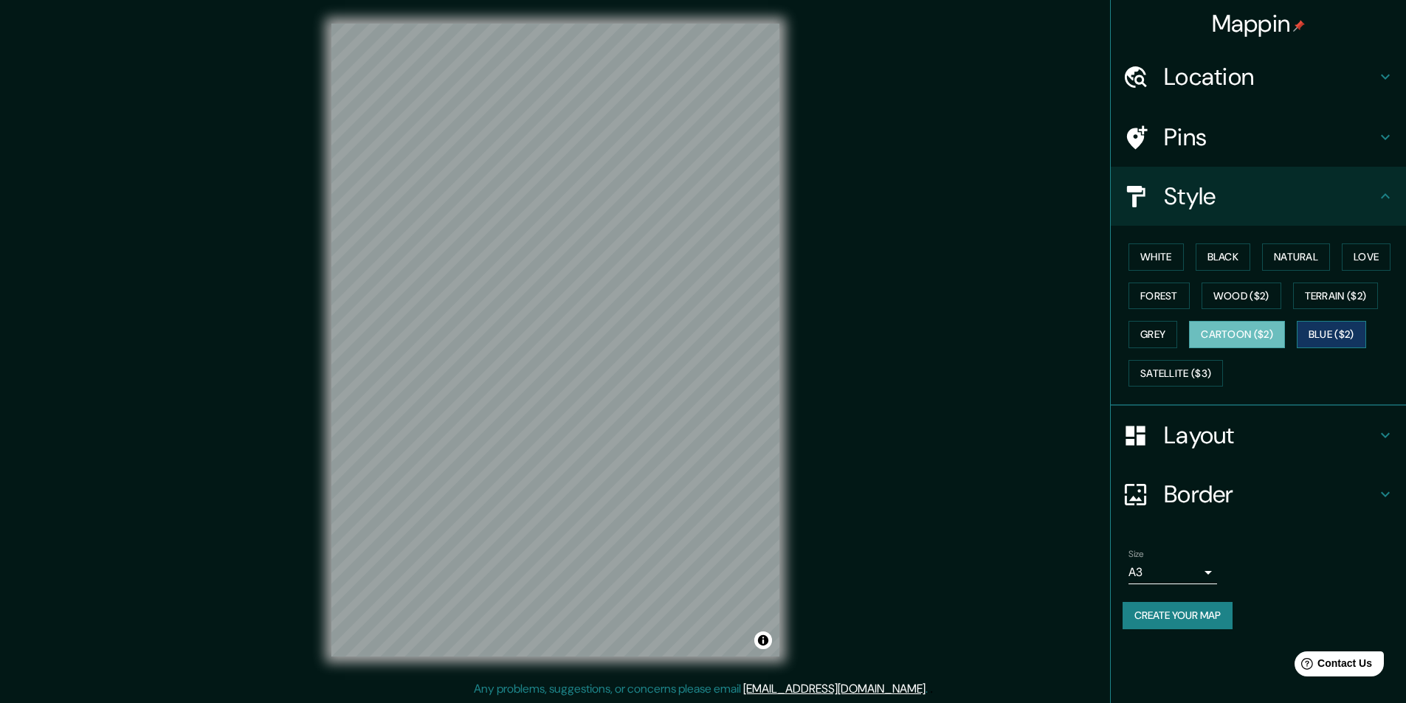
click at [1328, 325] on button "Blue ($2)" at bounding box center [1331, 334] width 69 height 27
click at [1186, 377] on button "Satellite ($3)" at bounding box center [1176, 373] width 94 height 27
click at [1282, 320] on div "White Black Natural Love Forest Wood ($2) Terrain ($2) Grey Cartoon ($2) Blue (…" at bounding box center [1264, 315] width 283 height 155
click at [1197, 342] on button "Cartoon ($2)" at bounding box center [1237, 334] width 96 height 27
click at [1186, 374] on button "Satellite ($3)" at bounding box center [1176, 373] width 94 height 27
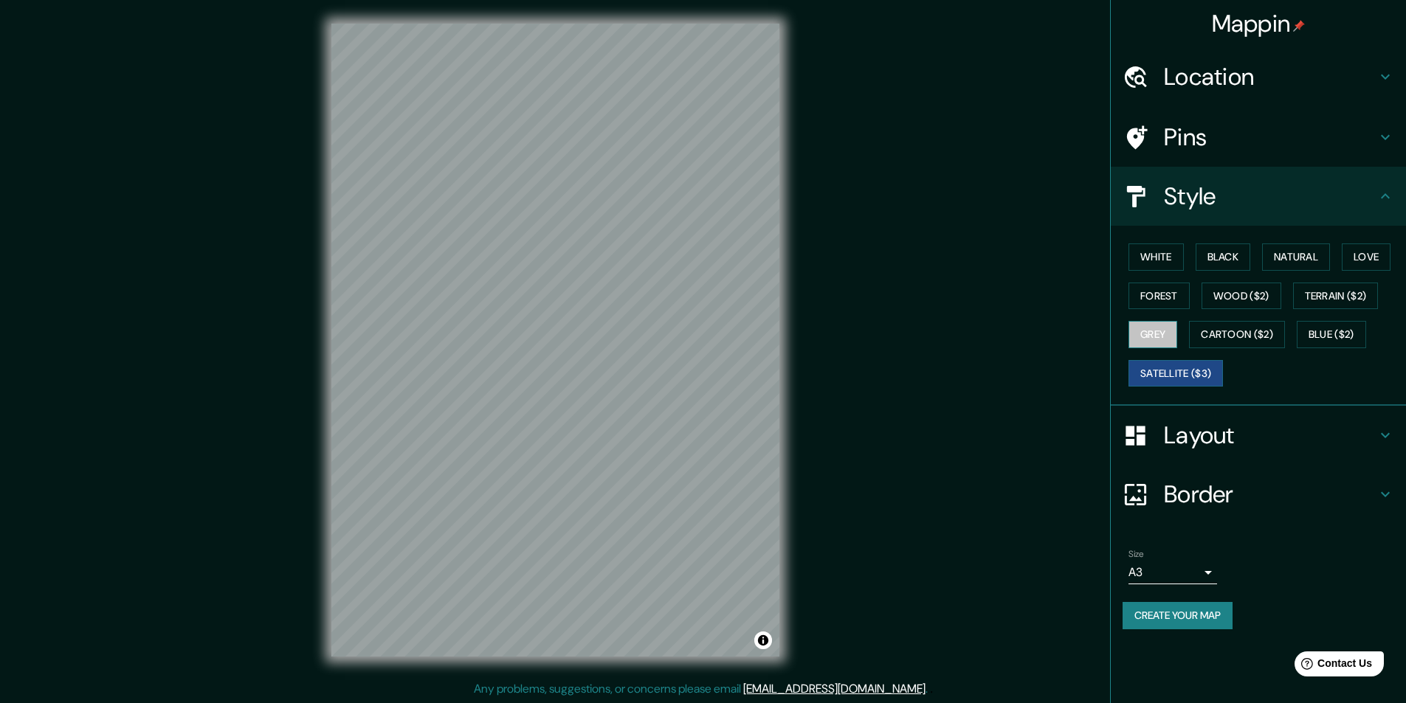
click at [1163, 335] on button "Grey" at bounding box center [1153, 334] width 49 height 27
click at [1161, 300] on button "Forest" at bounding box center [1159, 296] width 61 height 27
click at [1255, 295] on button "Wood ($2)" at bounding box center [1242, 296] width 80 height 27
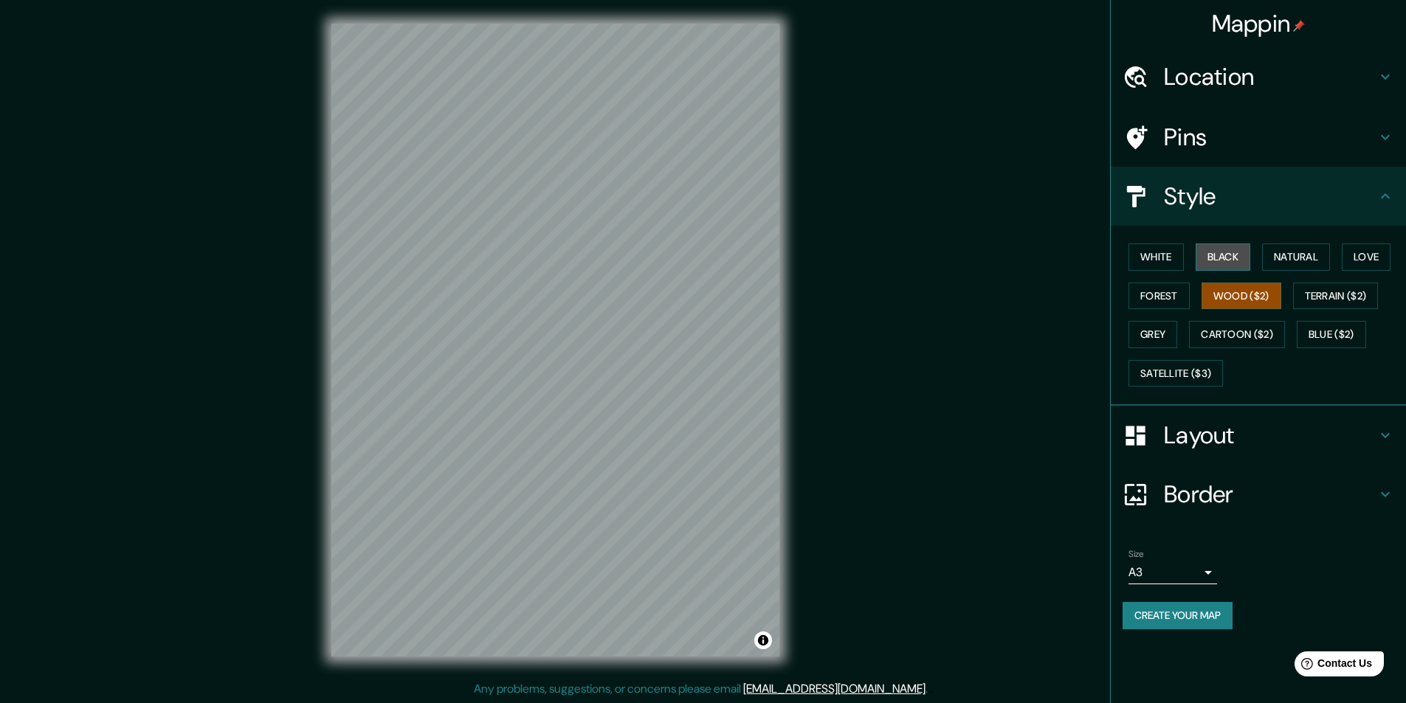
click at [1214, 265] on button "Black" at bounding box center [1223, 257] width 55 height 27
click at [1229, 283] on button "Wood ($2)" at bounding box center [1242, 296] width 80 height 27
click at [1290, 250] on button "Natural" at bounding box center [1296, 257] width 68 height 27
click at [1142, 265] on button "White" at bounding box center [1156, 257] width 55 height 27
click at [1157, 292] on button "Forest" at bounding box center [1159, 296] width 61 height 27
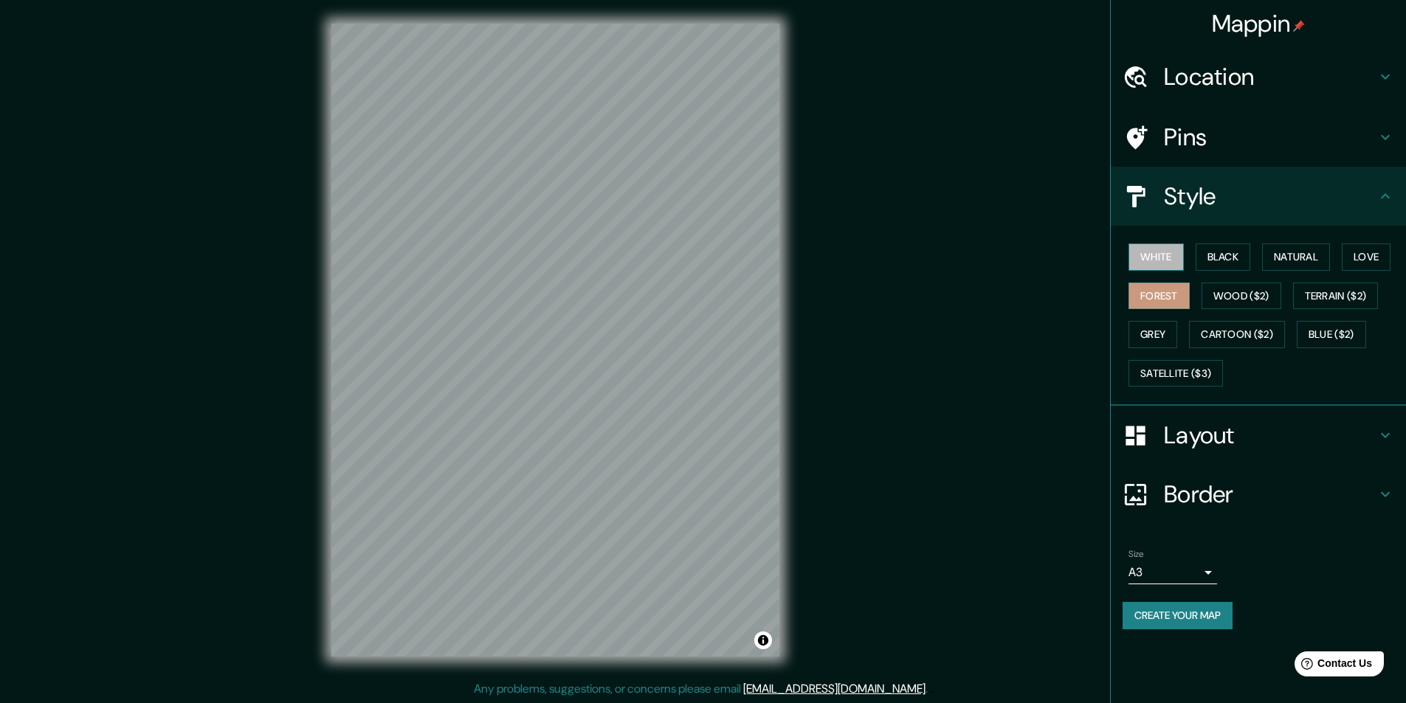
click at [1152, 254] on button "White" at bounding box center [1156, 257] width 55 height 27
click at [1203, 435] on h4 "Layout" at bounding box center [1270, 436] width 213 height 30
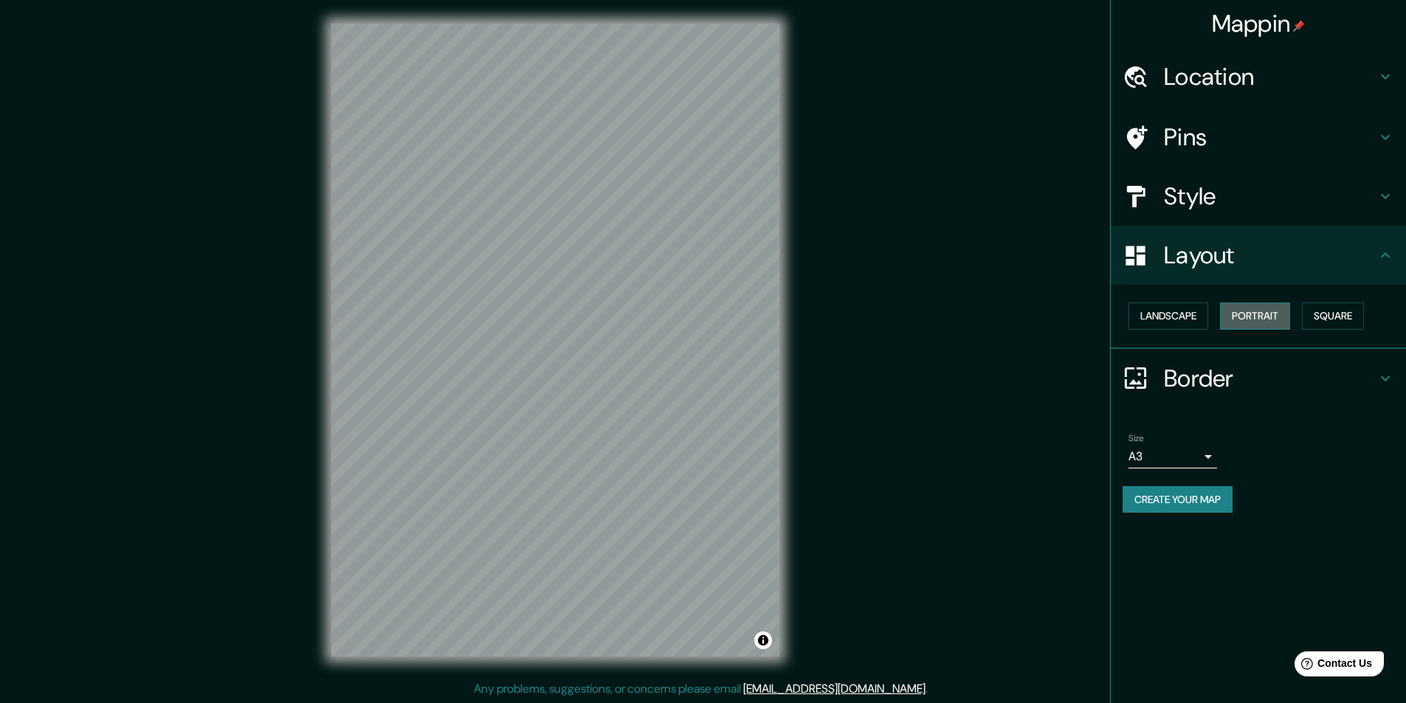
click at [1235, 314] on button "Portrait" at bounding box center [1255, 316] width 70 height 27
click at [1163, 312] on button "Landscape" at bounding box center [1169, 316] width 80 height 27
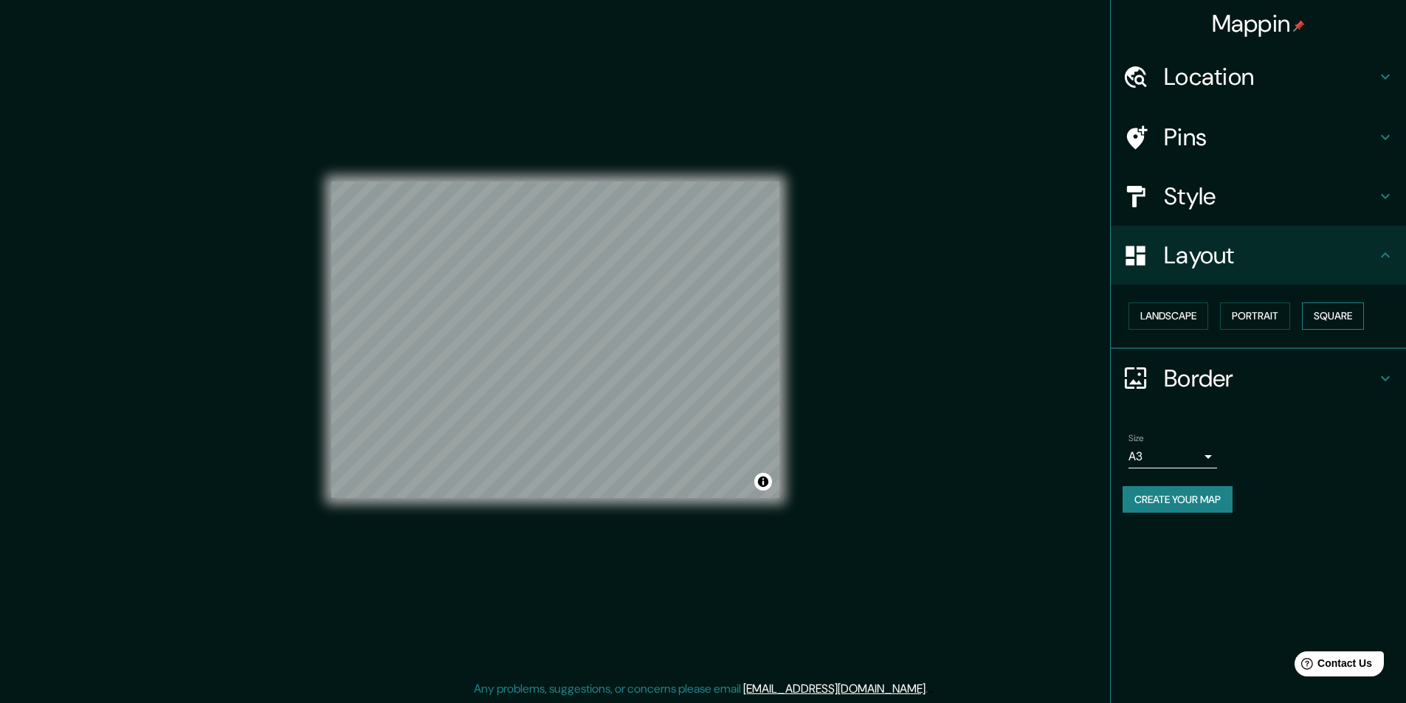
click at [1341, 323] on button "Square" at bounding box center [1333, 316] width 62 height 27
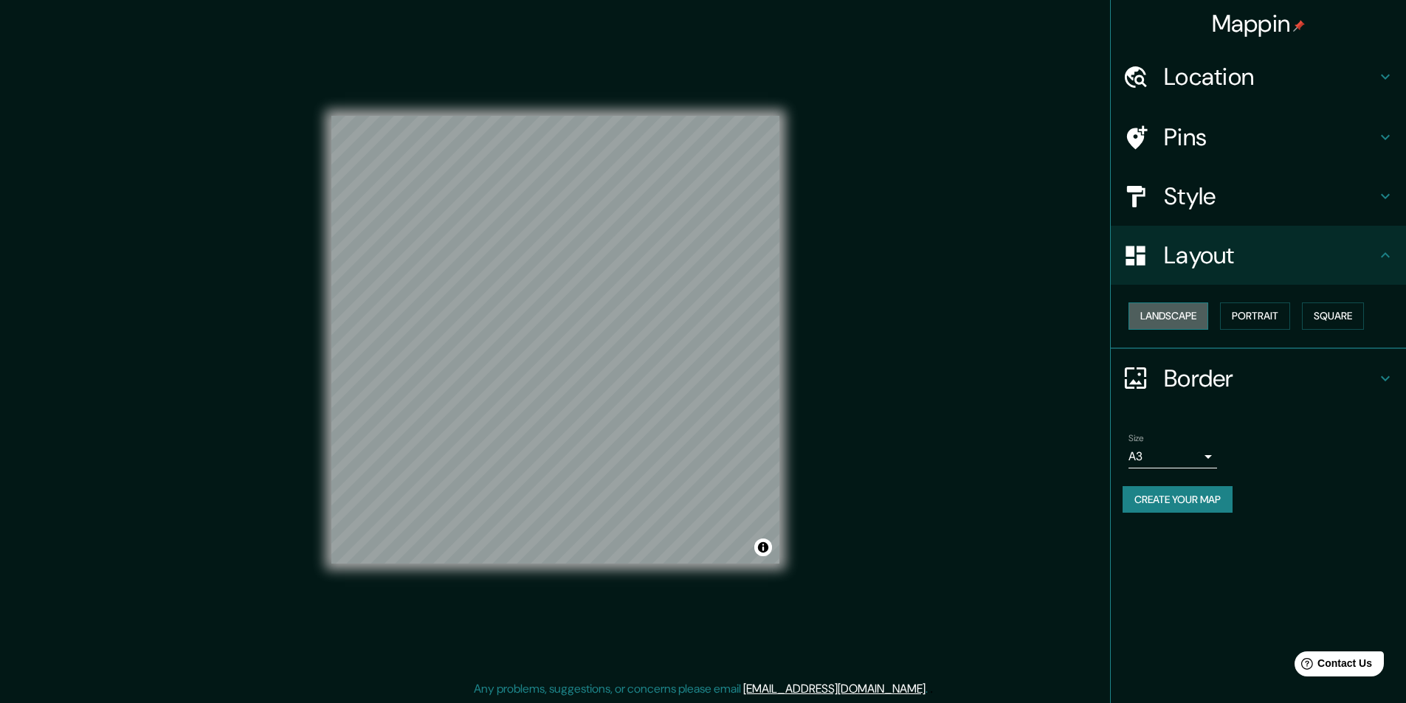
click at [1200, 317] on button "Landscape" at bounding box center [1169, 316] width 80 height 27
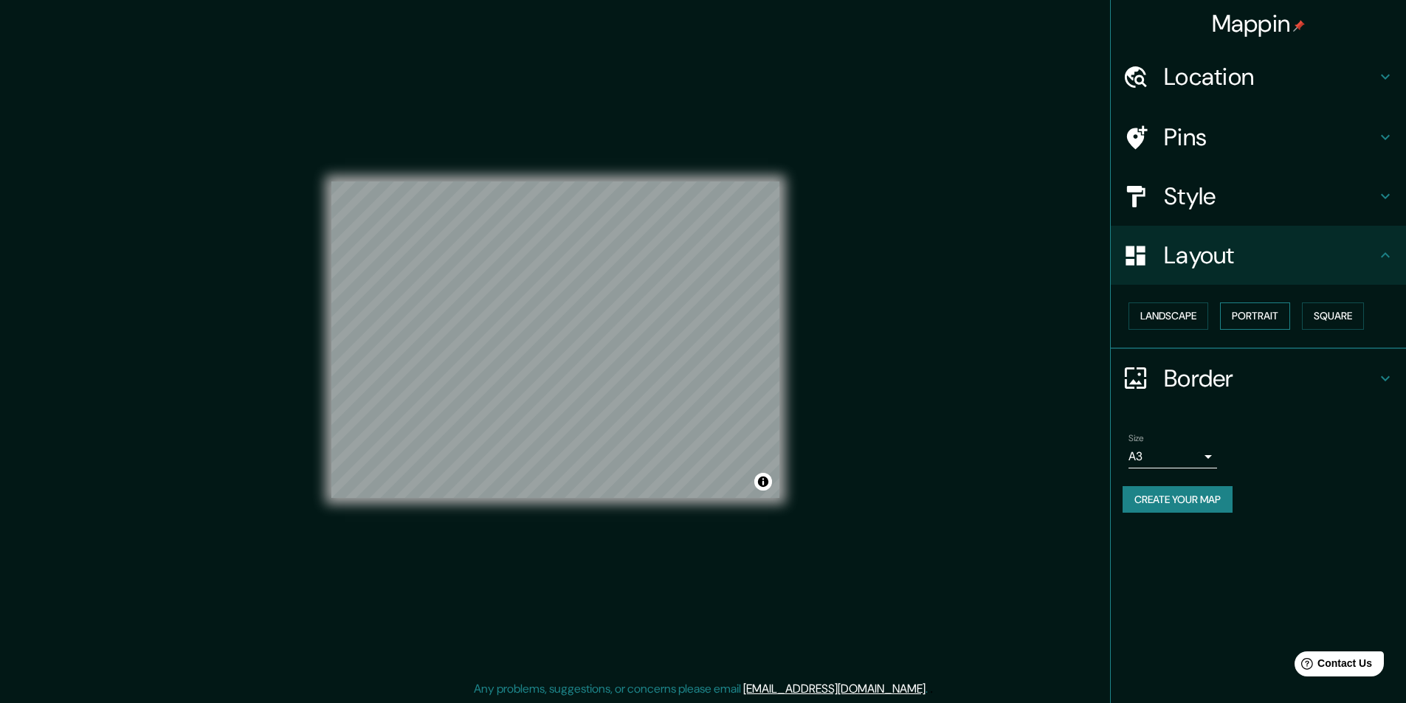
click at [1242, 324] on button "Portrait" at bounding box center [1255, 316] width 70 height 27
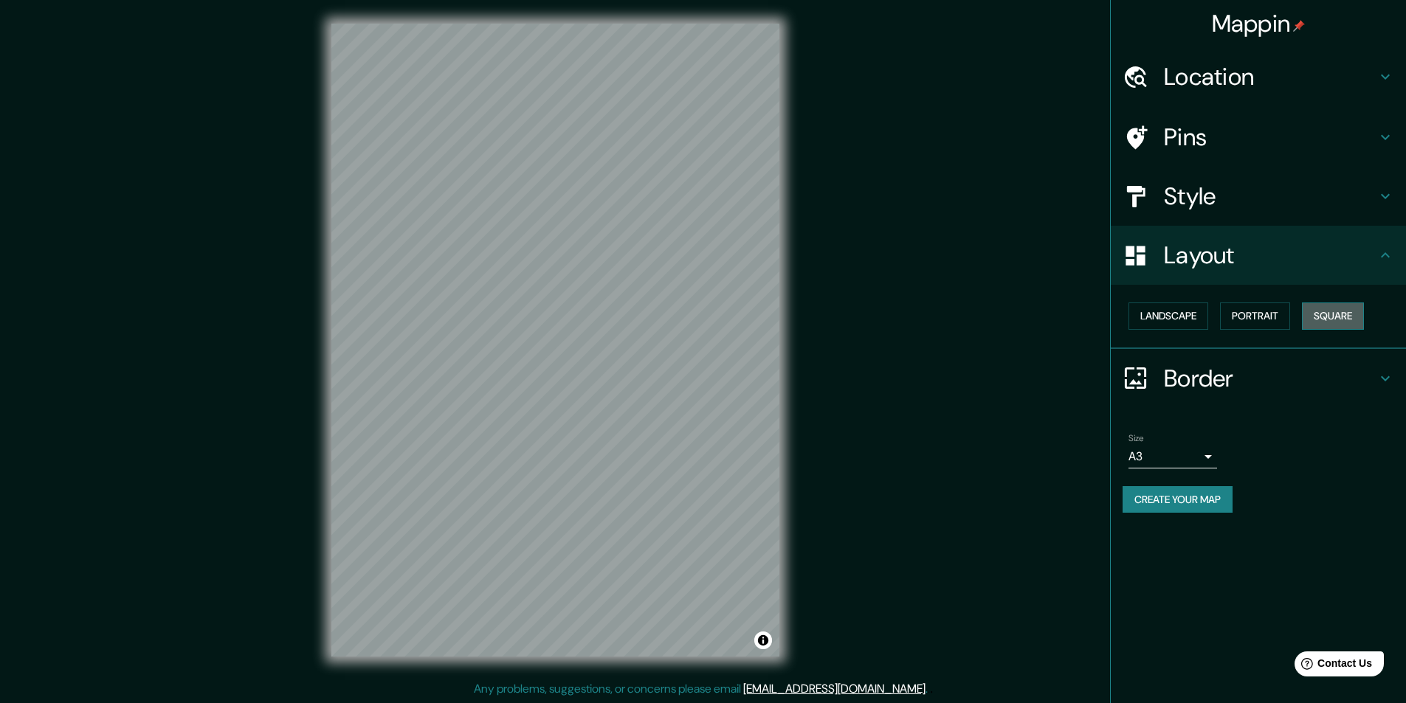
click at [1312, 323] on button "Square" at bounding box center [1333, 316] width 62 height 27
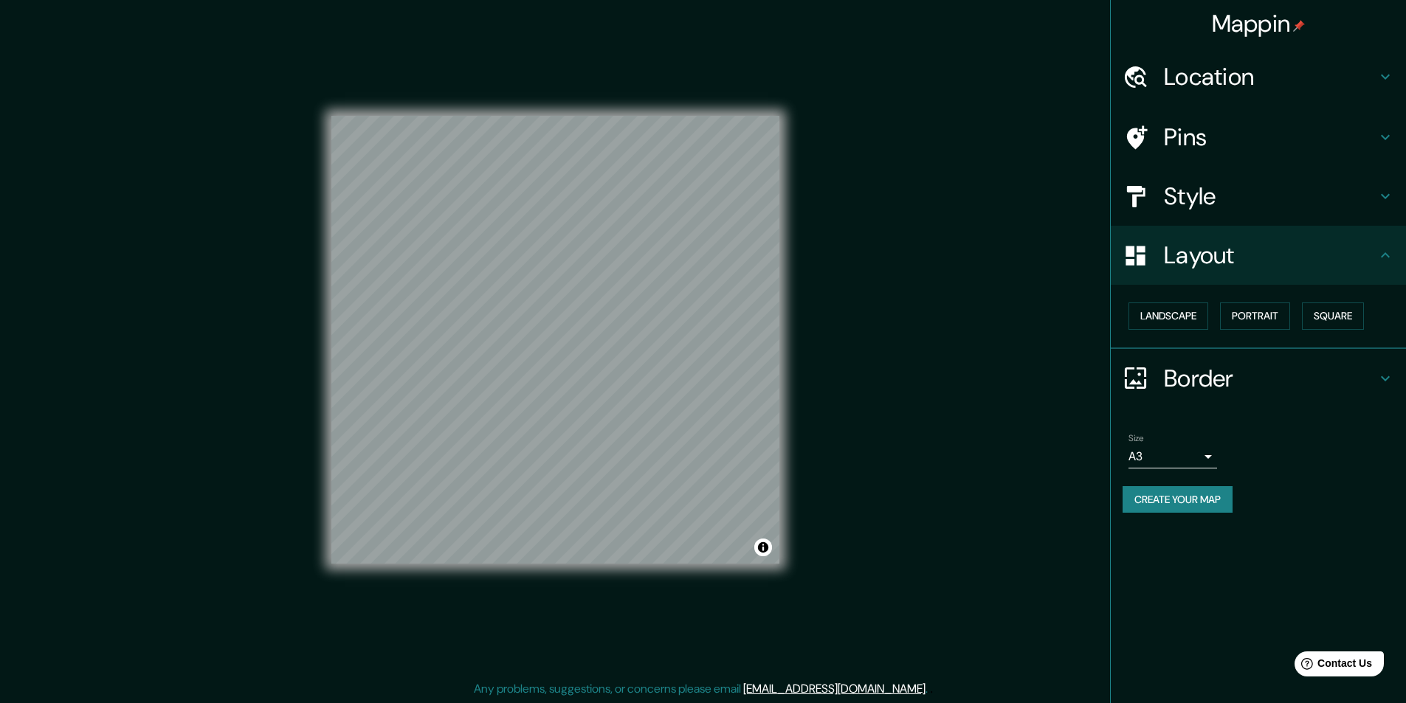
click at [1264, 332] on div "Landscape [GEOGRAPHIC_DATA]" at bounding box center [1264, 316] width 283 height 39
click at [1259, 315] on button "Portrait" at bounding box center [1255, 316] width 70 height 27
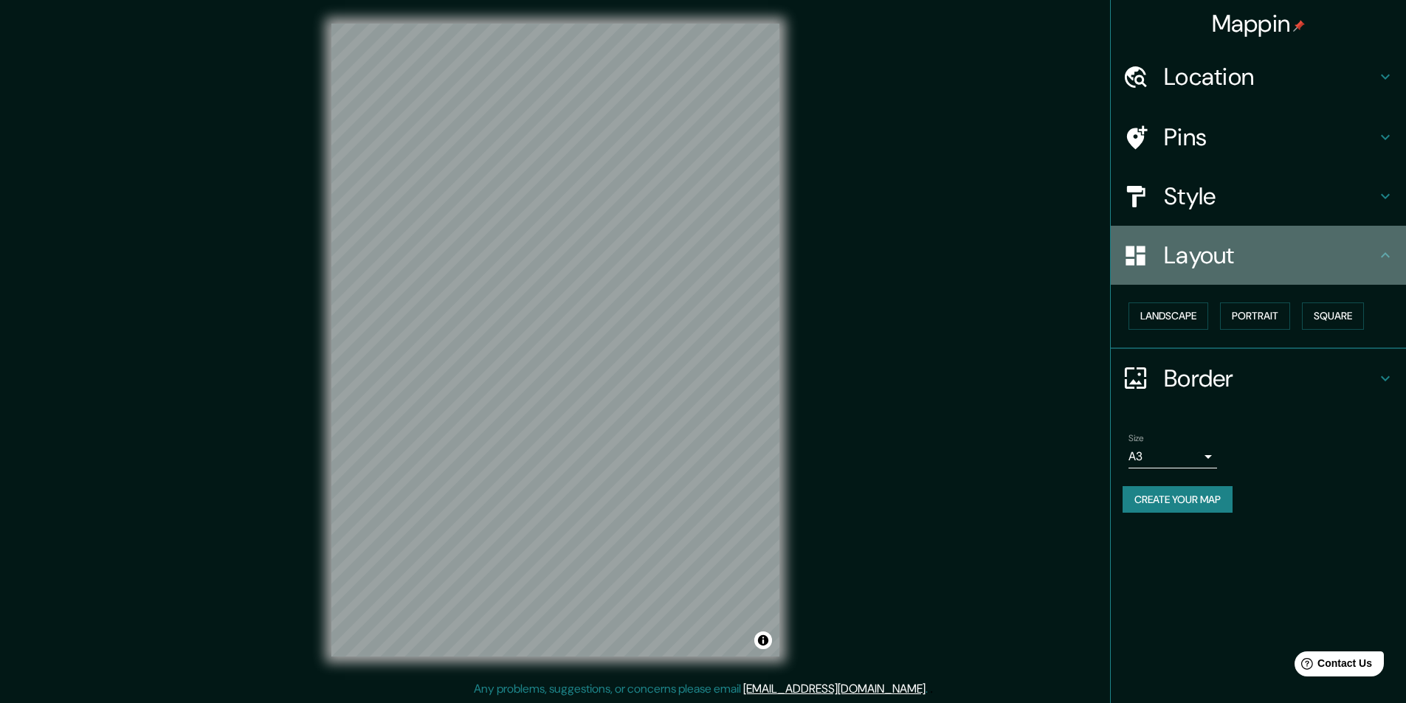
click at [1391, 253] on icon at bounding box center [1386, 256] width 18 height 18
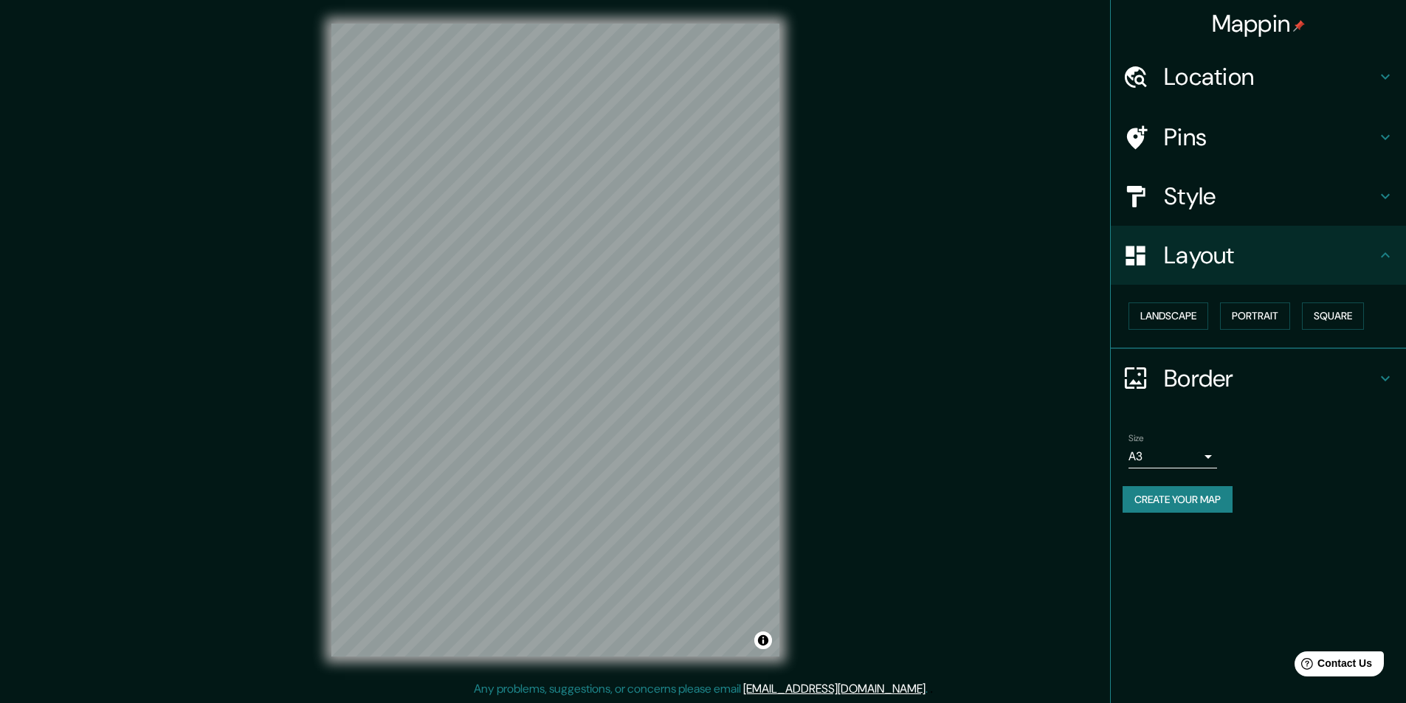
click at [1381, 255] on icon at bounding box center [1386, 256] width 18 height 18
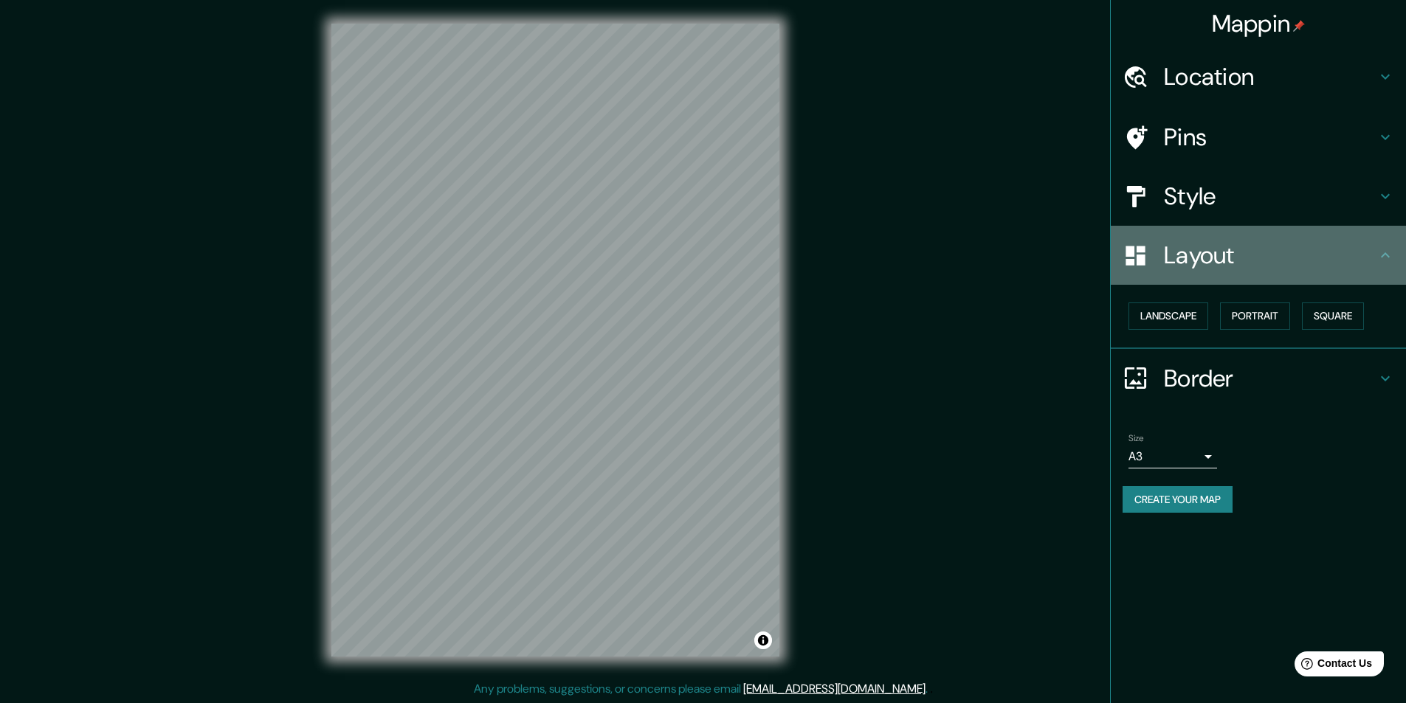
click at [1381, 255] on icon at bounding box center [1386, 256] width 18 height 18
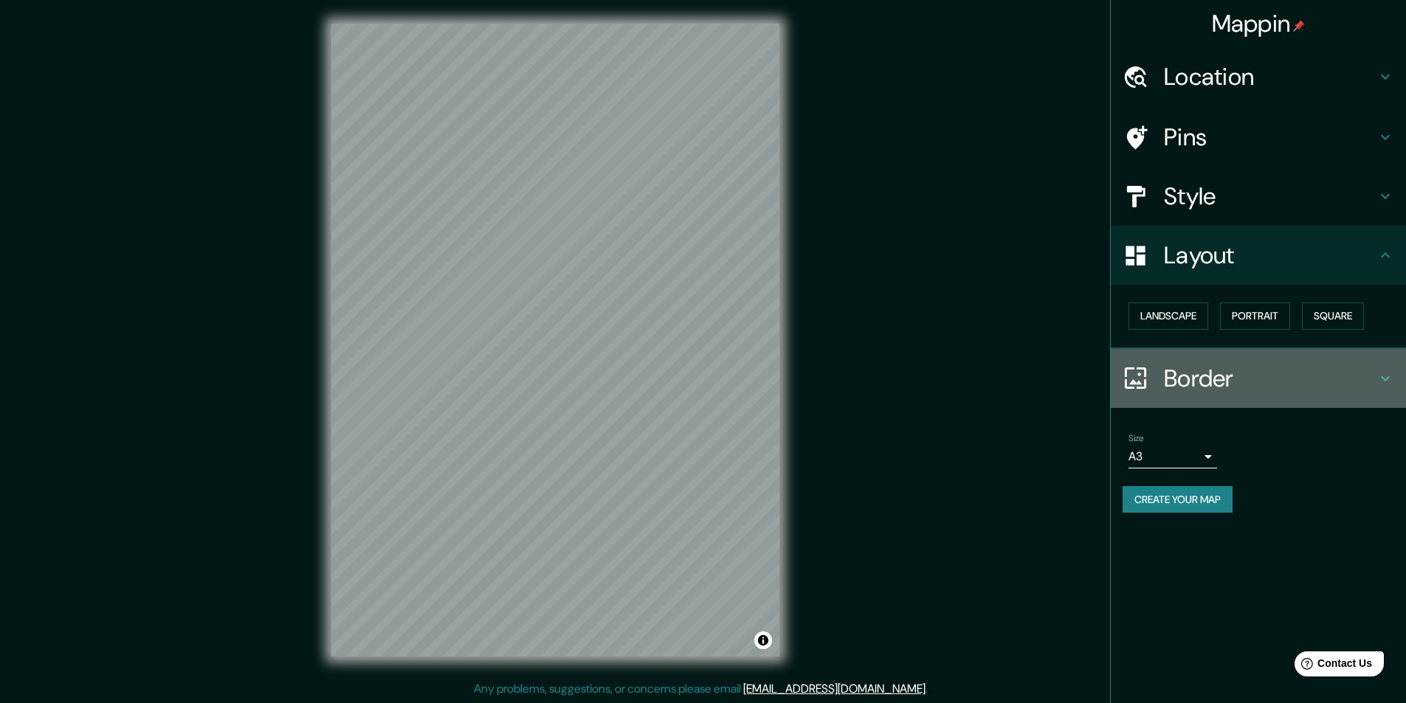
click at [1379, 379] on icon at bounding box center [1386, 379] width 18 height 18
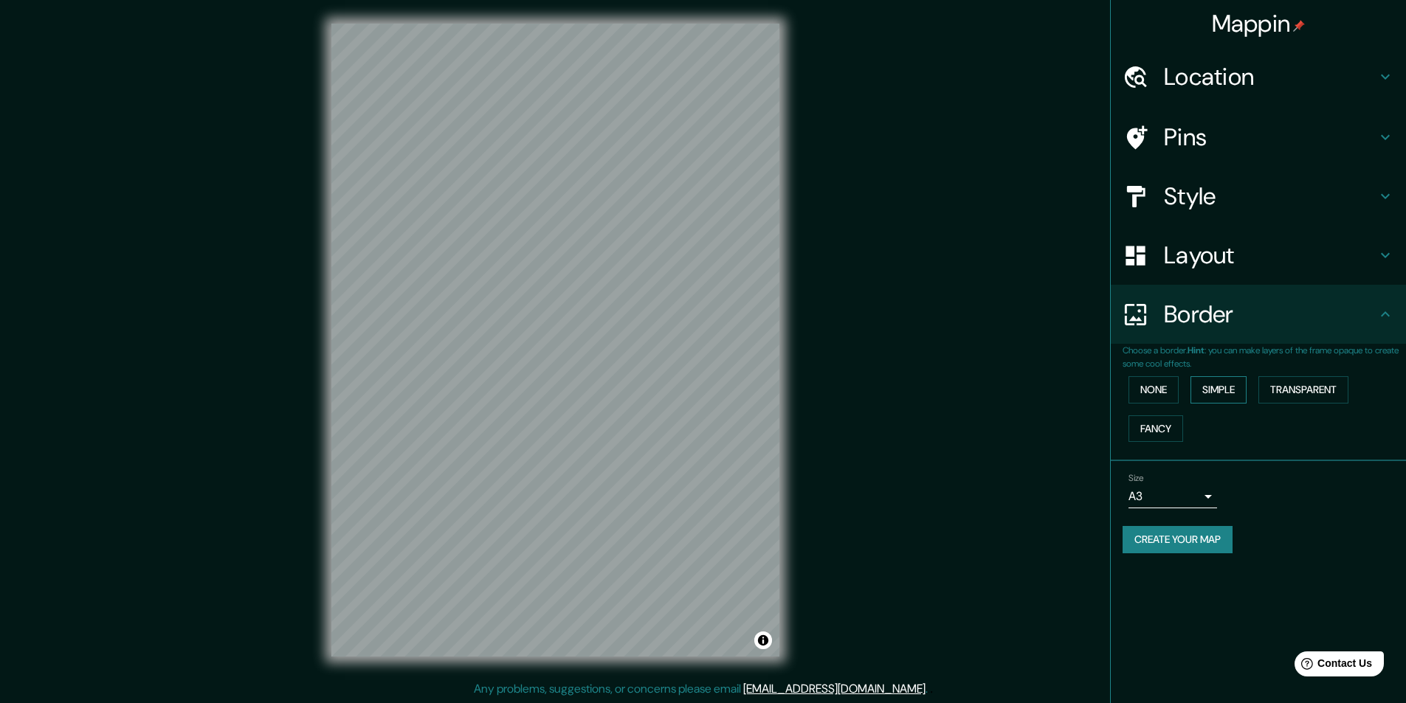
click at [1209, 378] on button "Simple" at bounding box center [1219, 389] width 56 height 27
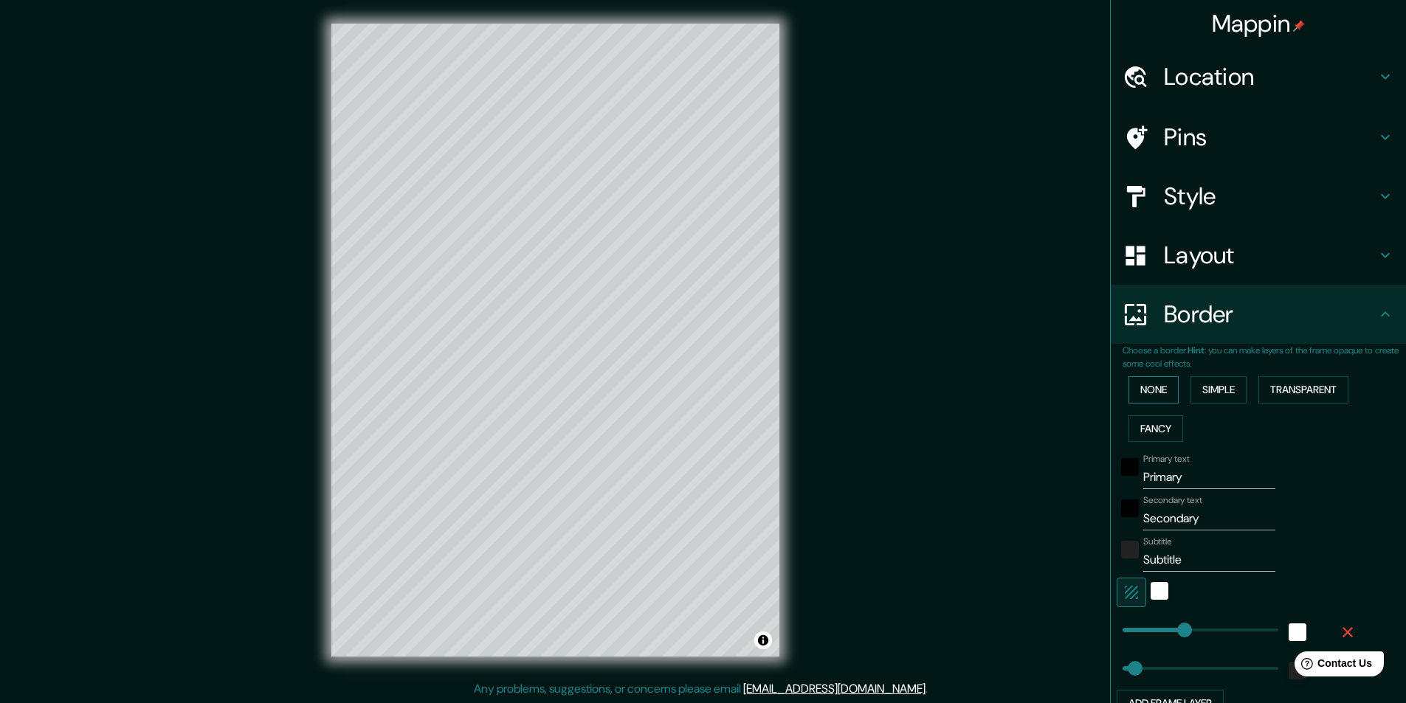
click at [1155, 395] on button "None" at bounding box center [1154, 389] width 50 height 27
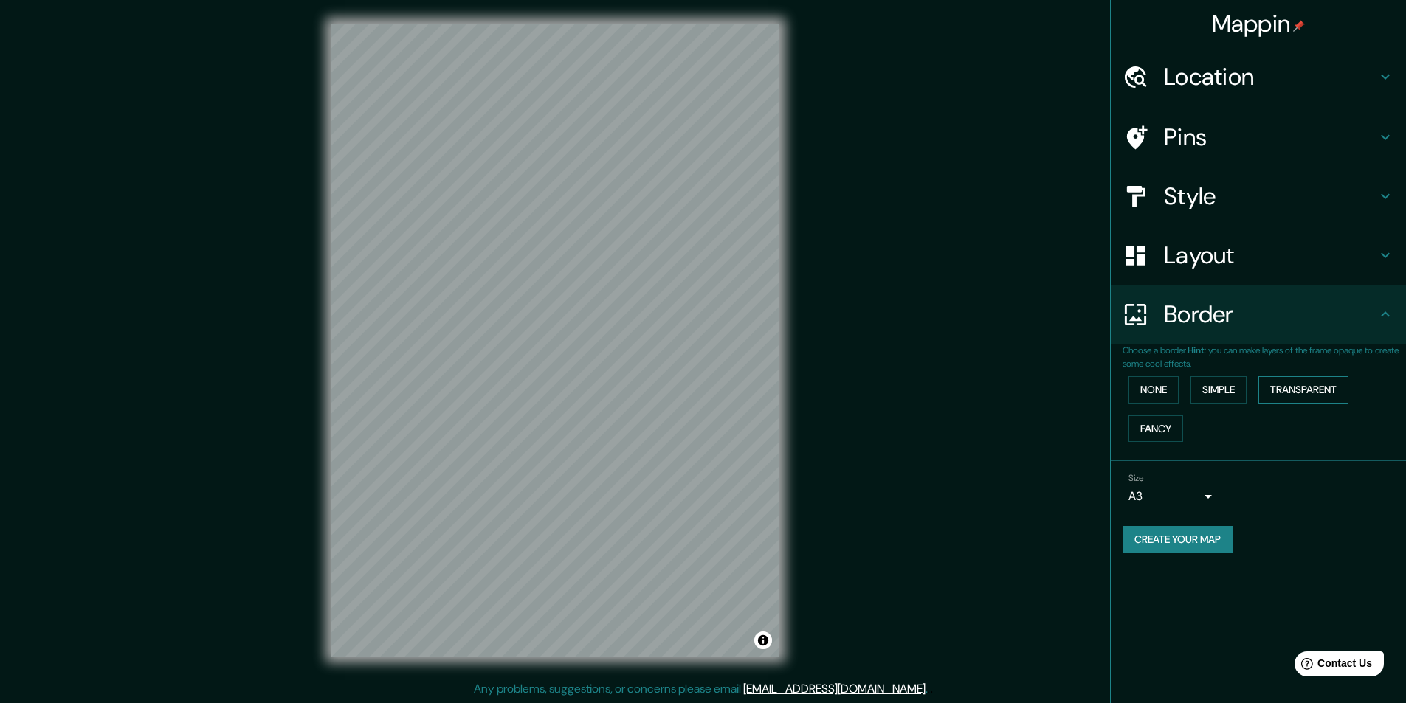
click at [1298, 387] on button "Transparent" at bounding box center [1304, 389] width 90 height 27
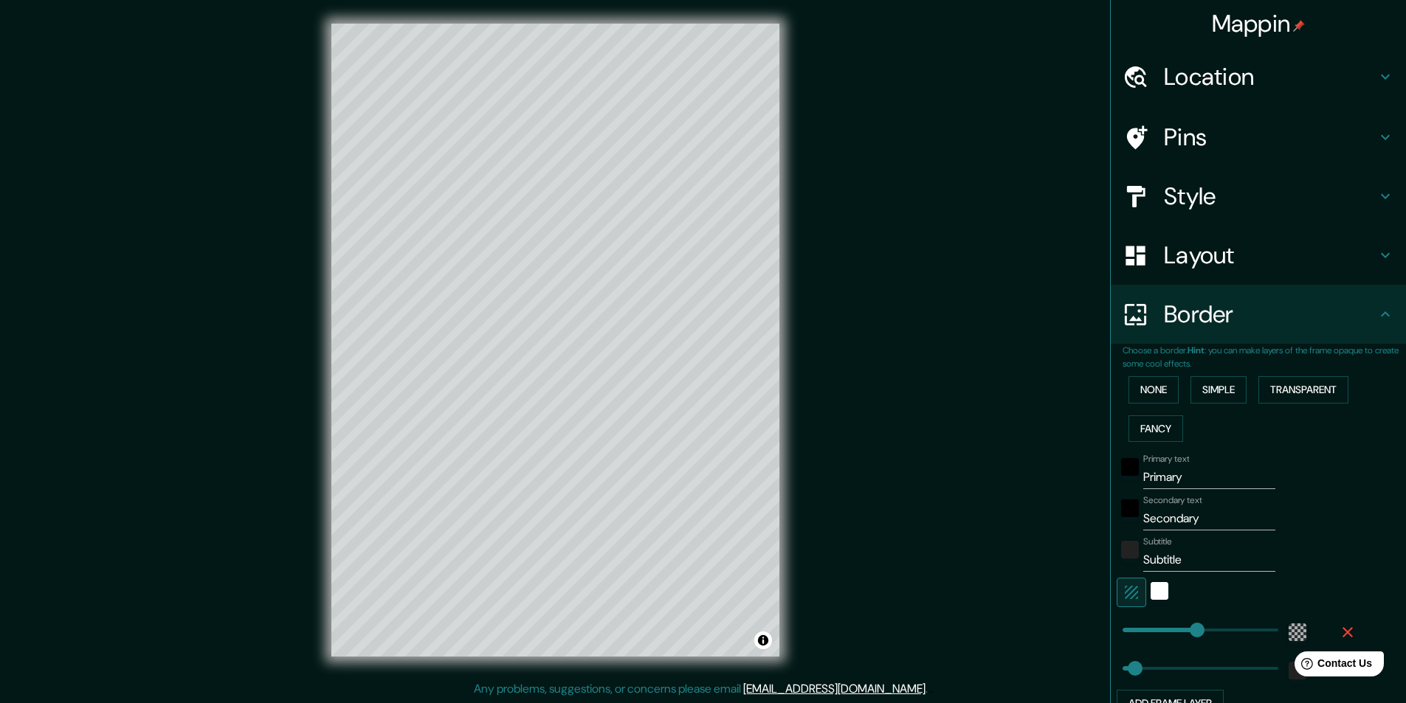
scroll to position [137, 0]
